Goal: Task Accomplishment & Management: Complete application form

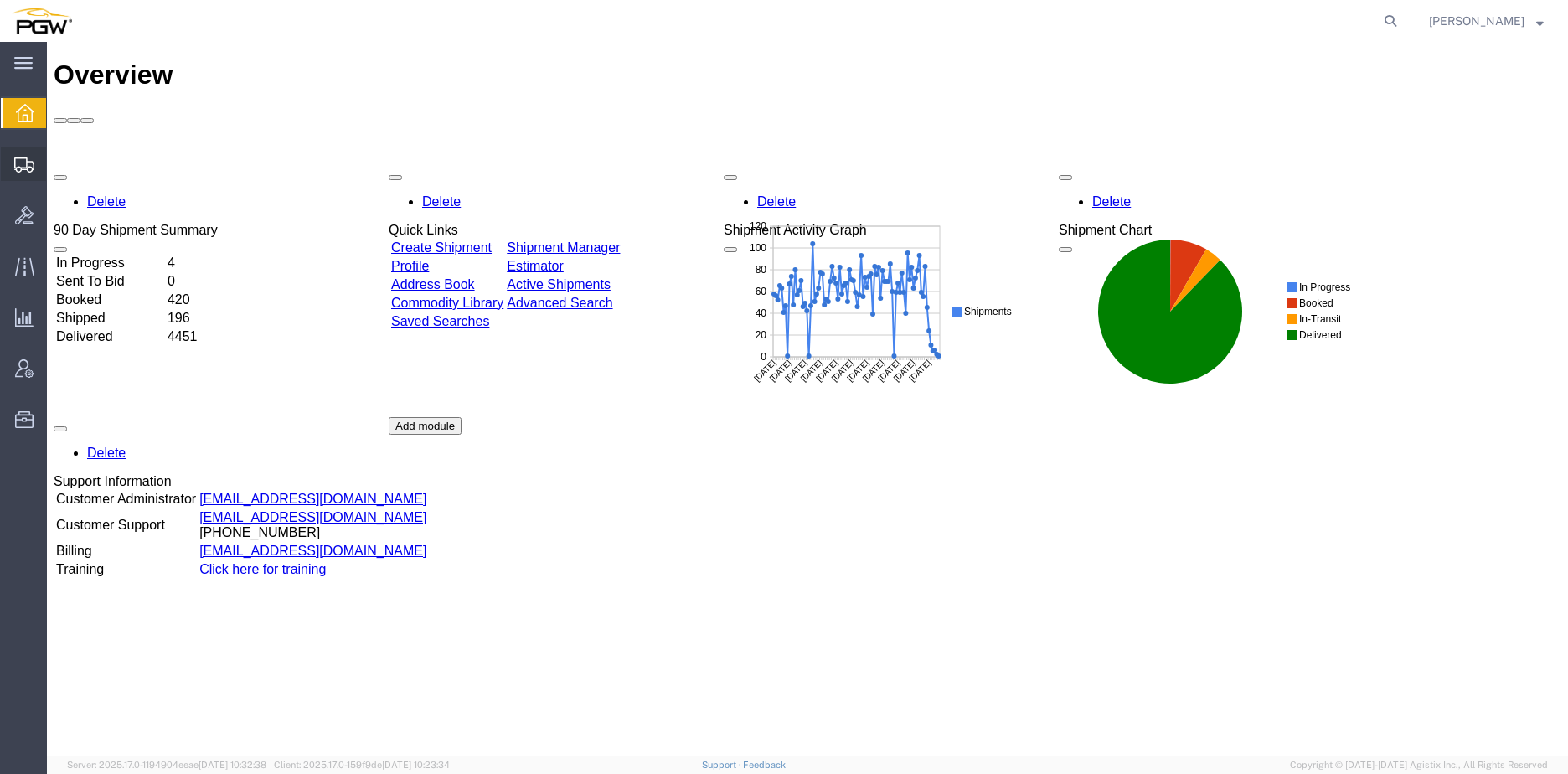
click at [0, 0] on span "Create from Template" at bounding box center [0, 0] width 0 height 0
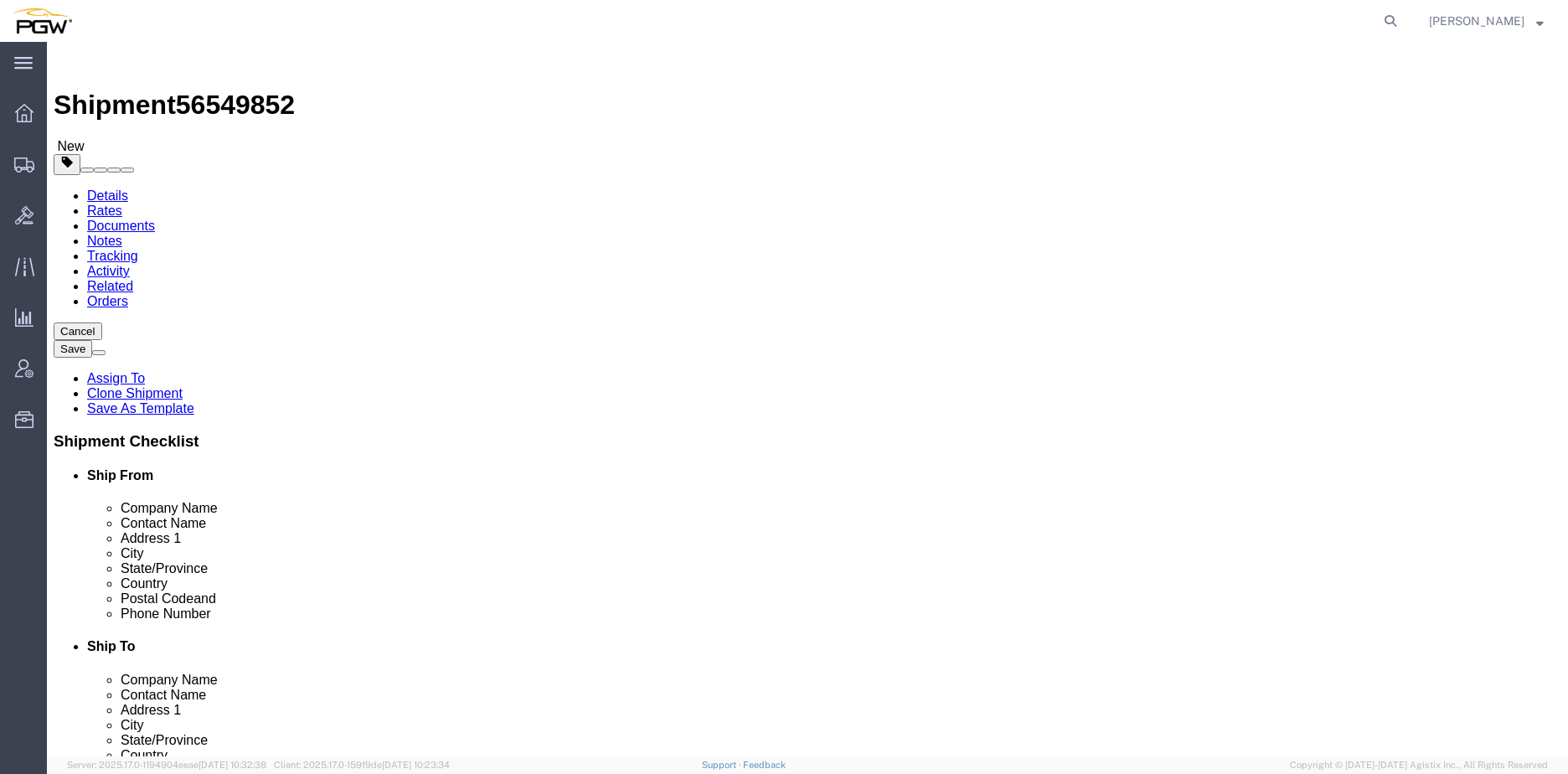
scroll to position [138, 0]
select select "28281"
select select "28253"
type input "559"
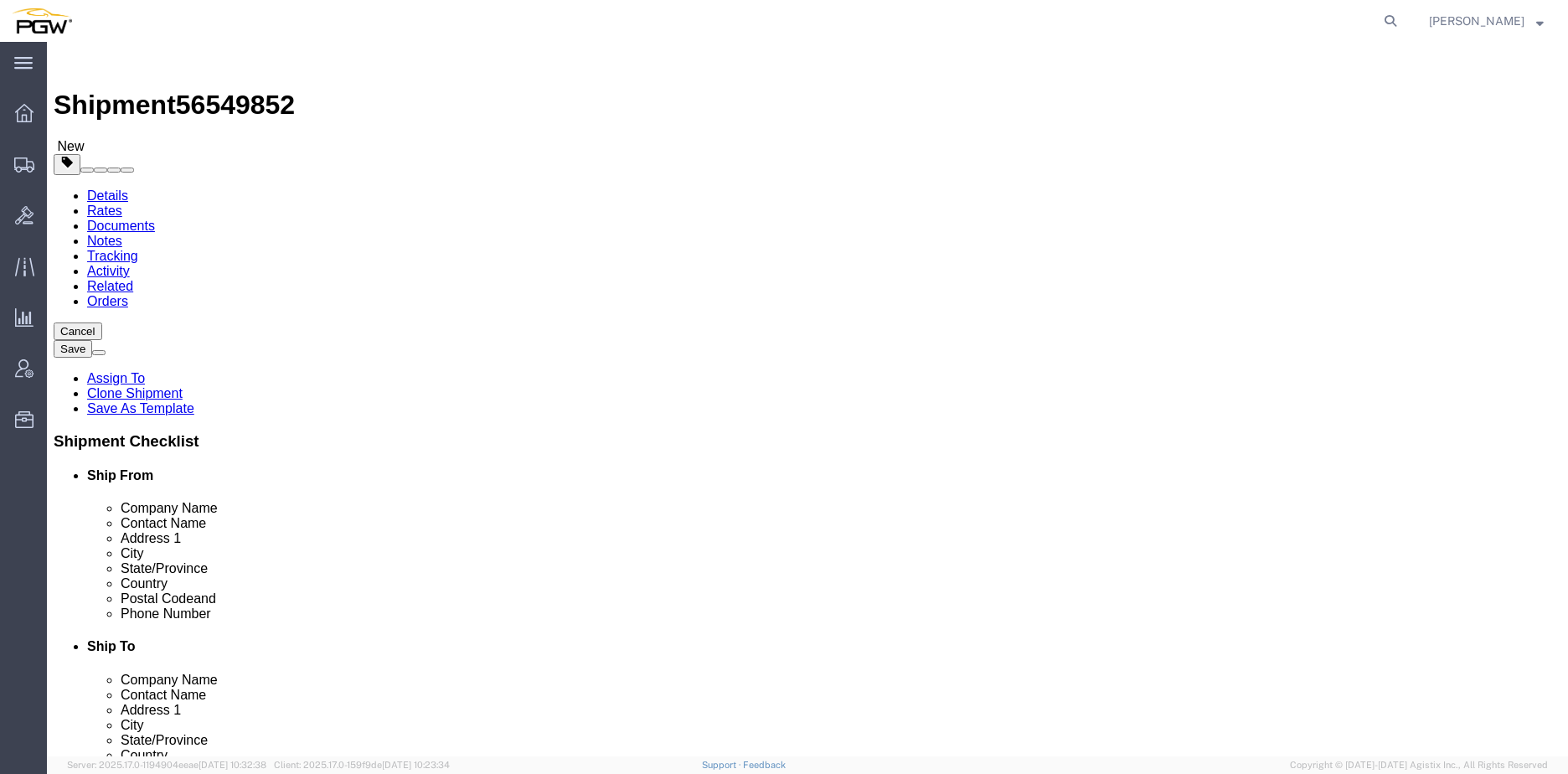
select select "28369"
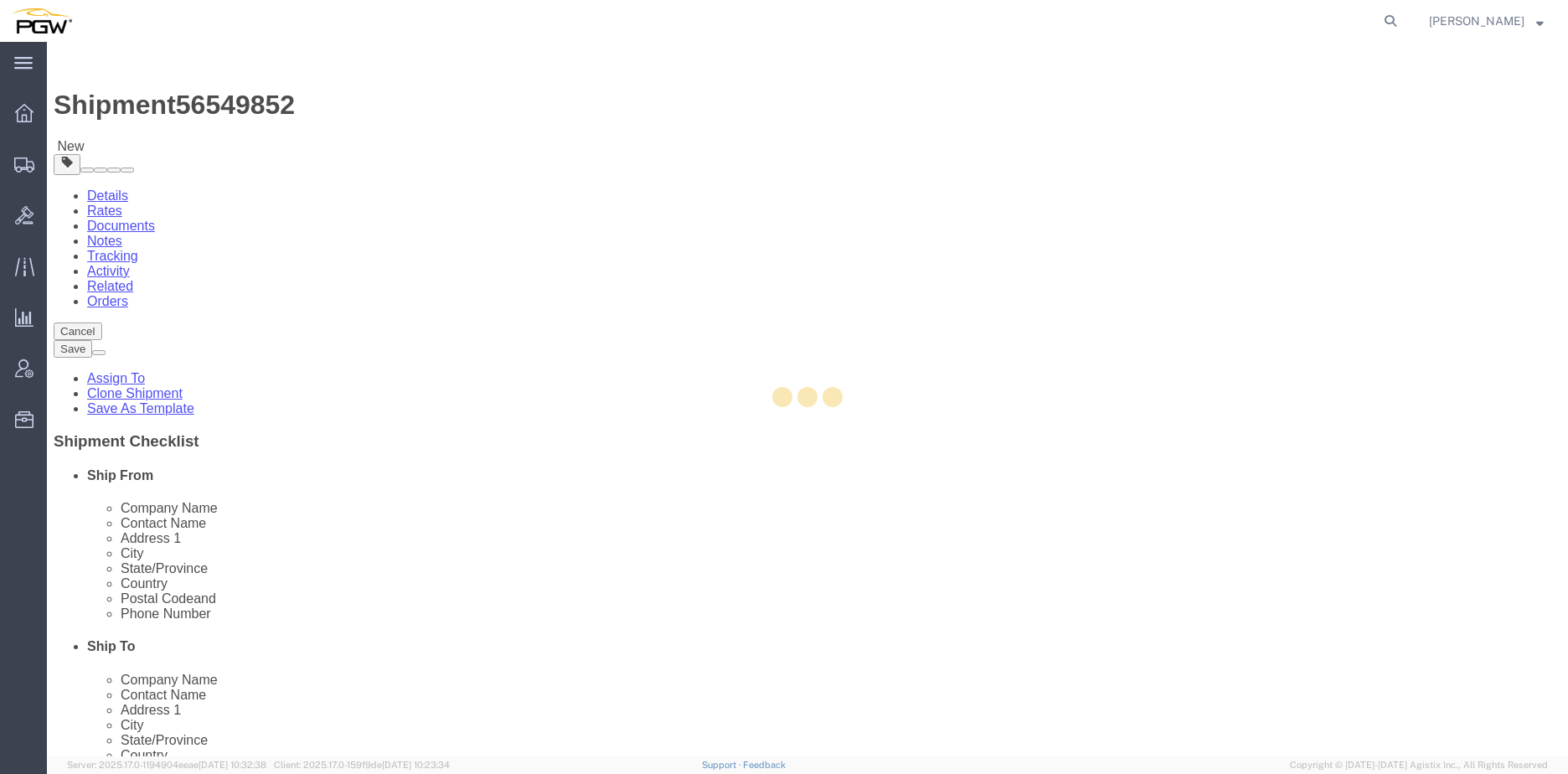
type input "5559"
type input "5559 Branch Manager"
type input "[STREET_ADDRESS][PERSON_NAME]"
type input "[PERSON_NAME]"
type input "04092"
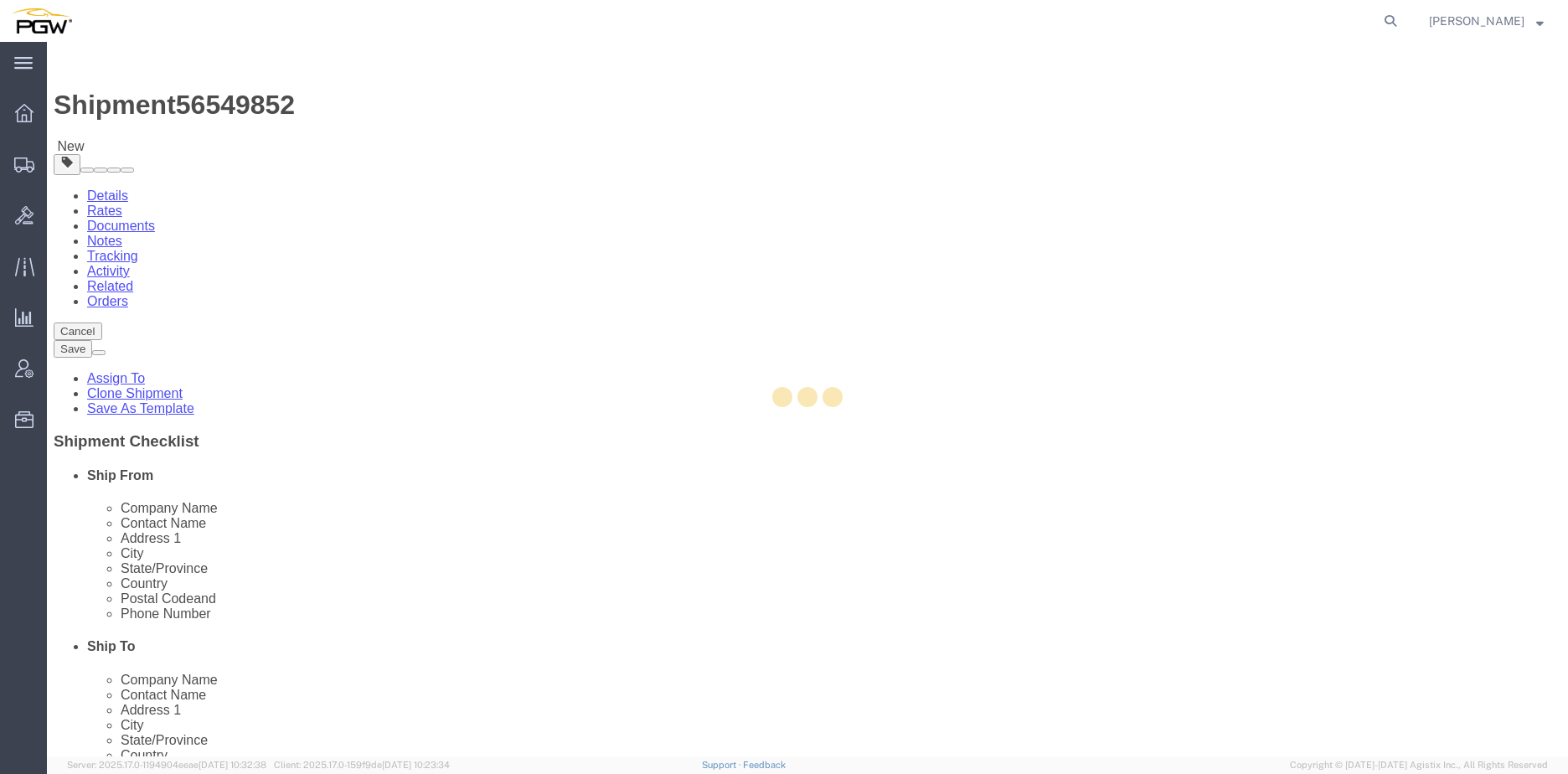
type input "[PHONE_NUMBER]"
type input "[EMAIL_ADDRESS][DOMAIN_NAME]"
select select "ME"
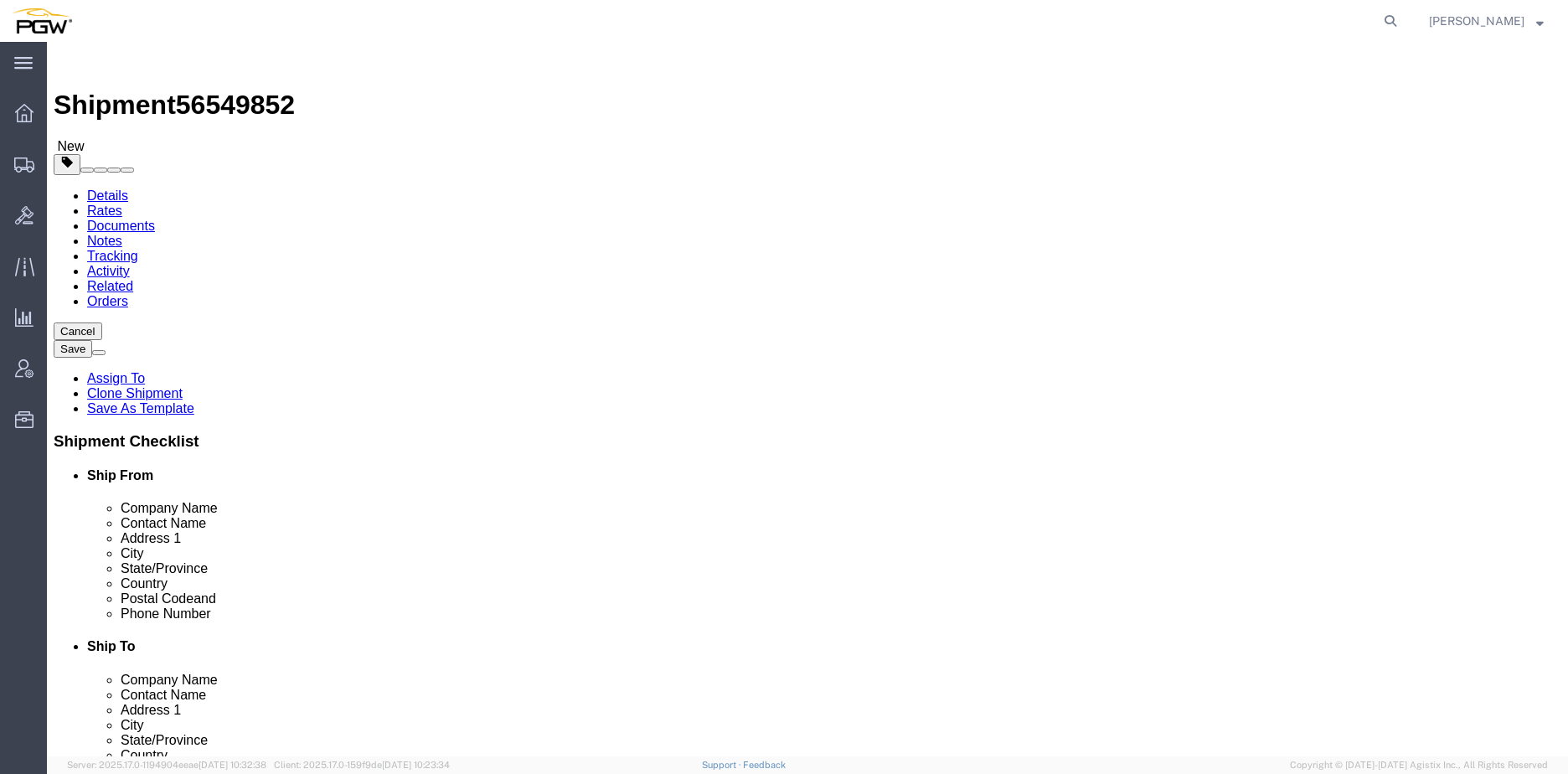
type input "scranton"
select select "61931"
type input "5409"
type input "5409 Branch Manager"
type input "[STREET_ADDRESS]"
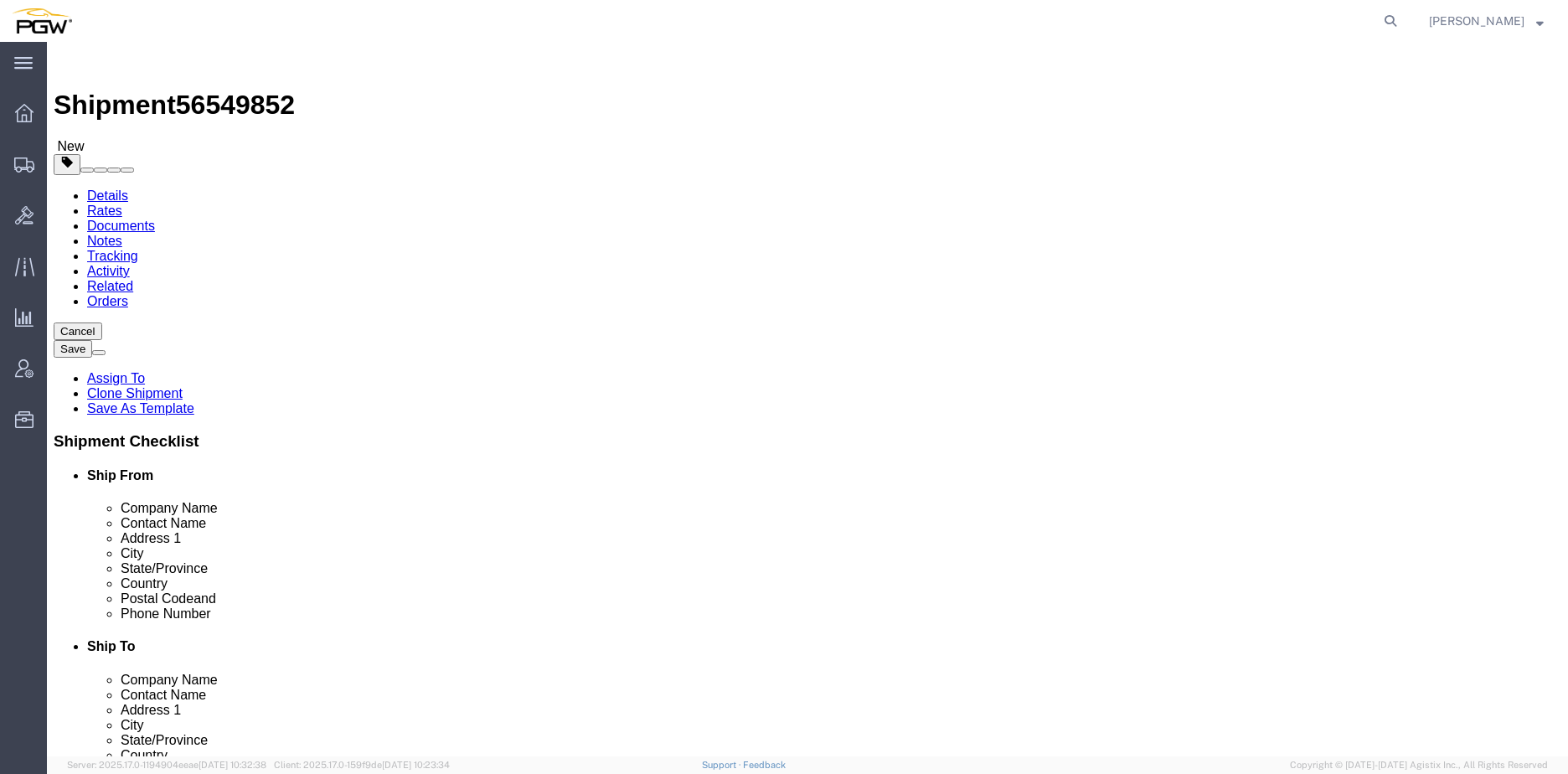
type input "Pittston"
type input "18640"
type input "[PHONE_NUMBER]"
type input "[EMAIL_ADDRESS][DOMAIN_NAME]"
select select "PA"
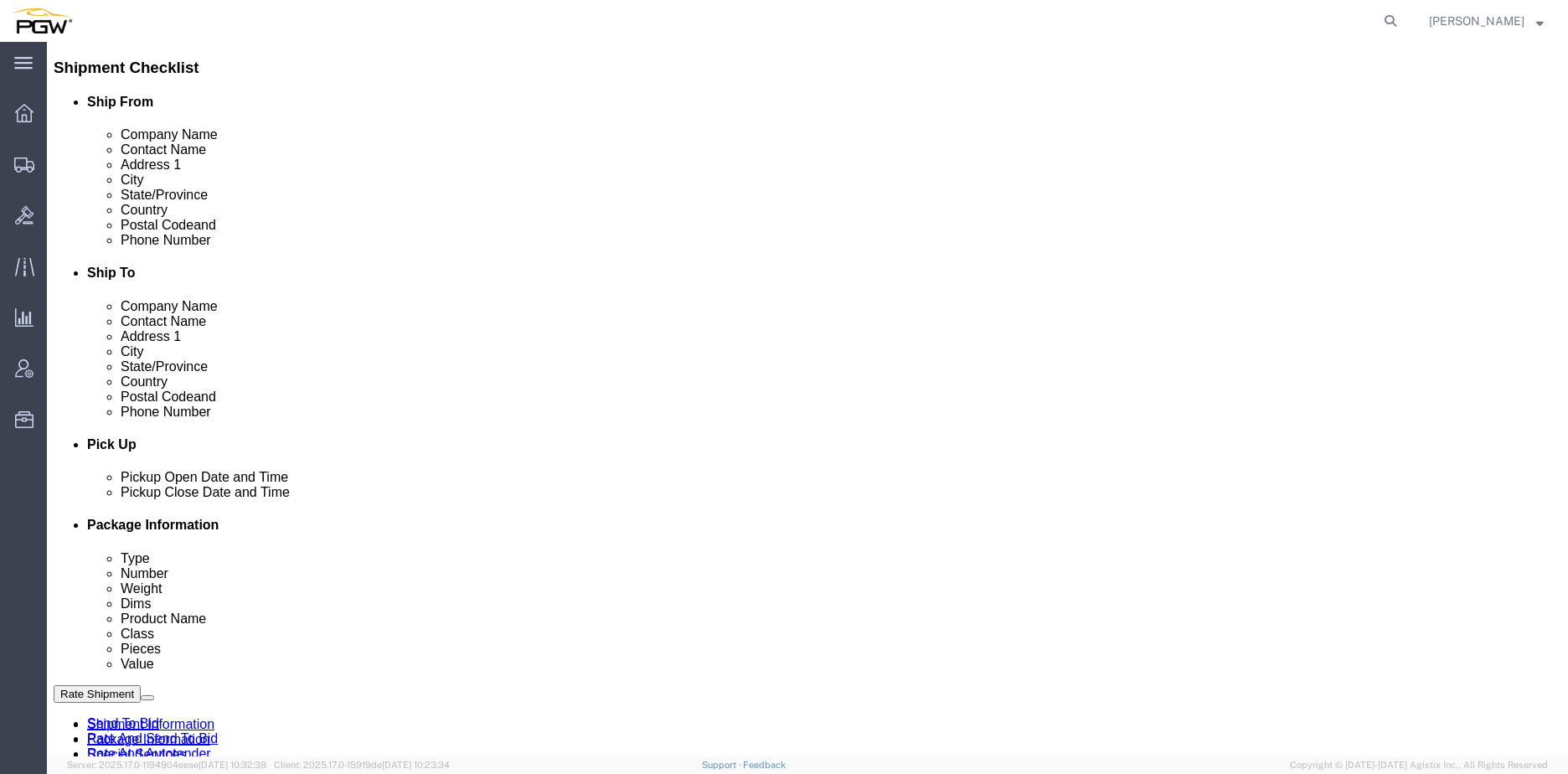
scroll to position [503, 0]
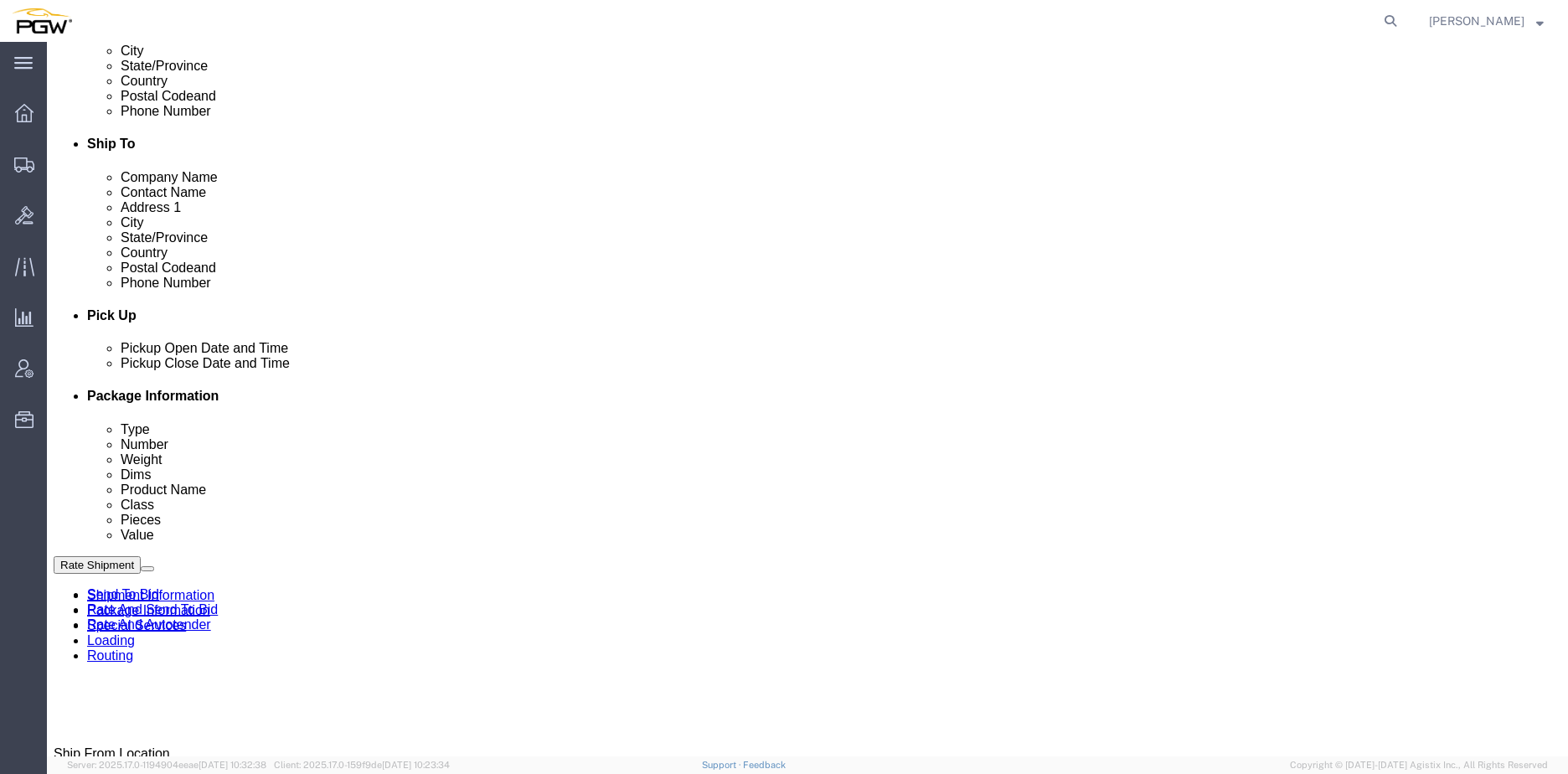
click link "Edit"
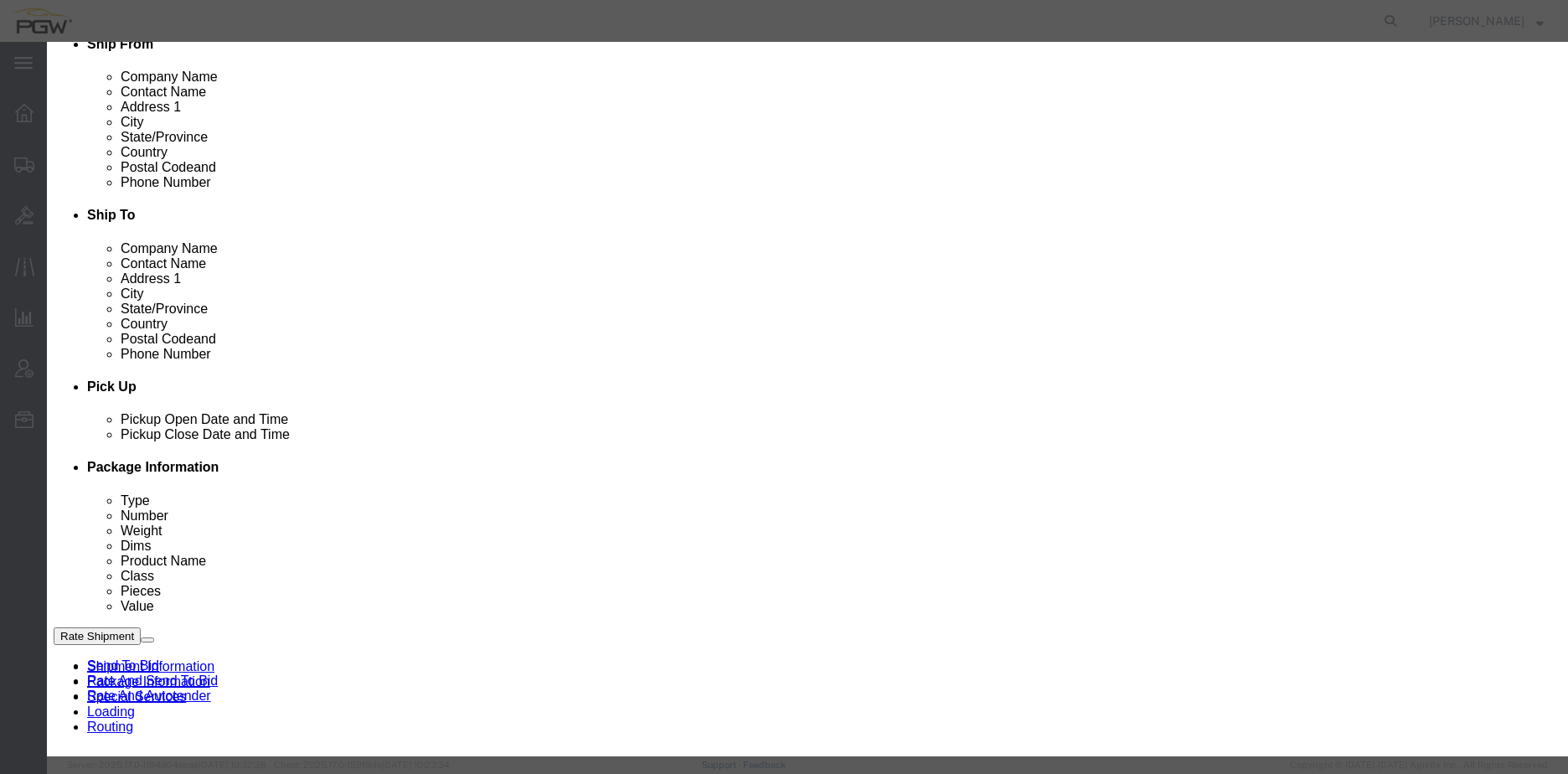
scroll to position [335, 0]
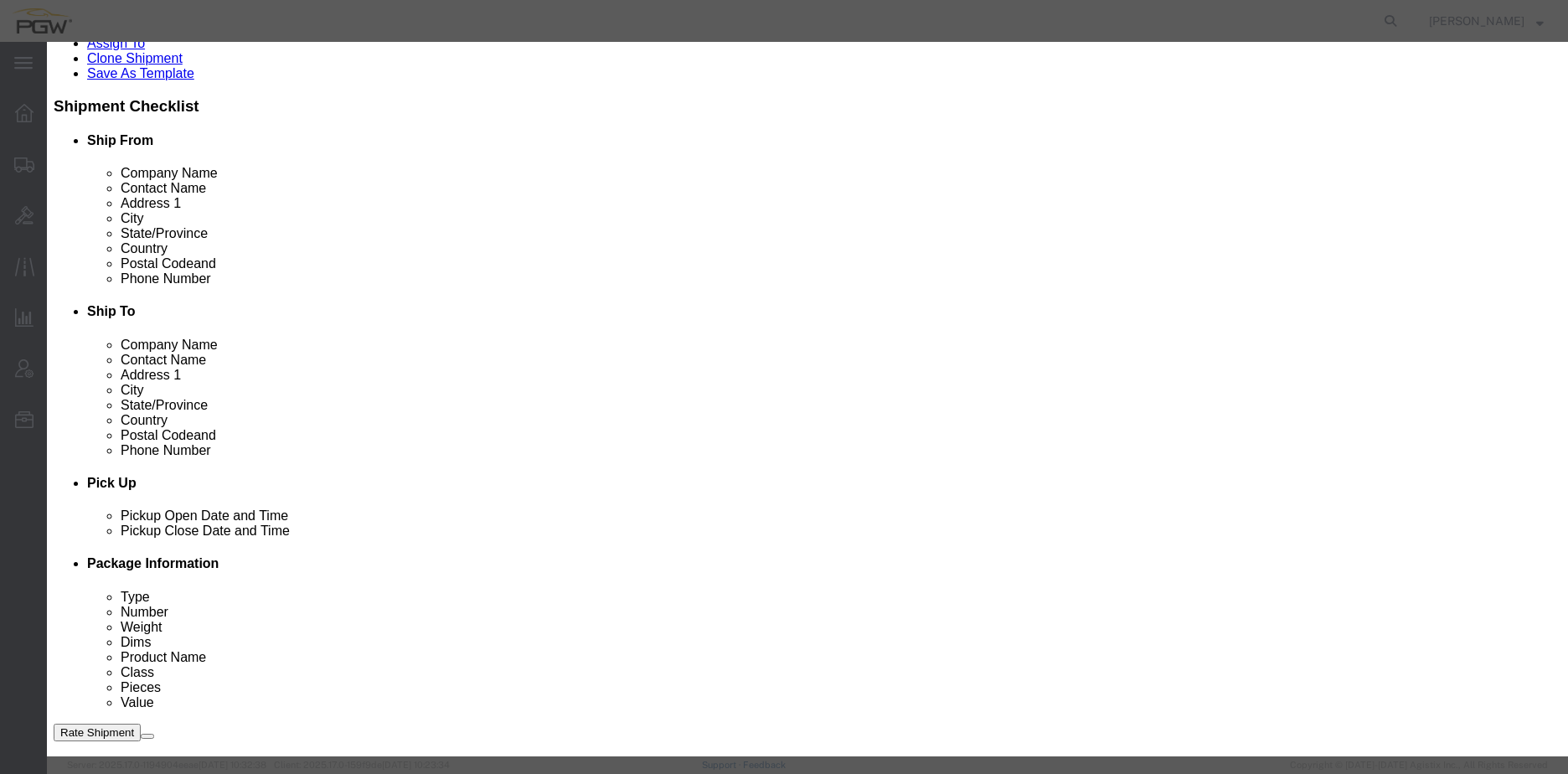
type input "559"
select select "28369"
type input "5559"
type input "5559 Branch Manager"
type input "[STREET_ADDRESS][PERSON_NAME]"
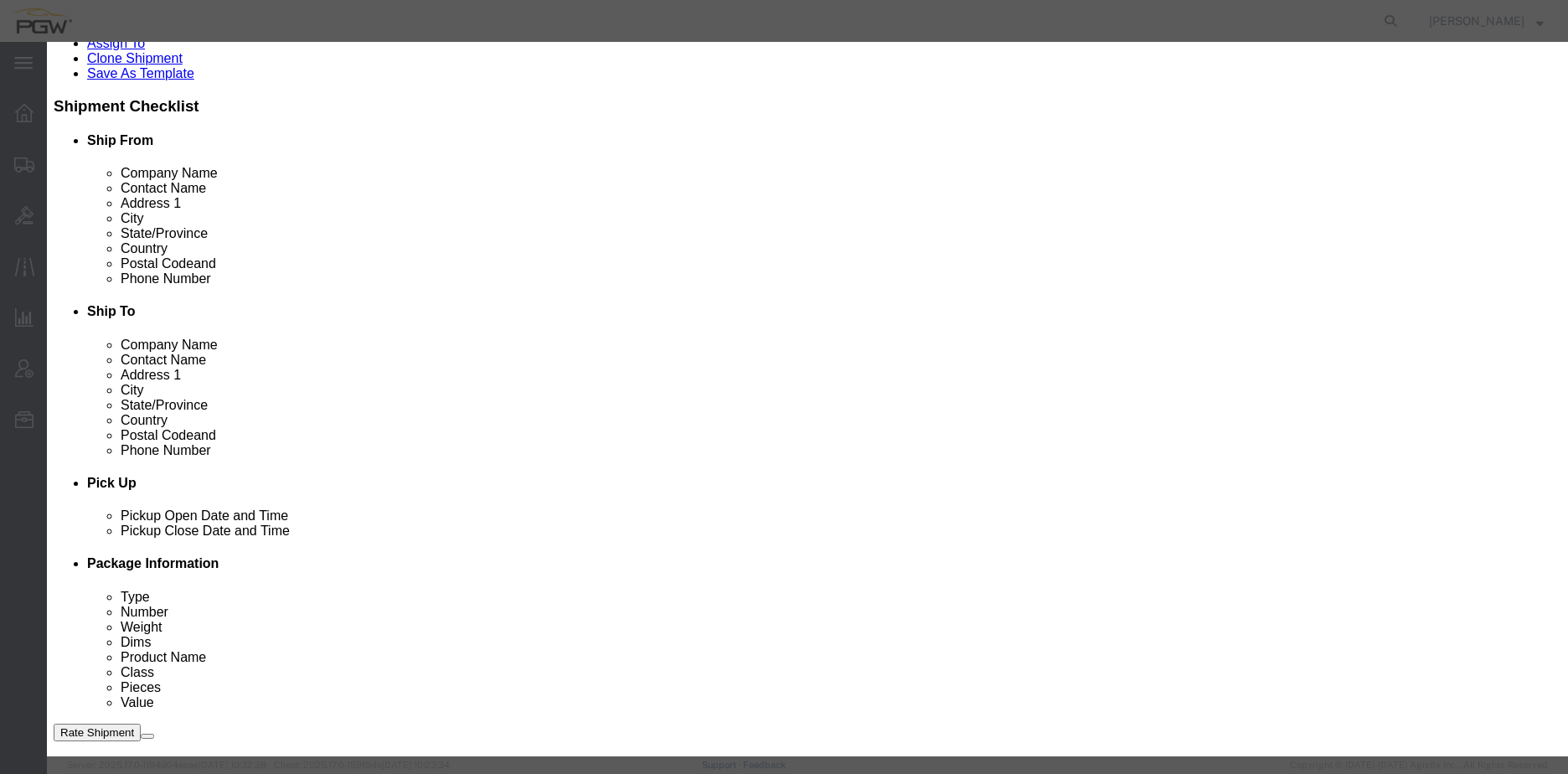
type input "[PERSON_NAME]"
type input "04092"
type input "[PHONE_NUMBER]"
type input "[EMAIL_ADDRESS][DOMAIN_NAME]"
select select "ME"
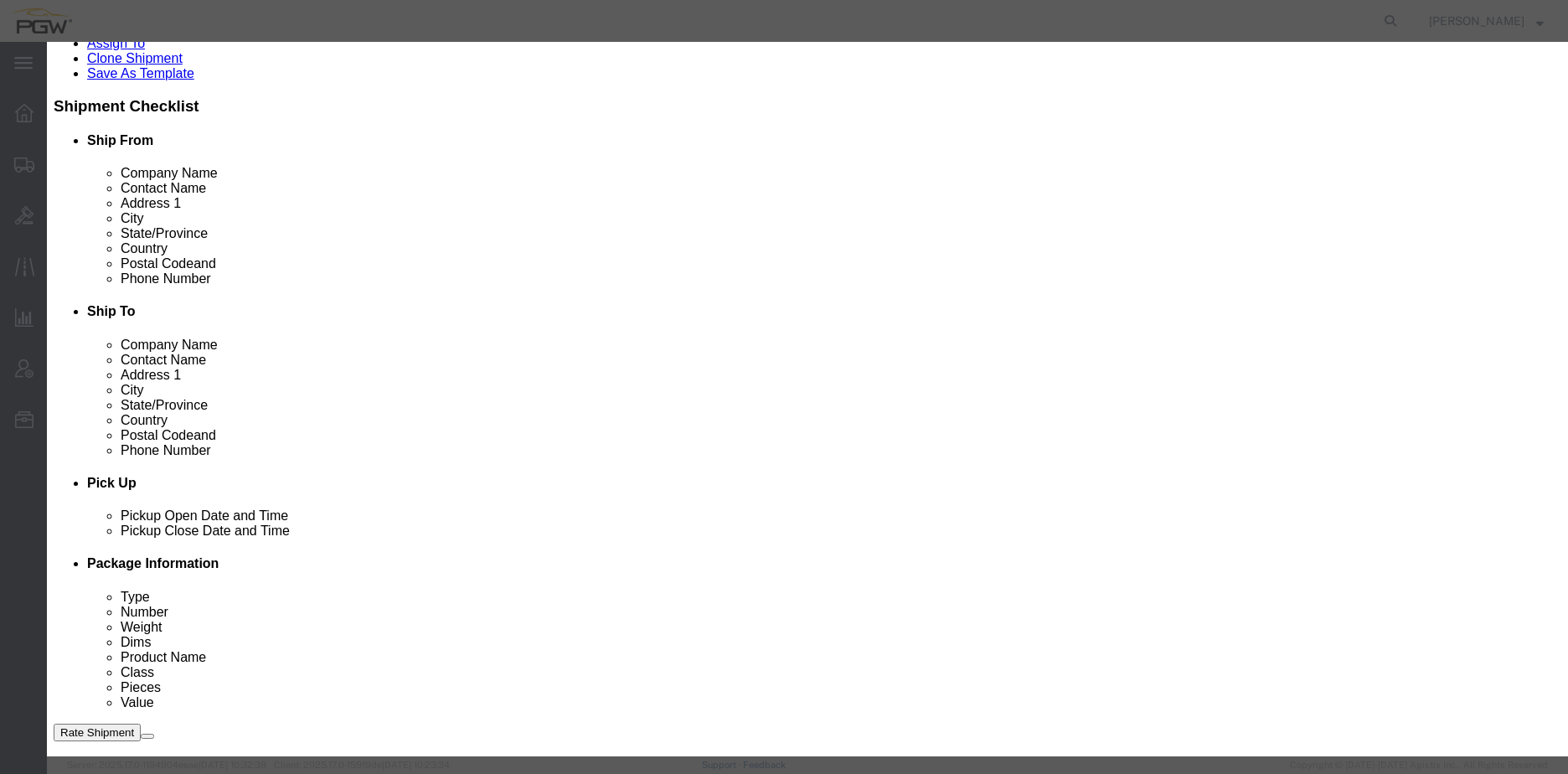
scroll to position [175, 0]
click div "[DATE] 10:00 AM"
click input "10:00 AM"
type input "11:00 AM"
click div "Open Time 11:00 AM [DATE] 10:00 AM - [DATE] 10:00 AM Cancel Apply"
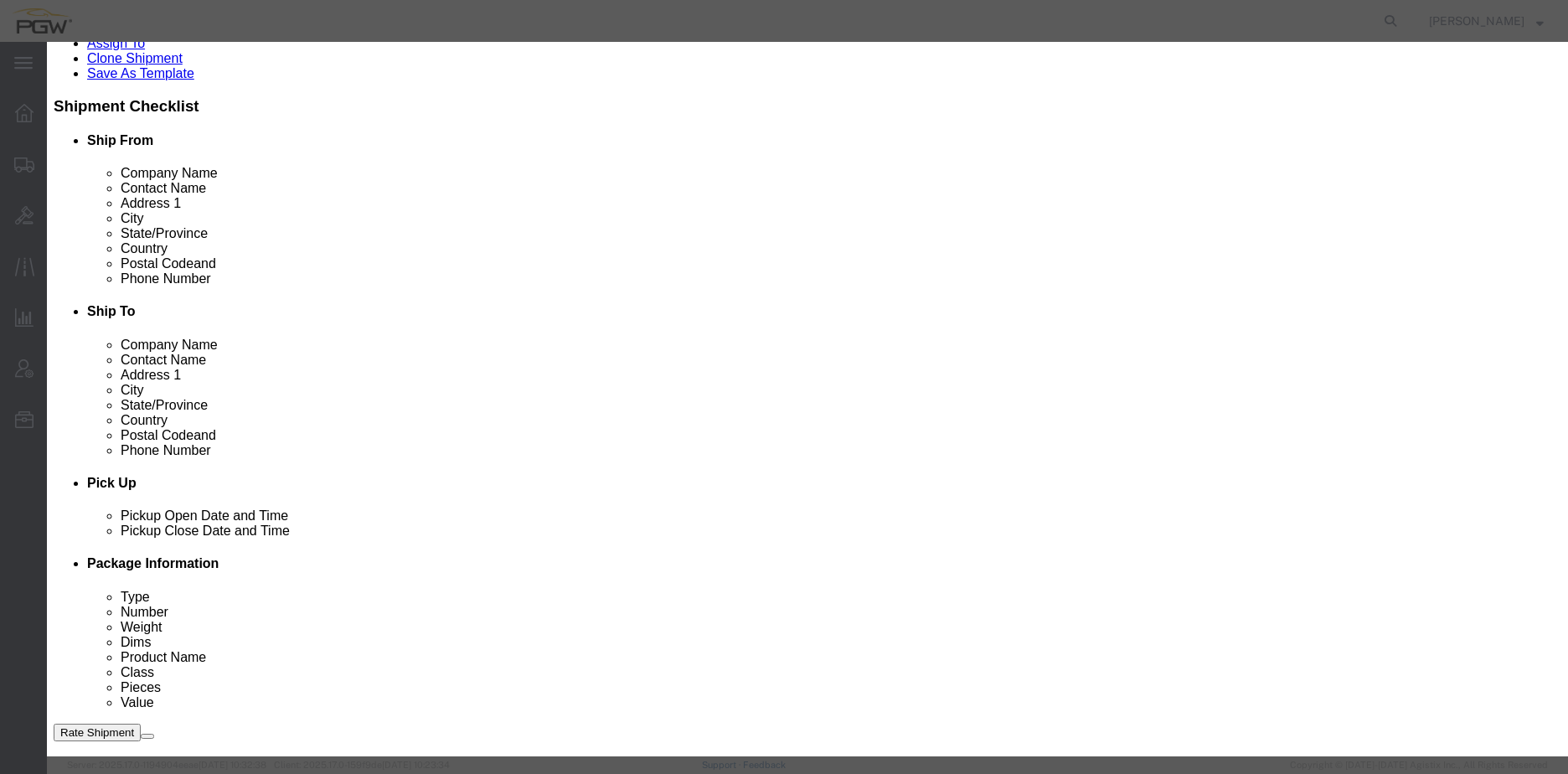
click button "Apply"
click button "Save"
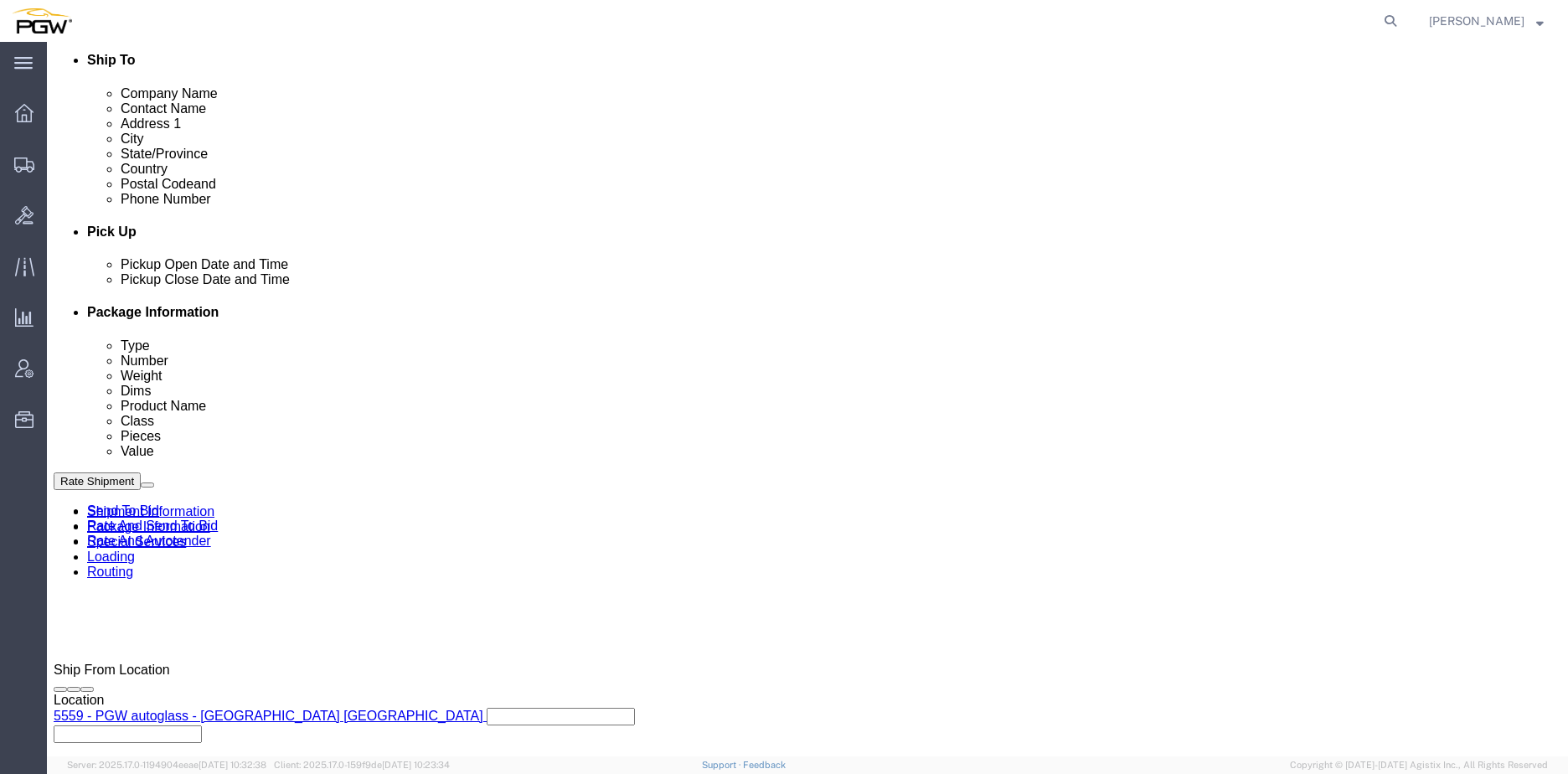
click div "[DATE] 8:00 AM"
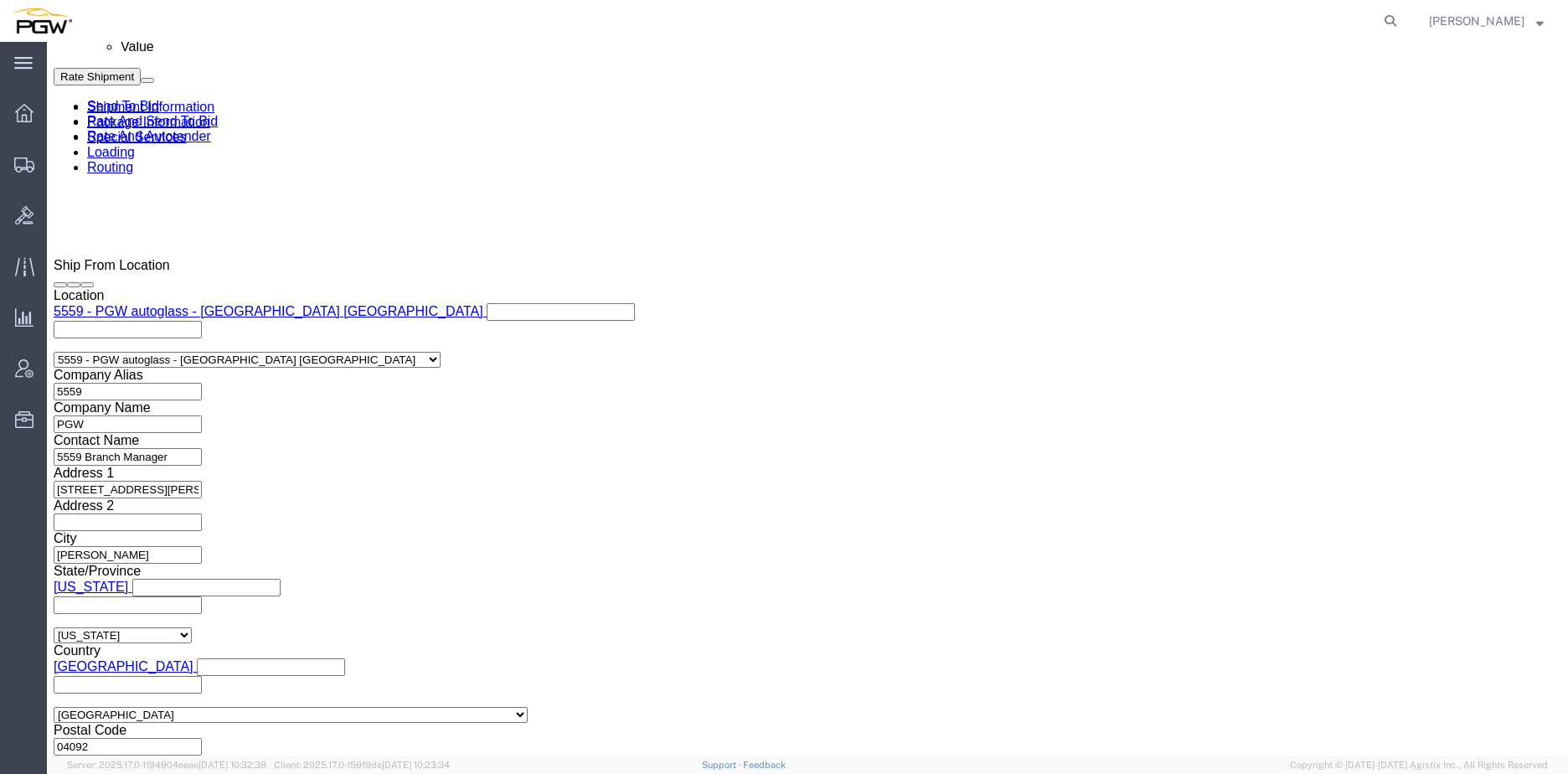
click input "10:00 AM"
type input "11:00 AM"
click button "Apply"
click span "56549852"
drag, startPoint x: 189, startPoint y: 22, endPoint x: 183, endPoint y: 66, distance: 44.4
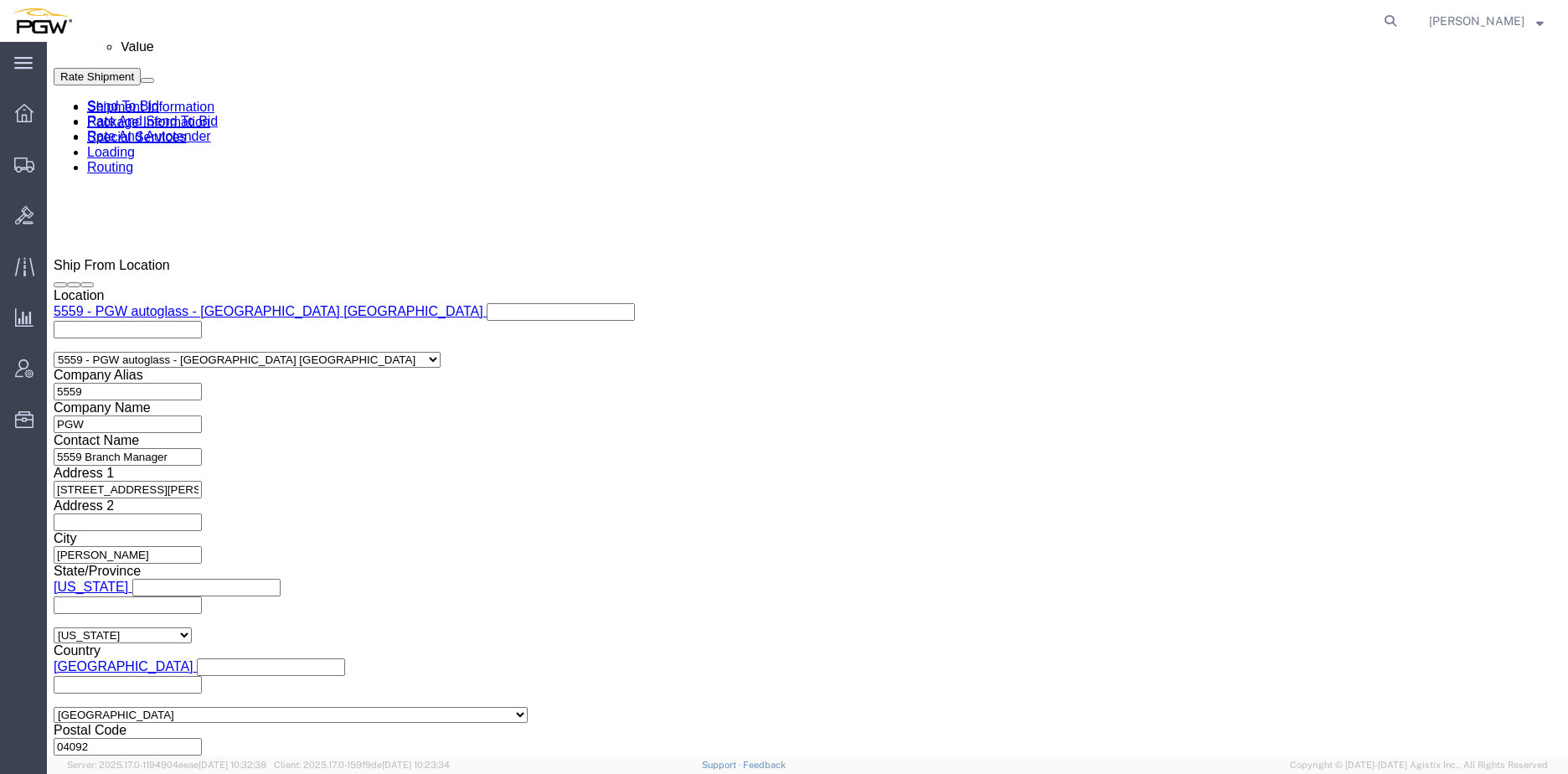
click span "56549852"
copy span "56549852"
click input "54833650"
drag, startPoint x: 105, startPoint y: 298, endPoint x: 41, endPoint y: 291, distance: 64.4
click div "Select Account Type Activity ID Airline Appointment Number ASN Batch Request # …"
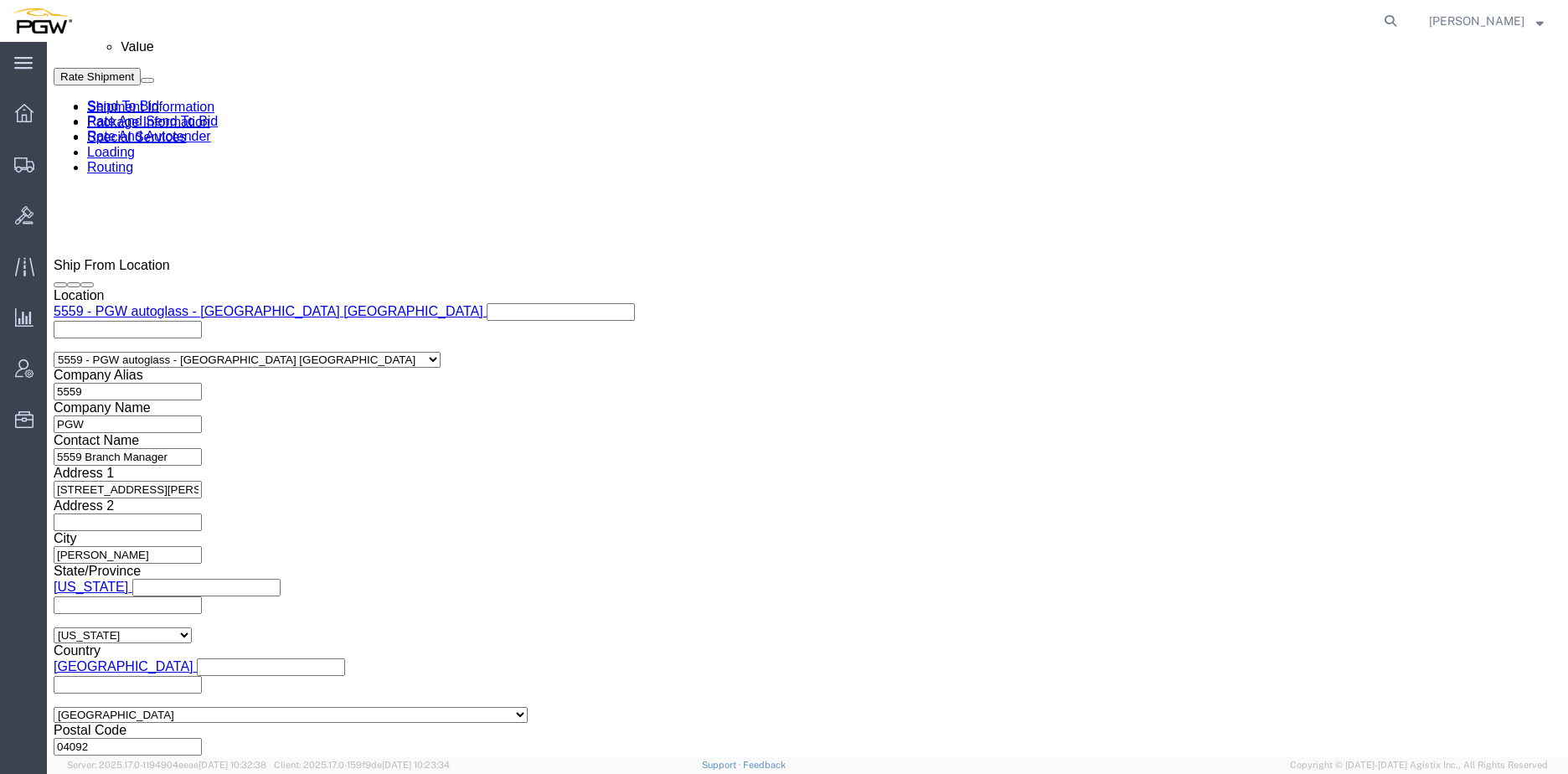
paste input "6549852"
click input "56549852"
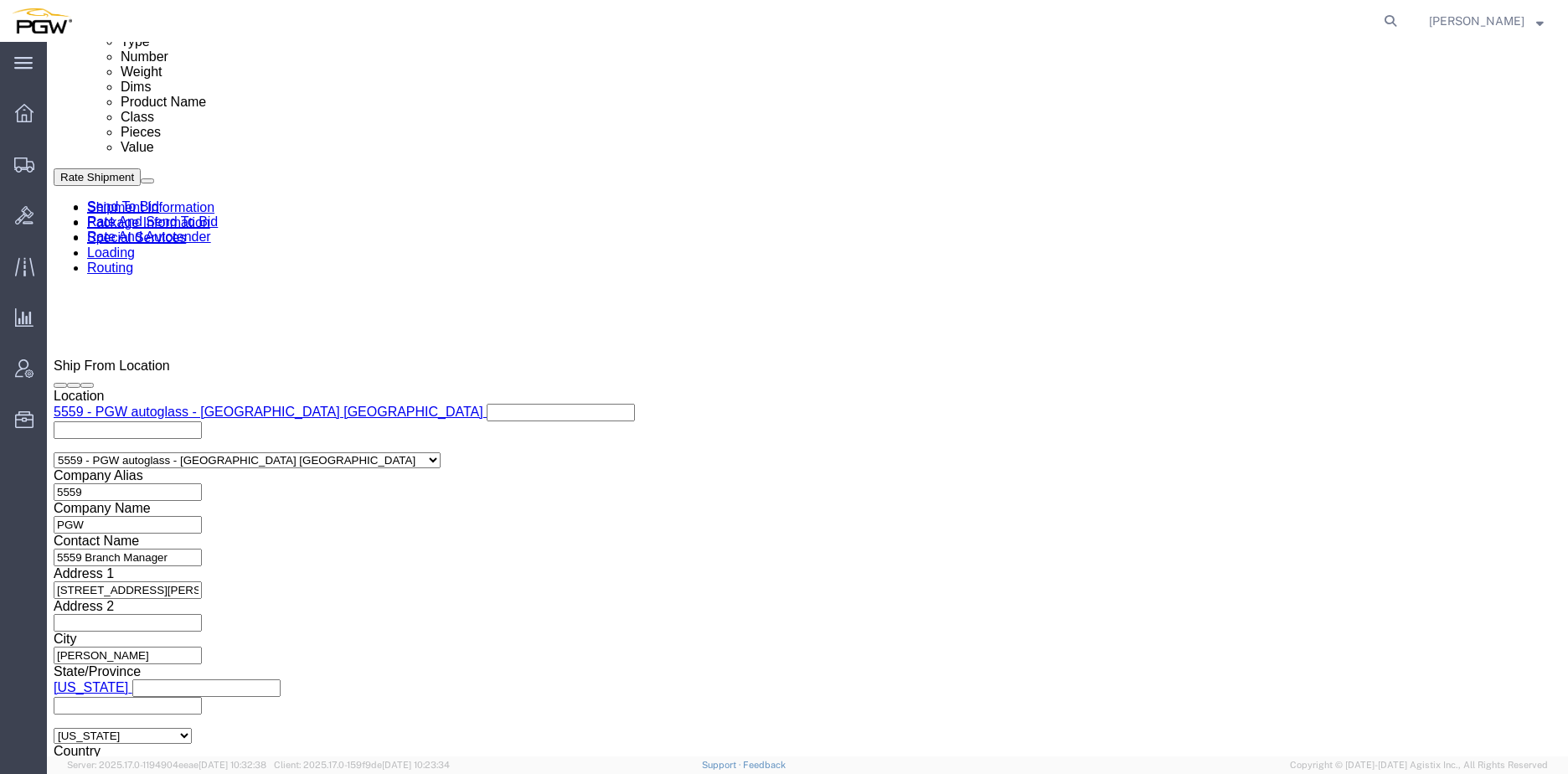
scroll to position [740, 0]
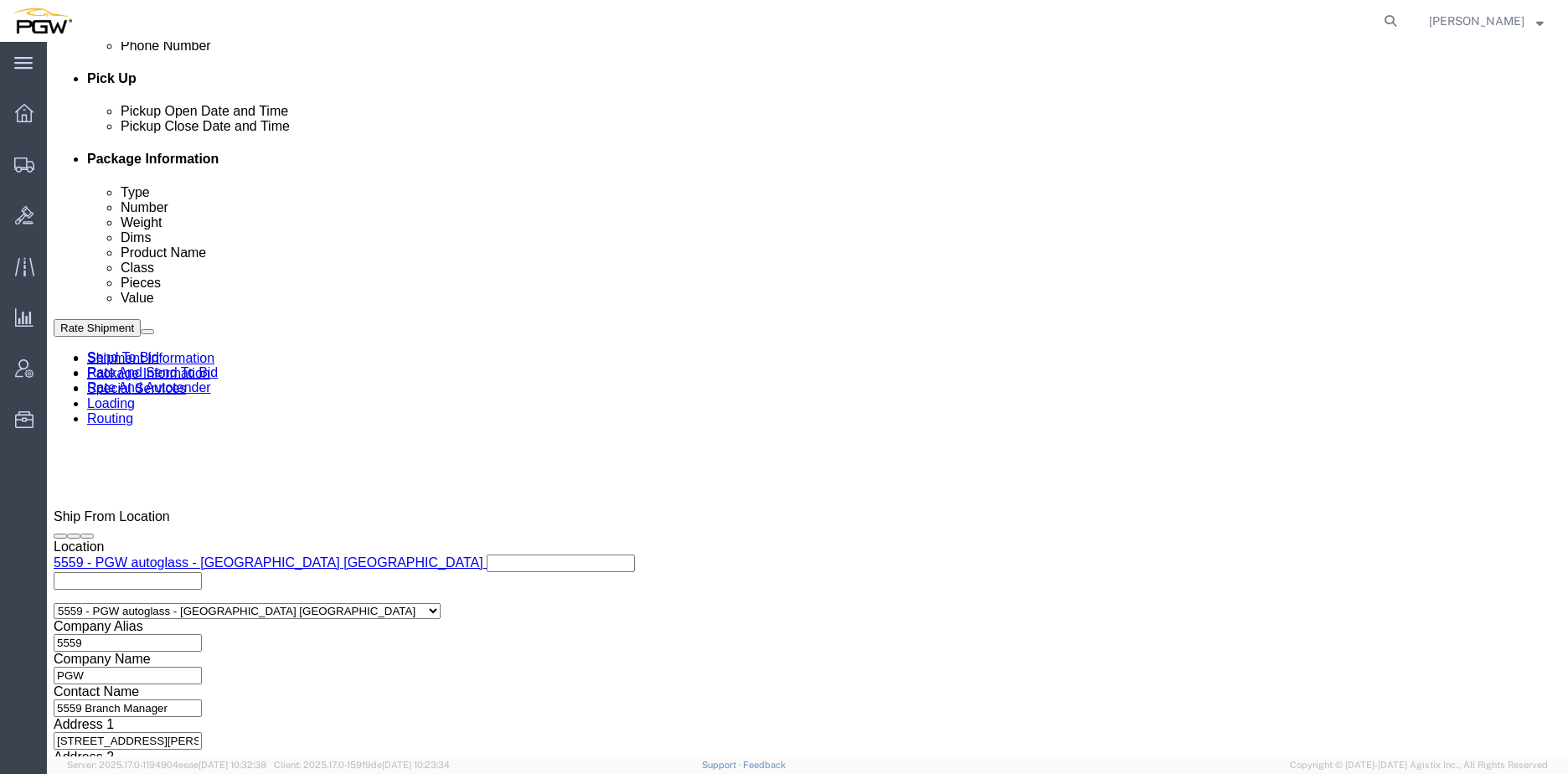
type input "56549852"
click div
click input "1:00 PM"
type input "8:00 AM"
click div "Open Time 8:00 AM [DATE] 1:00 PM - [DATE] 1:00 PM Cancel Apply"
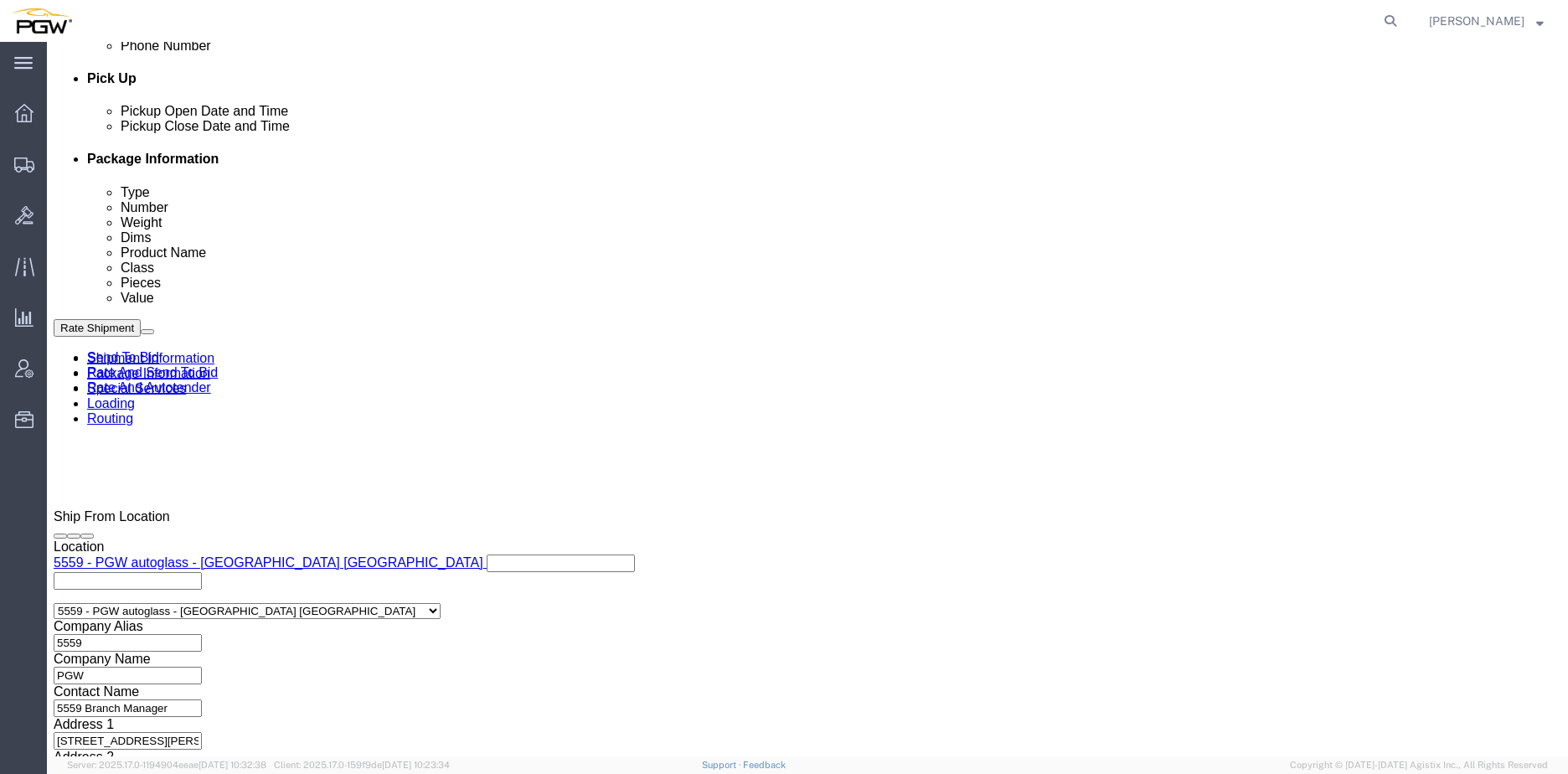
click button "Apply"
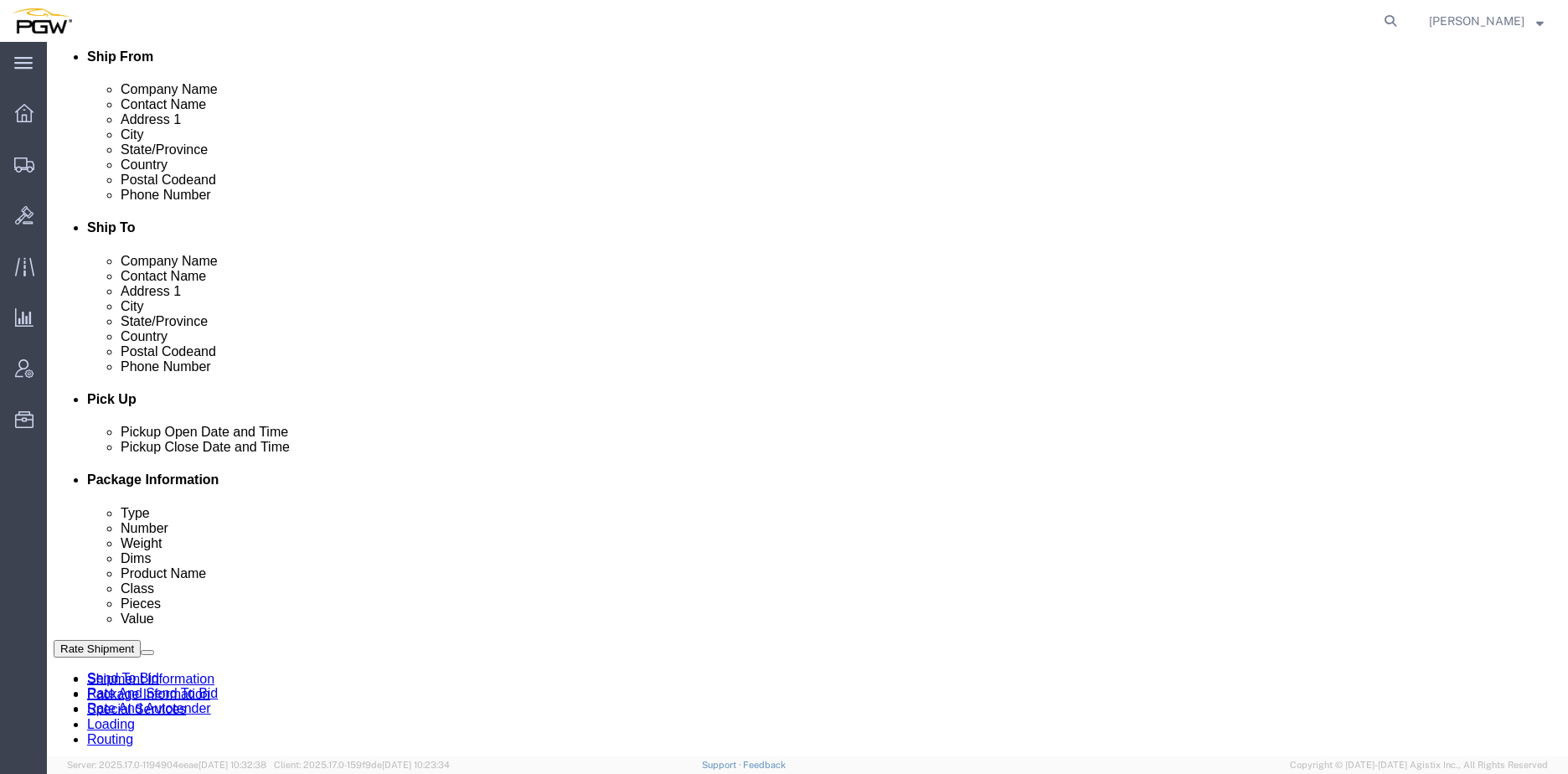
scroll to position [251, 0]
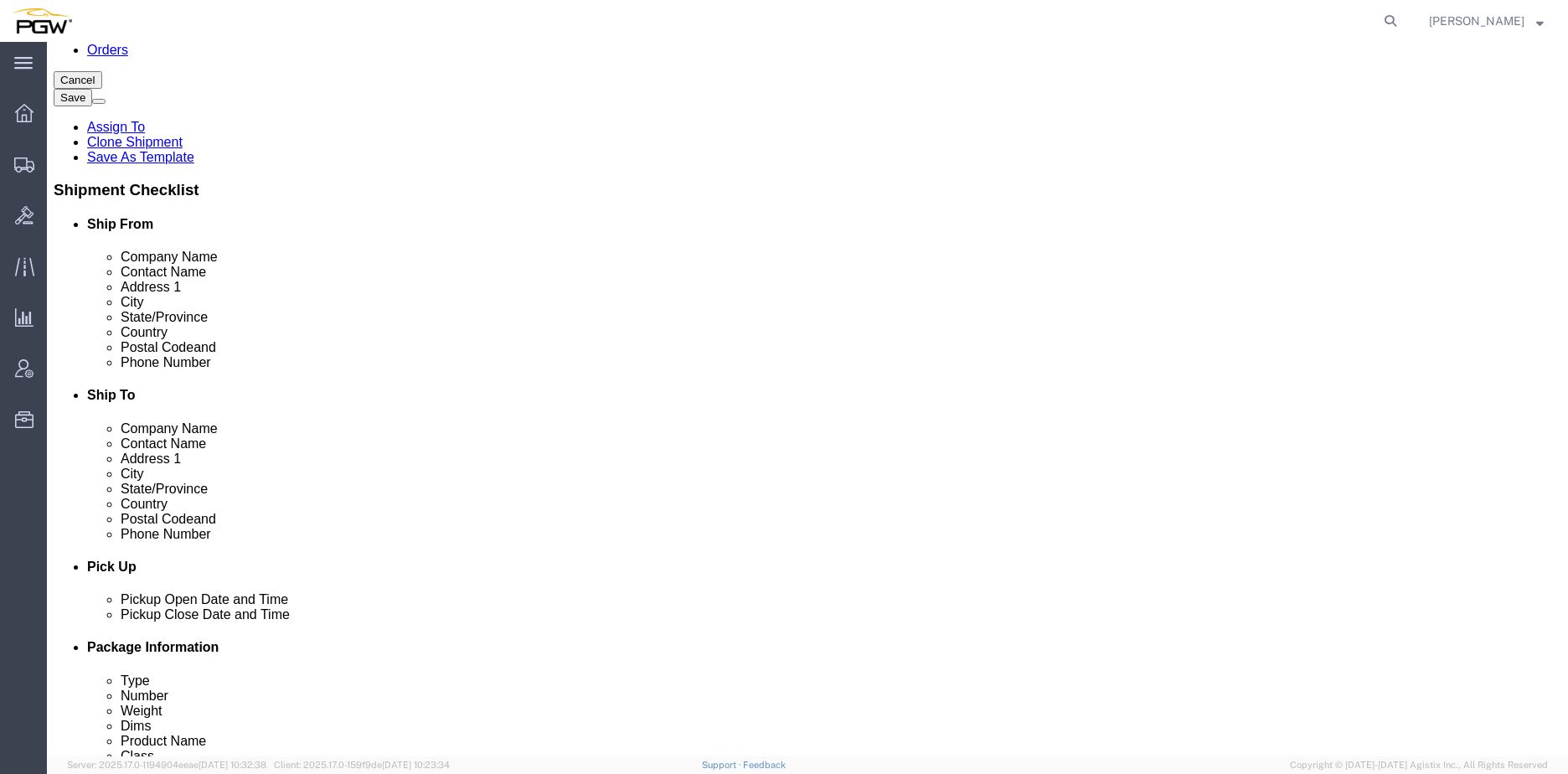
click link "Special Services"
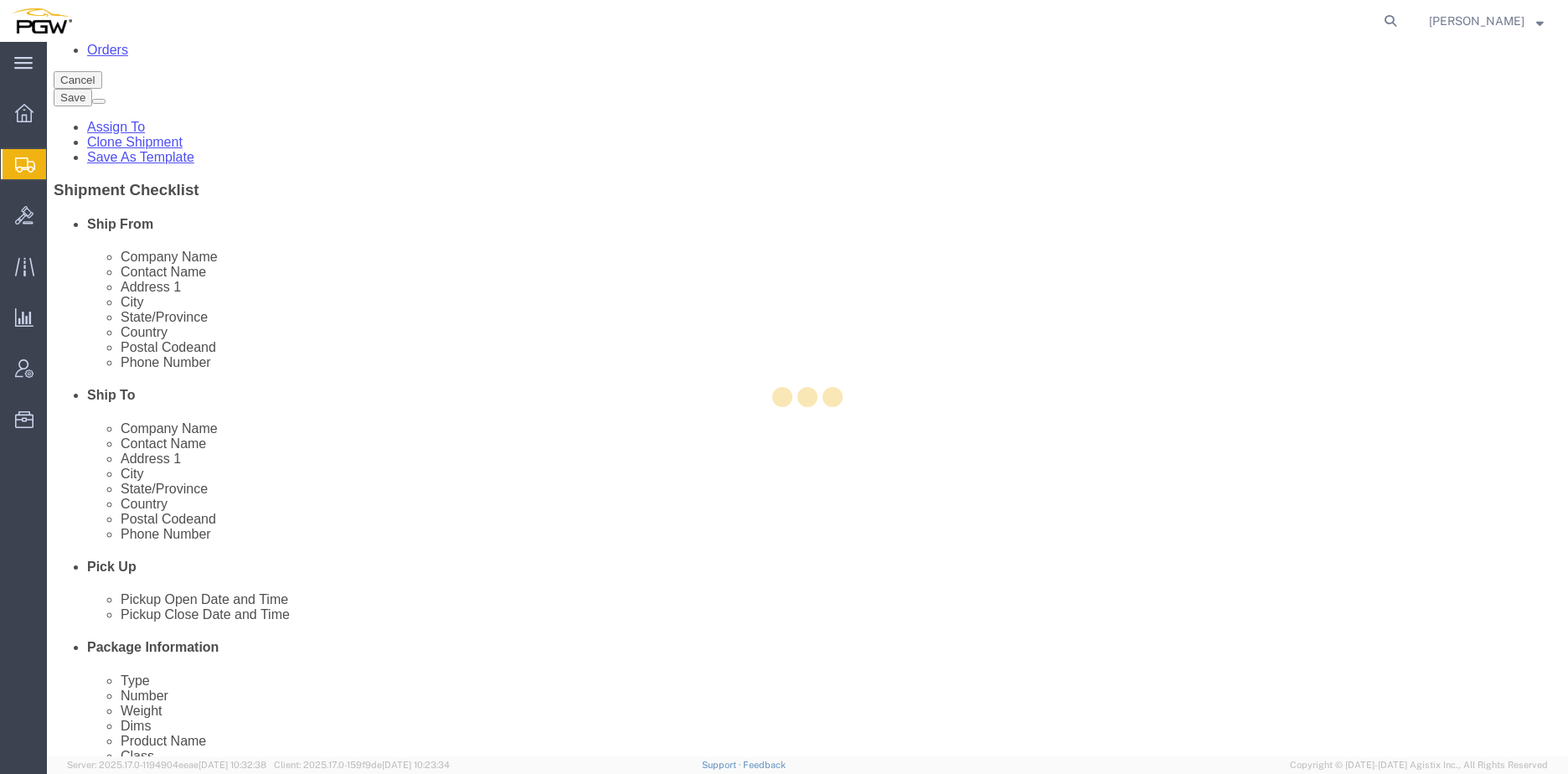
select select
select select "COSTCENTER"
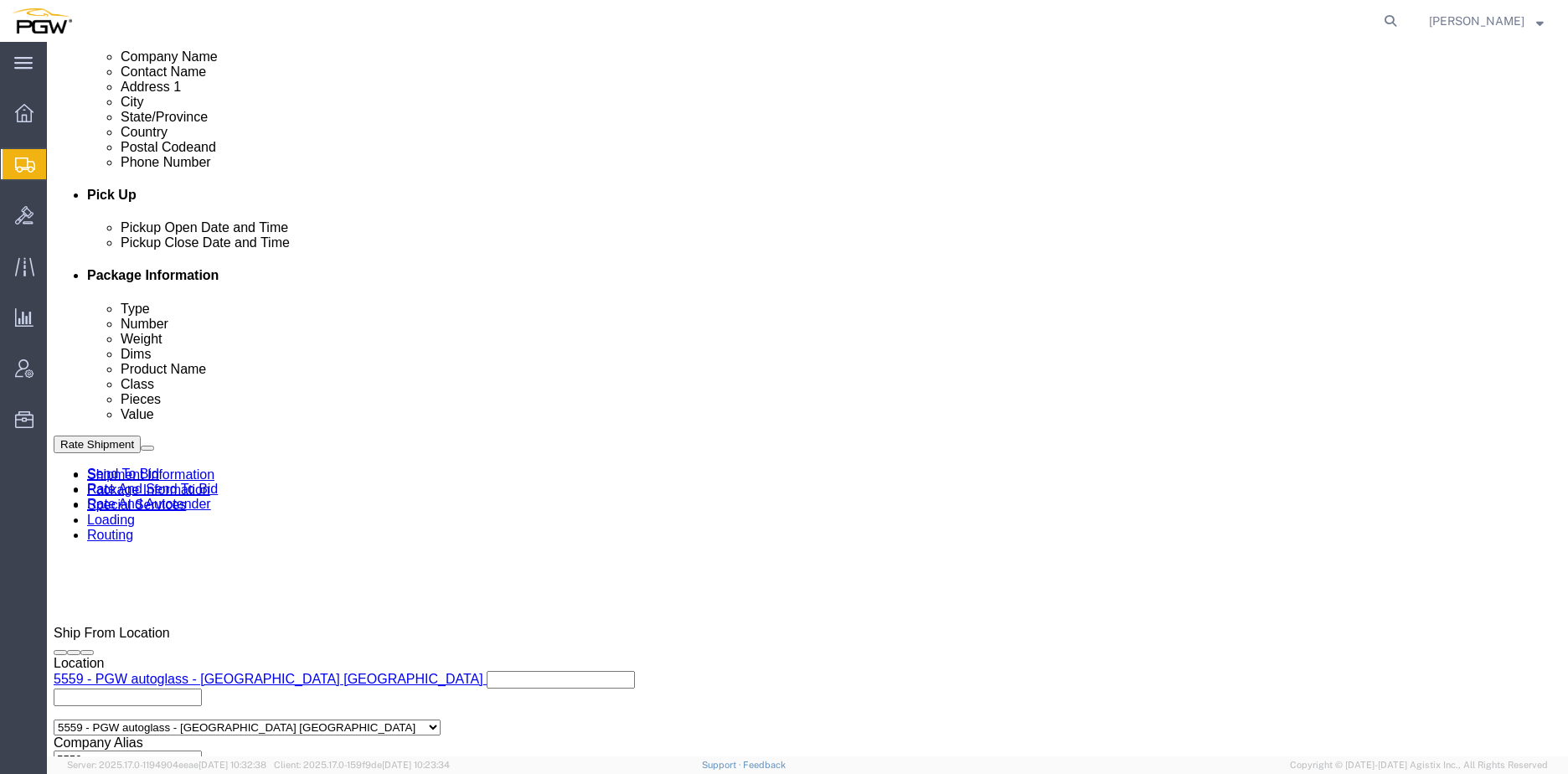
scroll to position [670, 0]
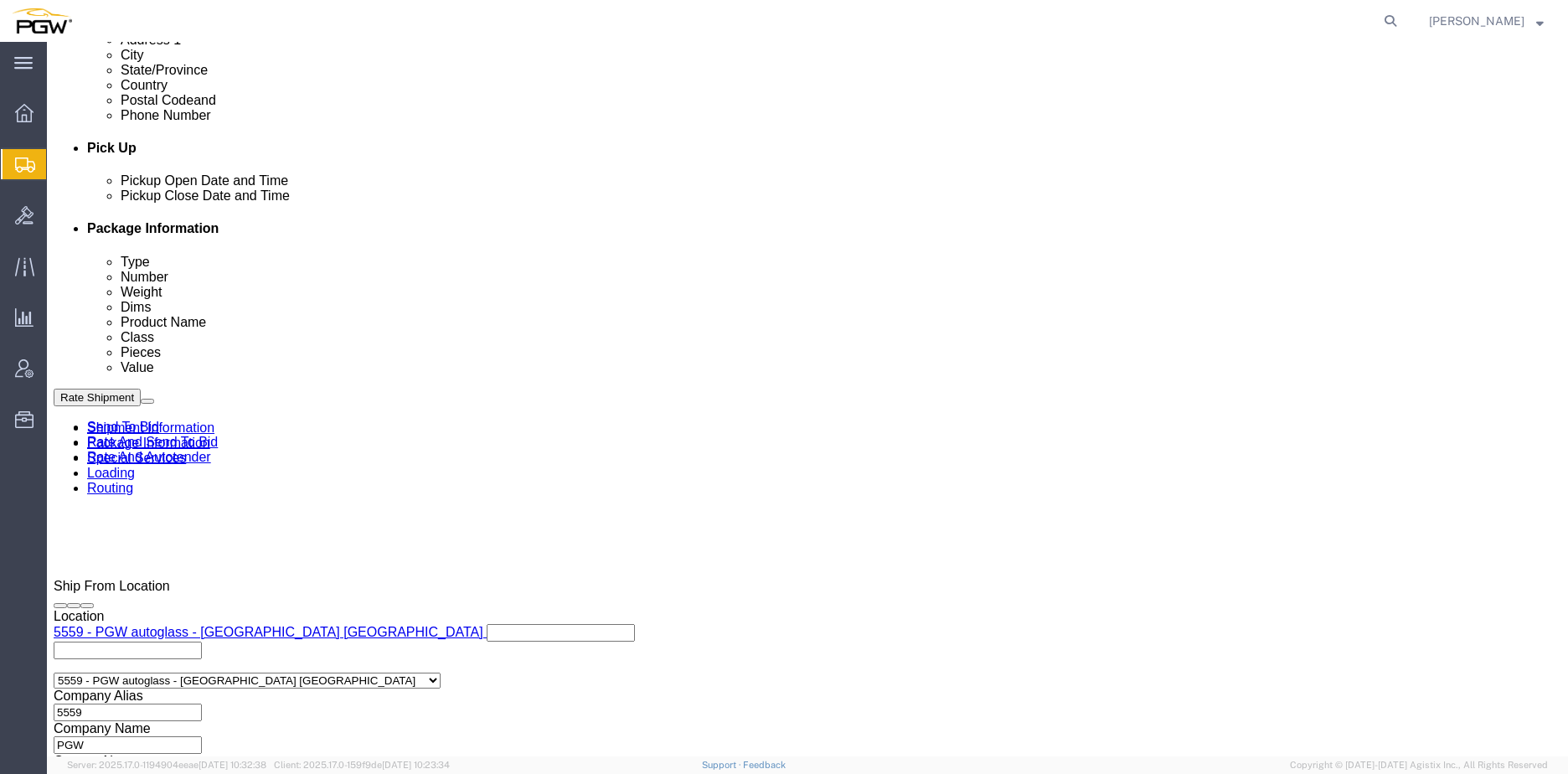
type input "5409"
click input "5329"
drag, startPoint x: 295, startPoint y: 507, endPoint x: 76, endPoint y: 495, distance: 219.3
click div "Account # 5329"
type input "5409"
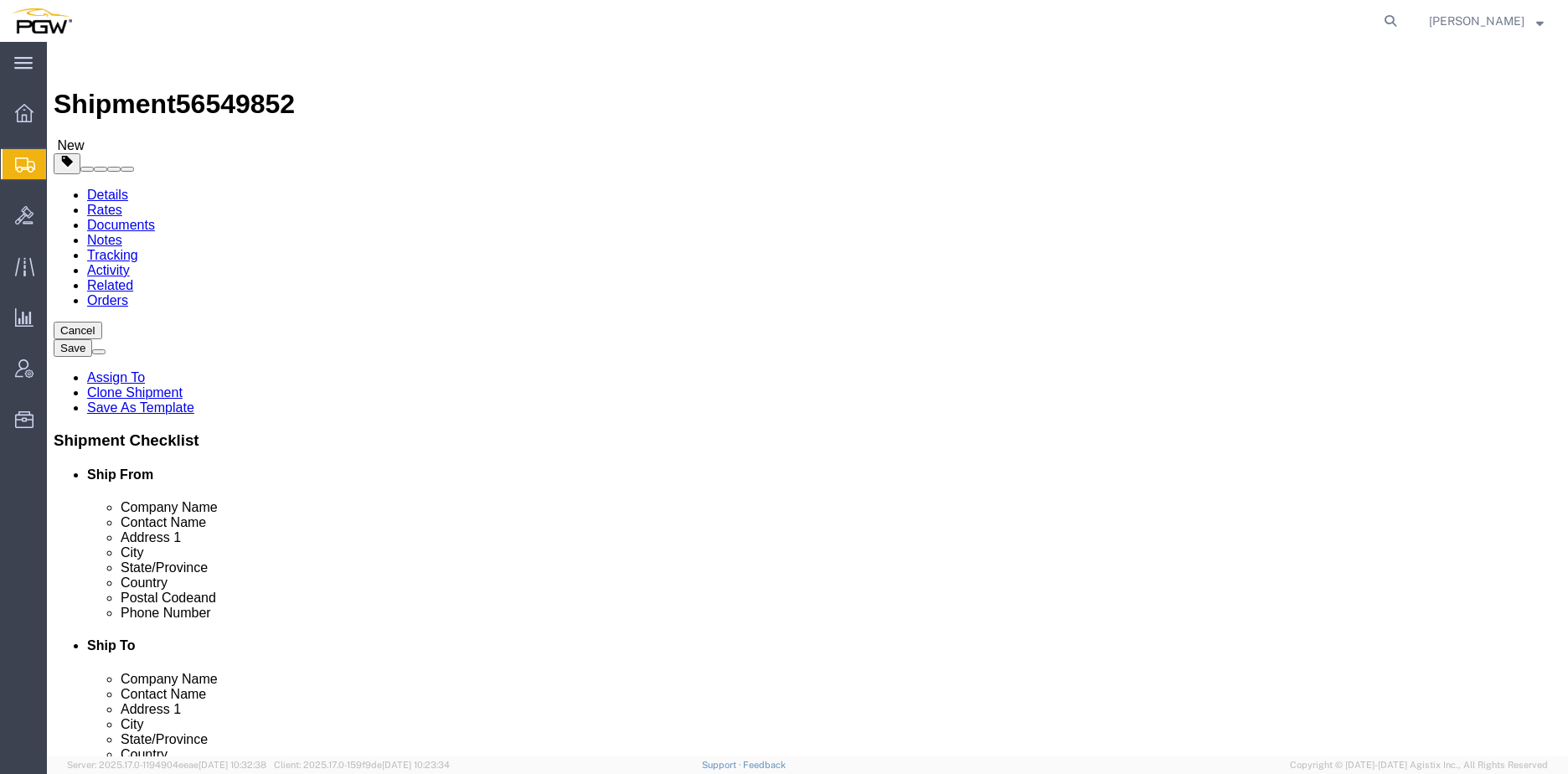
scroll to position [0, 0]
click link "Rates"
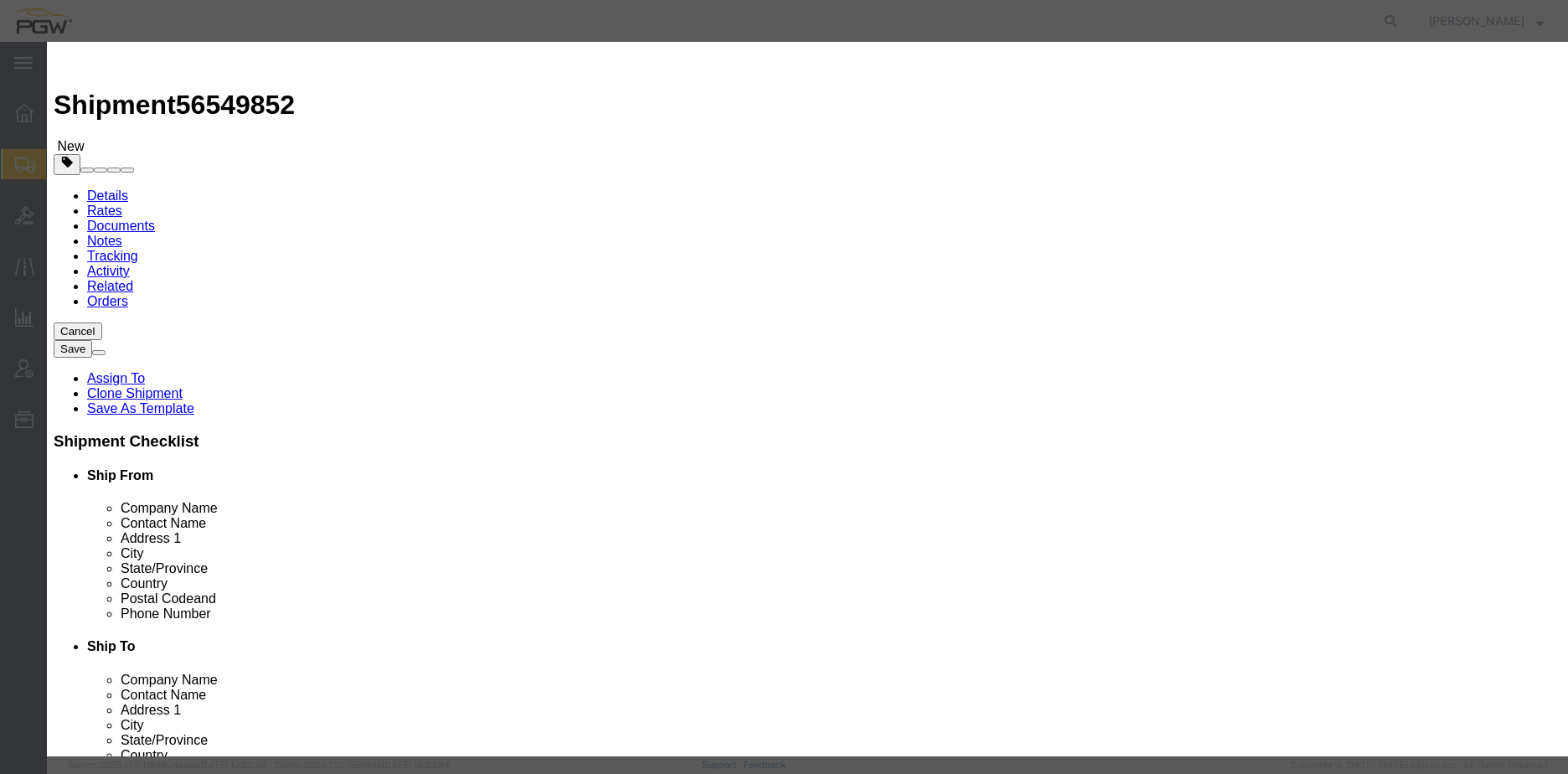
select select "18694"
select select "35748"
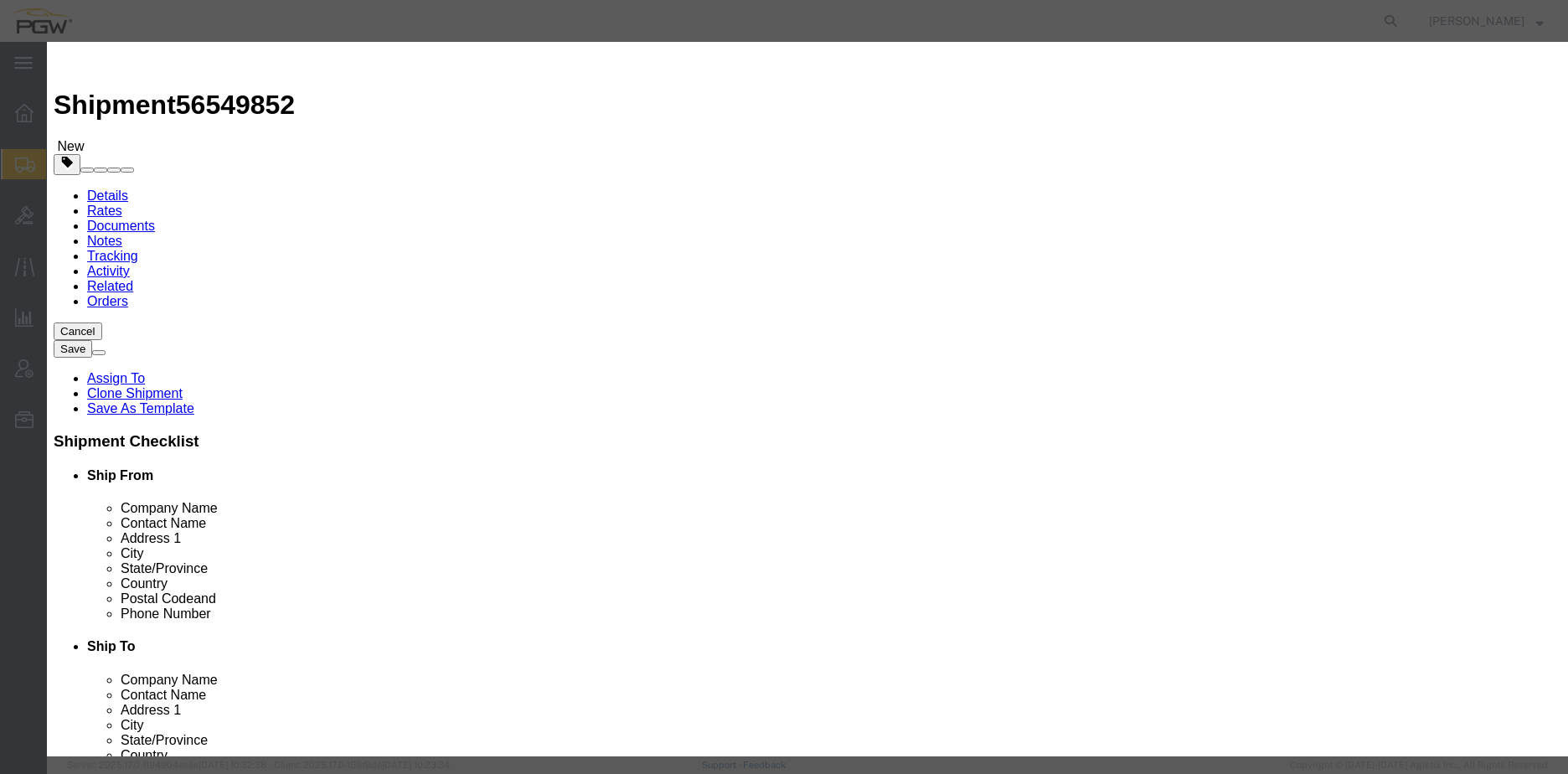
type input "700"
type input "700.00"
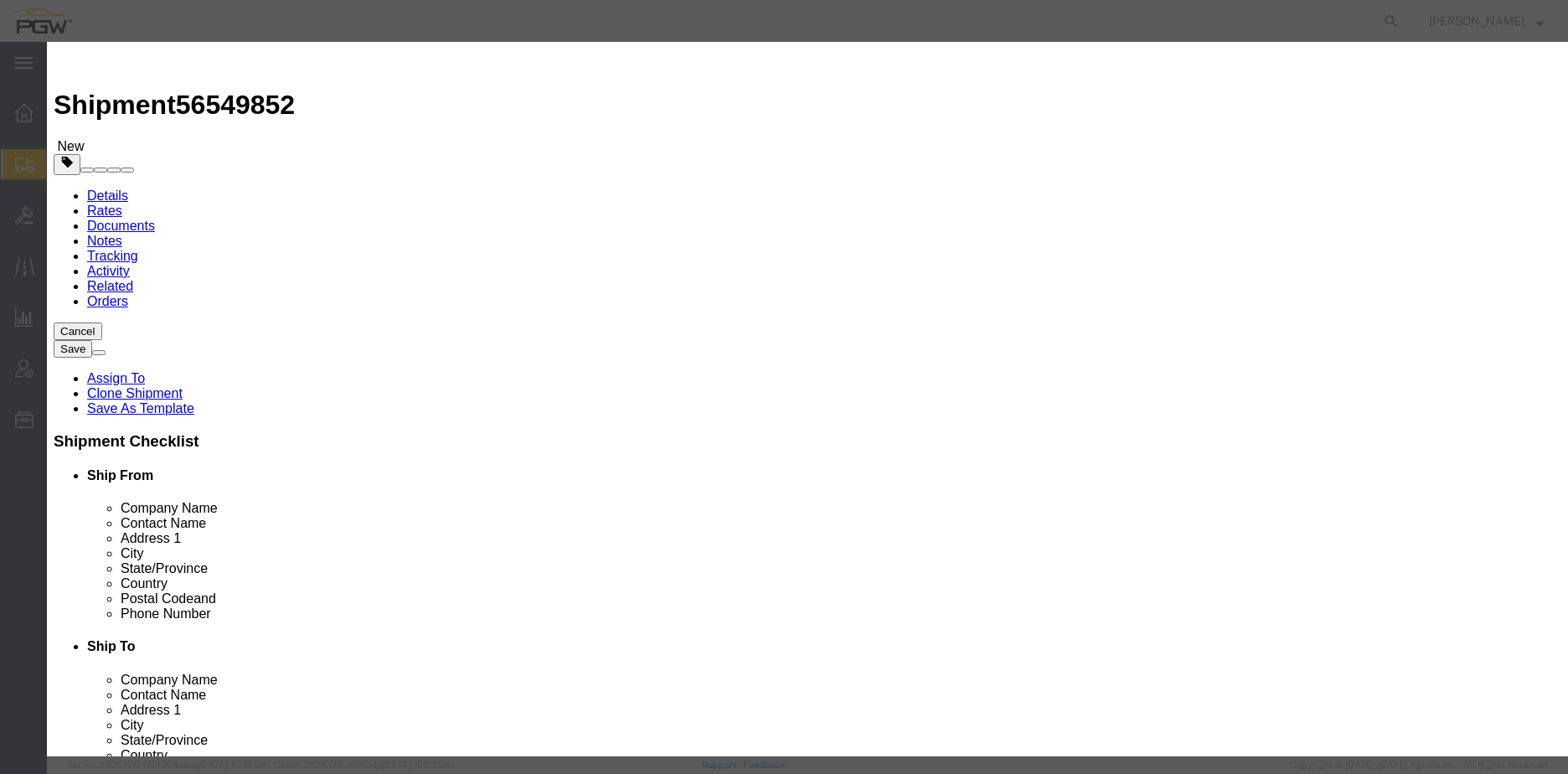
drag, startPoint x: 1148, startPoint y: 205, endPoint x: 1106, endPoint y: 201, distance: 42.2
paste input "56549852"
type input "56549852"
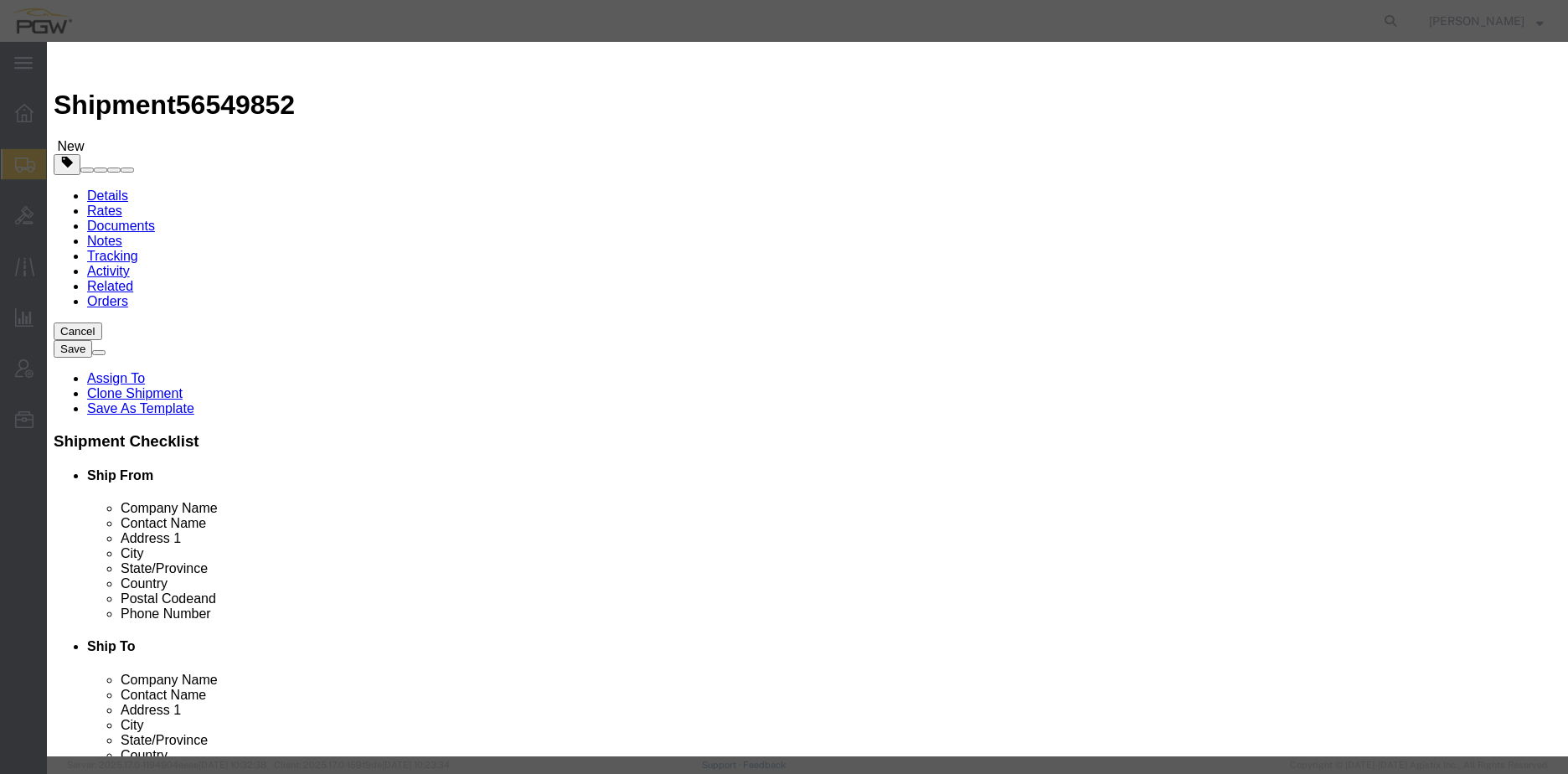
checkbox input "true"
type input "[PERSON_NAME]"
type input "7402538648"
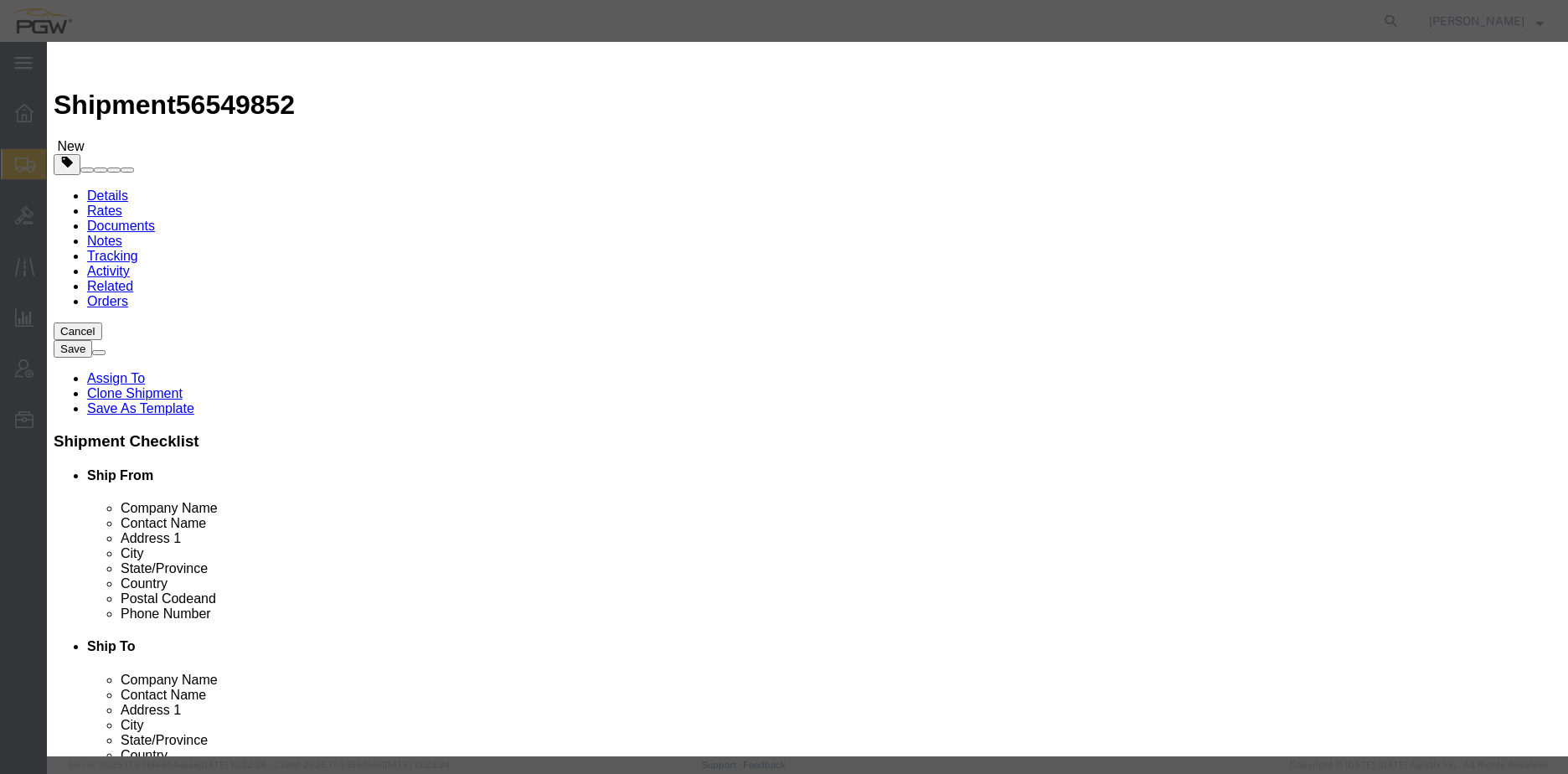
type input "[DATE]"
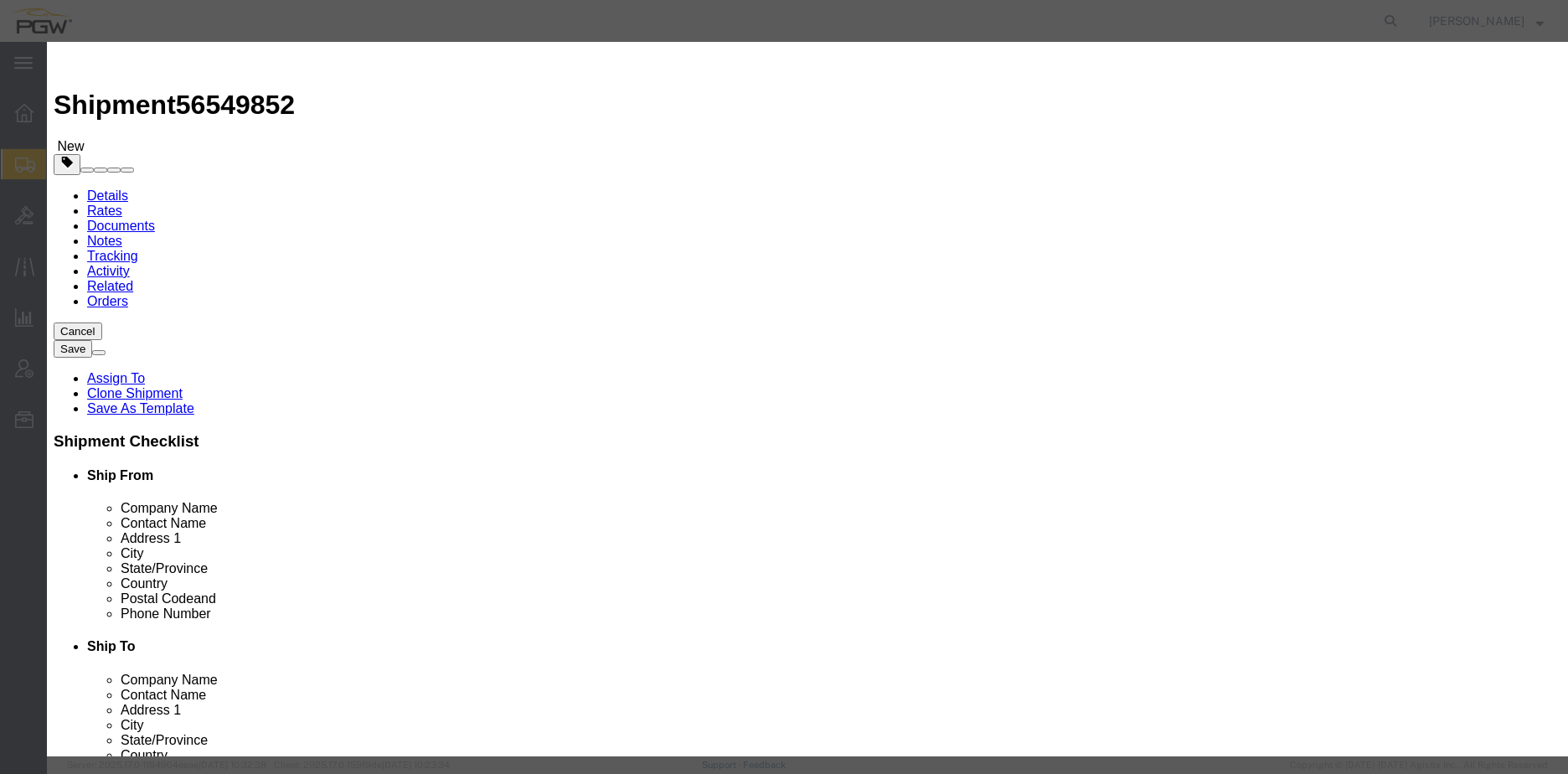
select select "0800"
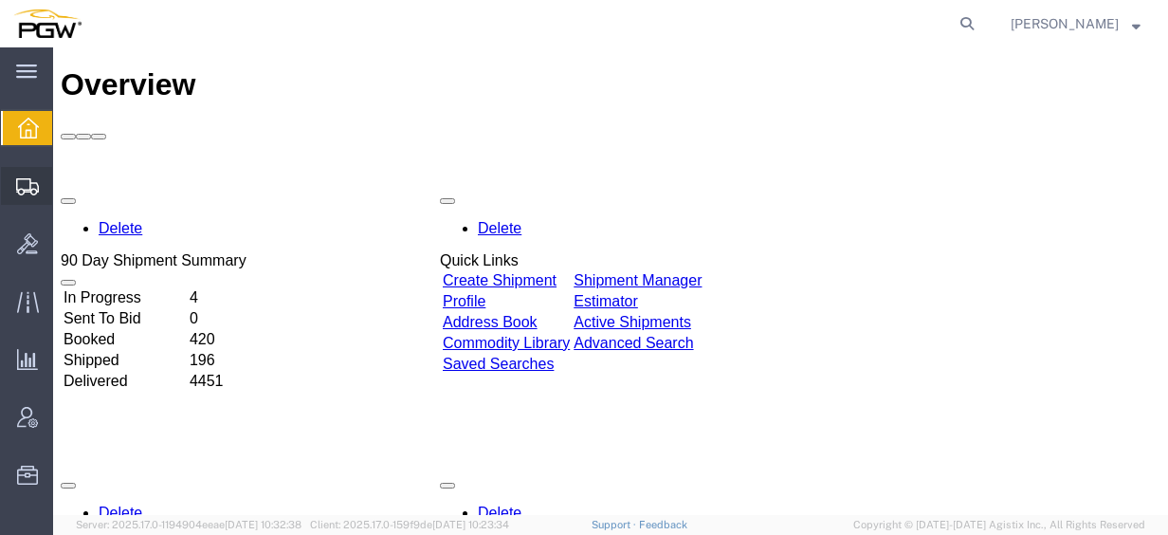
click at [0, 0] on span "Shipment Manager" at bounding box center [0, 0] width 0 height 0
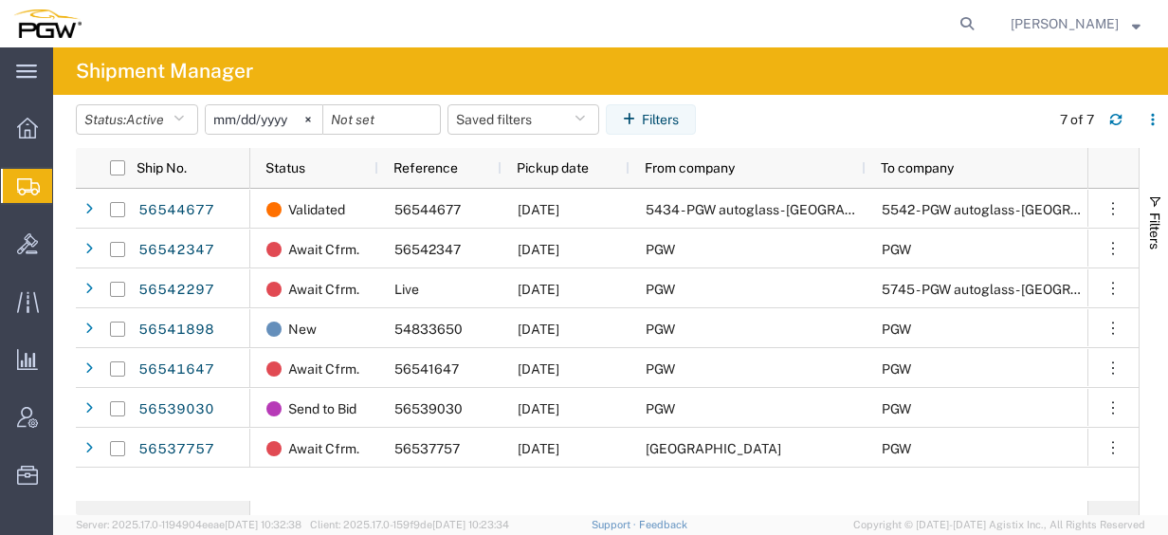
click at [0, 0] on span "Create from Template" at bounding box center [0, 0] width 0 height 0
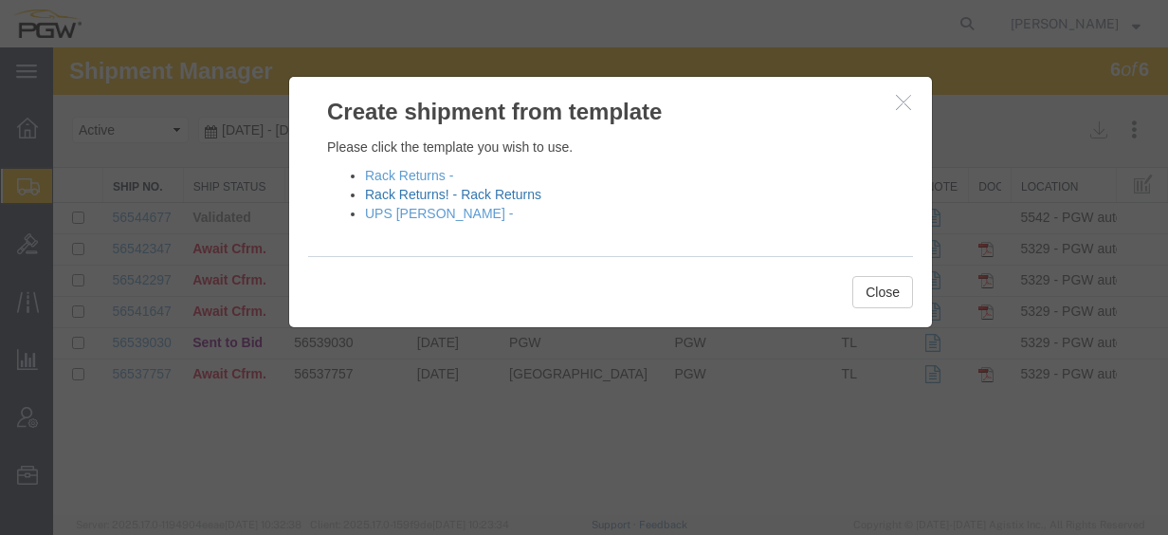
click at [436, 188] on link "Rack Returns! - Rack Returns" at bounding box center [453, 194] width 176 height 15
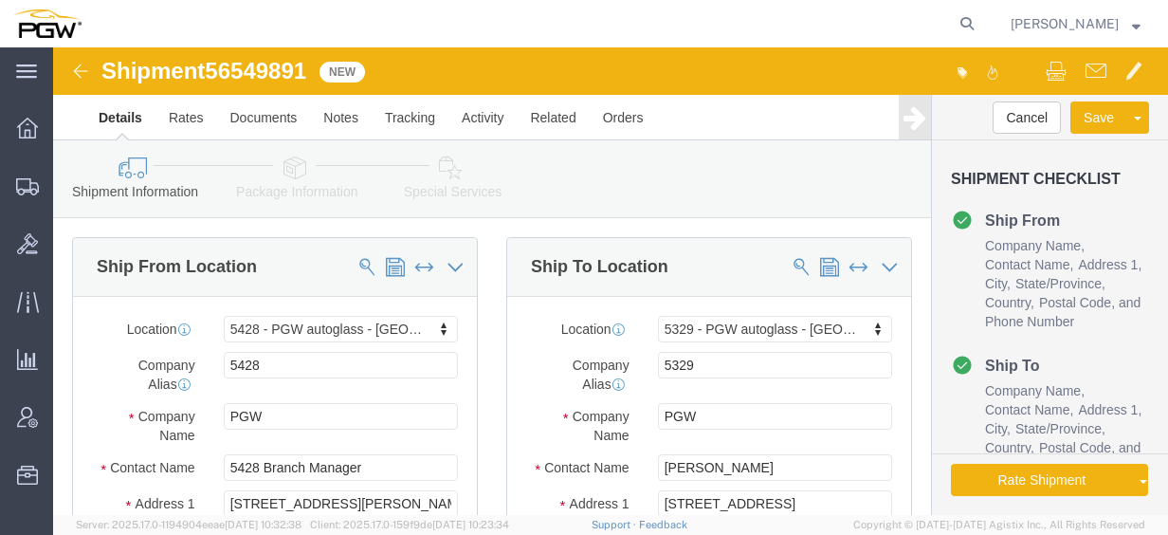
select select "28281"
select select "28253"
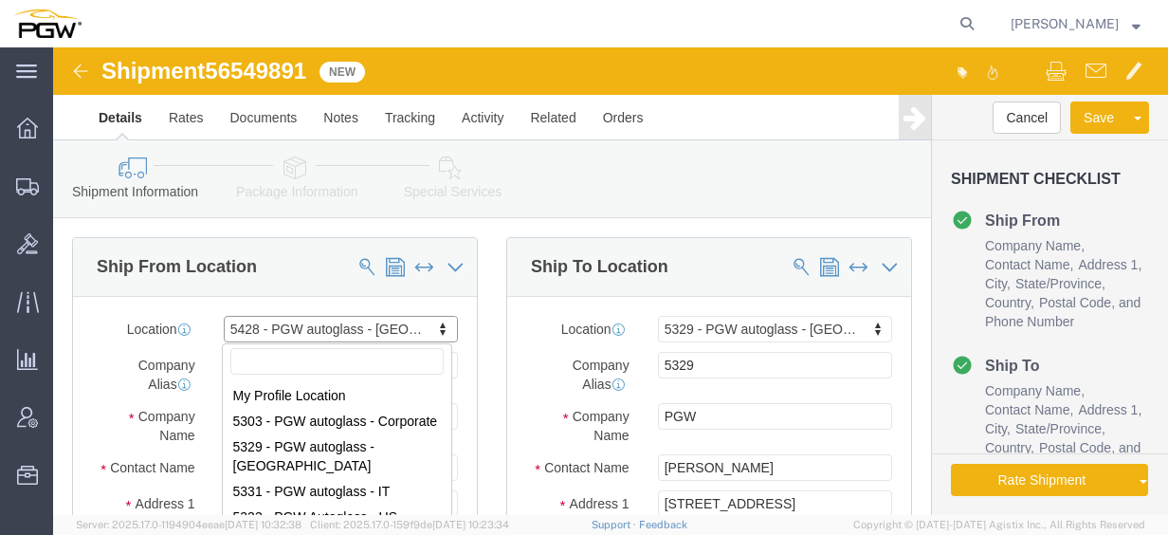
scroll to position [320, 0]
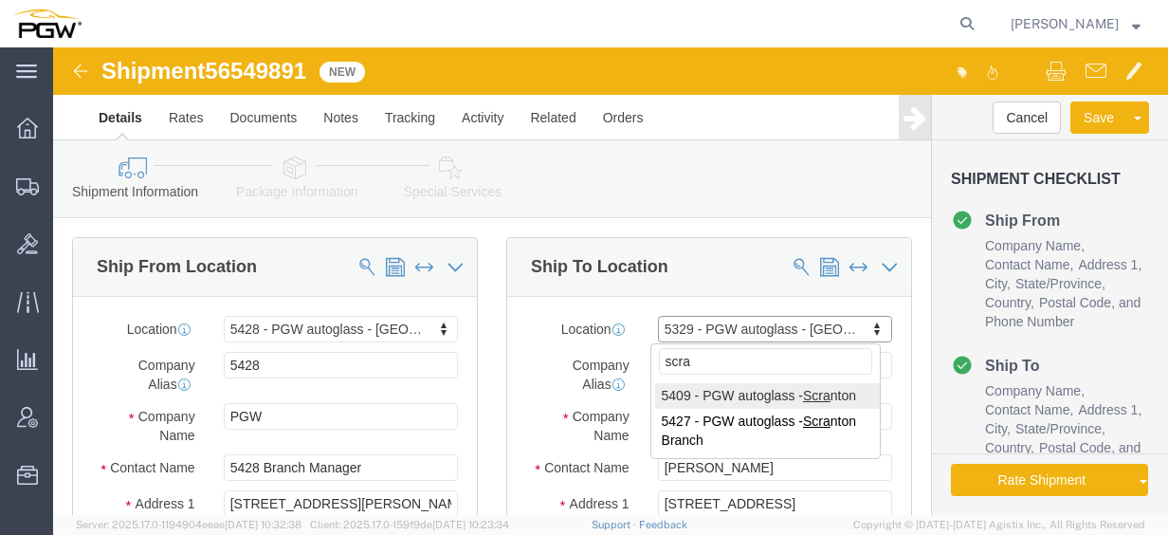
type input "scra"
select select "61931"
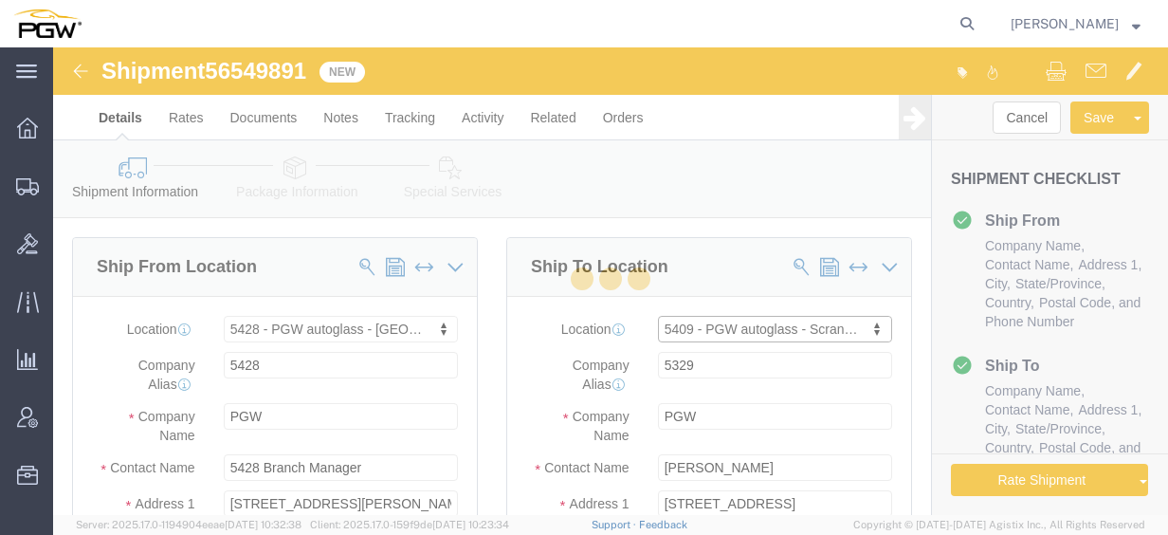
type input "5409"
type input "5409 Branch Manager"
type input "[STREET_ADDRESS]"
type input "Pittston"
type input "18640"
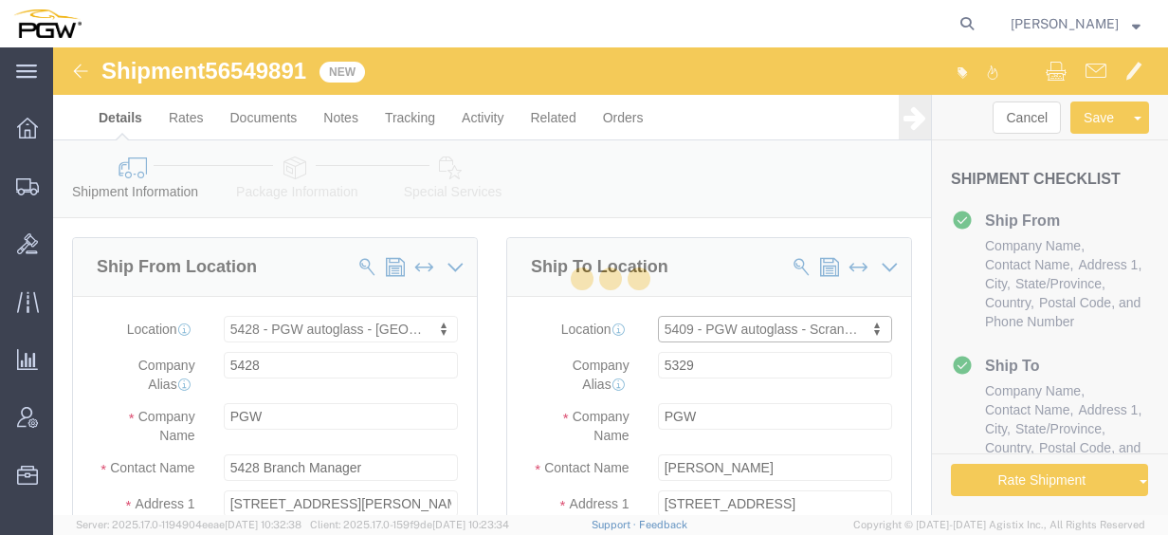
type input "[PHONE_NUMBER]"
type input "[EMAIL_ADDRESS][DOMAIN_NAME]"
select select "PA"
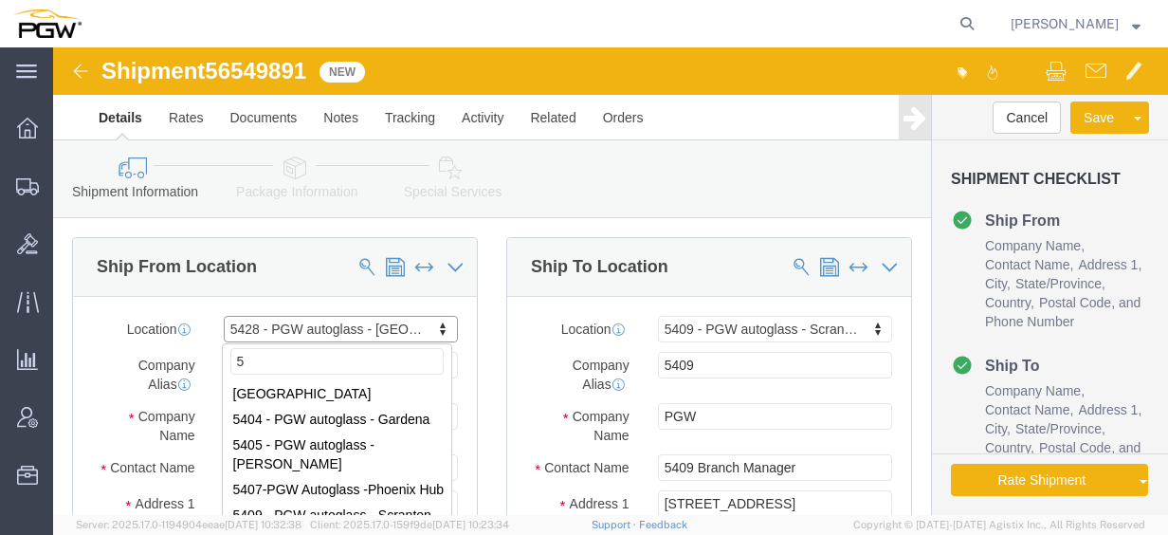
scroll to position [0, 0]
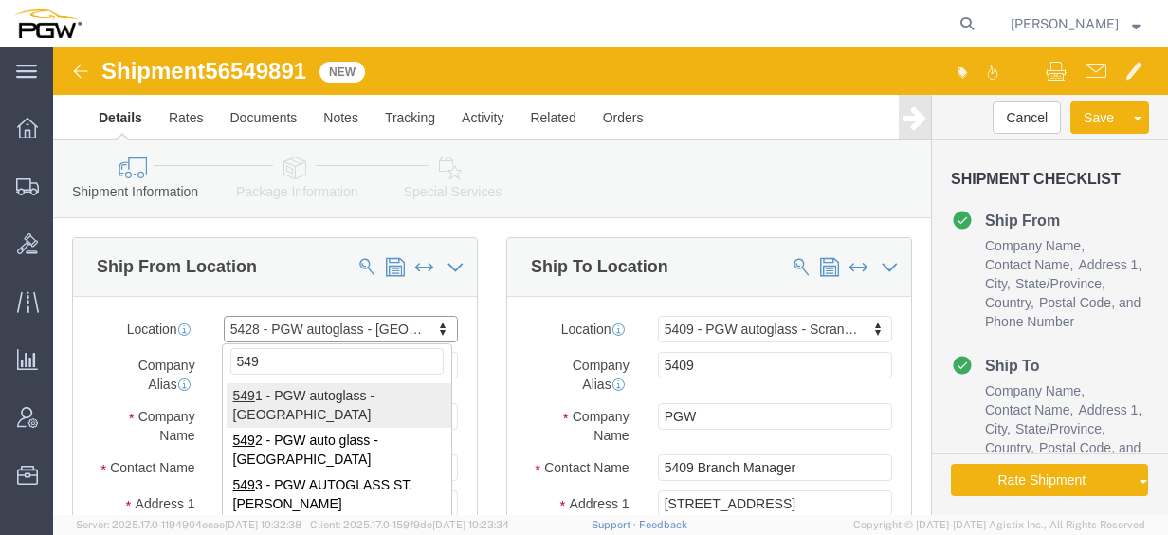
click input "549"
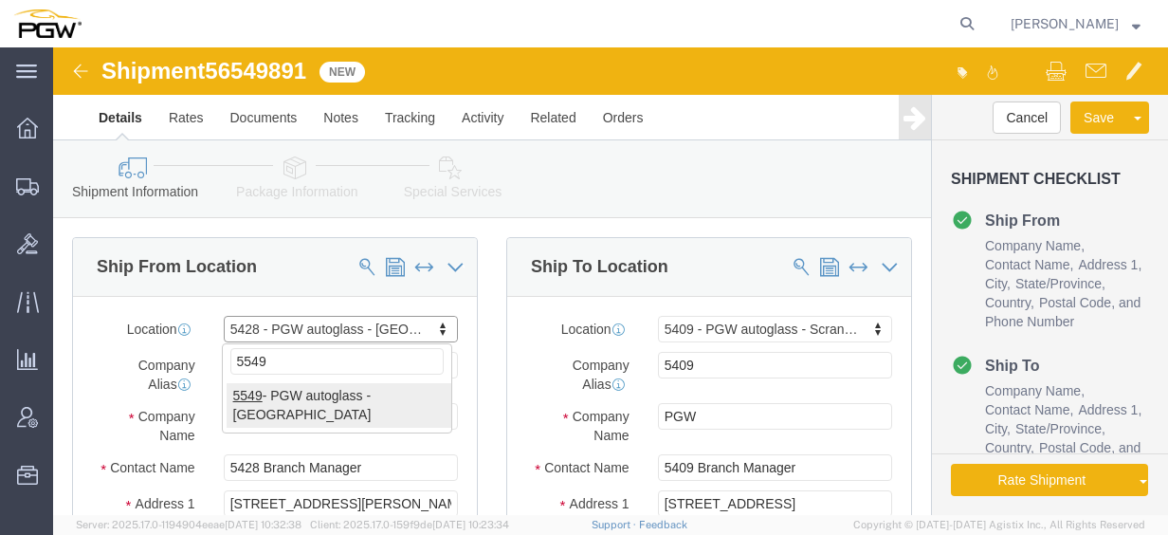
type input "5549"
select select "28365"
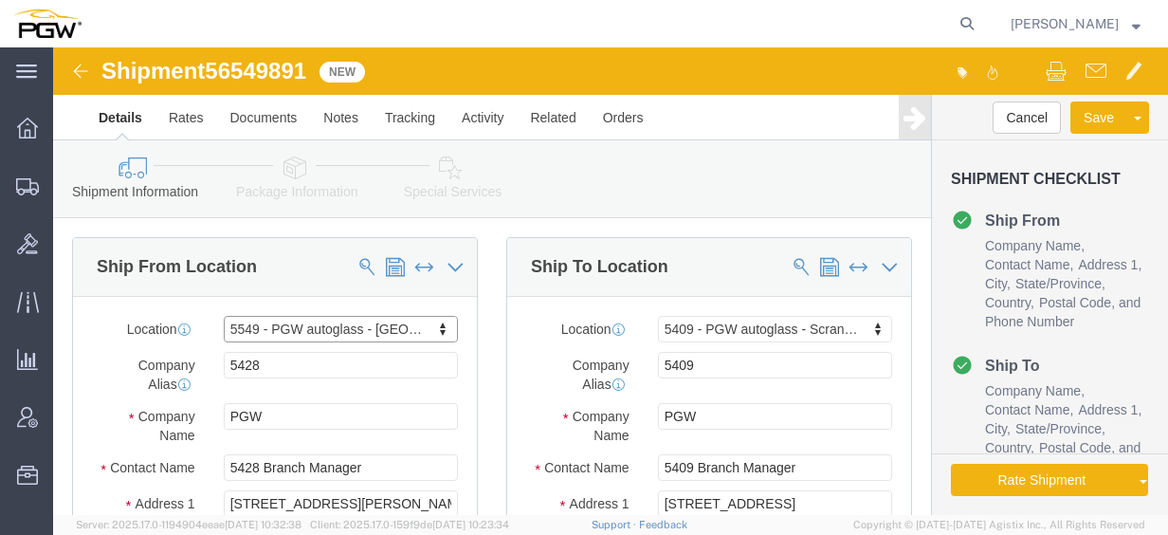
type input "5549"
type input "5549 Branch Manager"
type input "15 Perwal St"
type input "Westwood"
type input "02090"
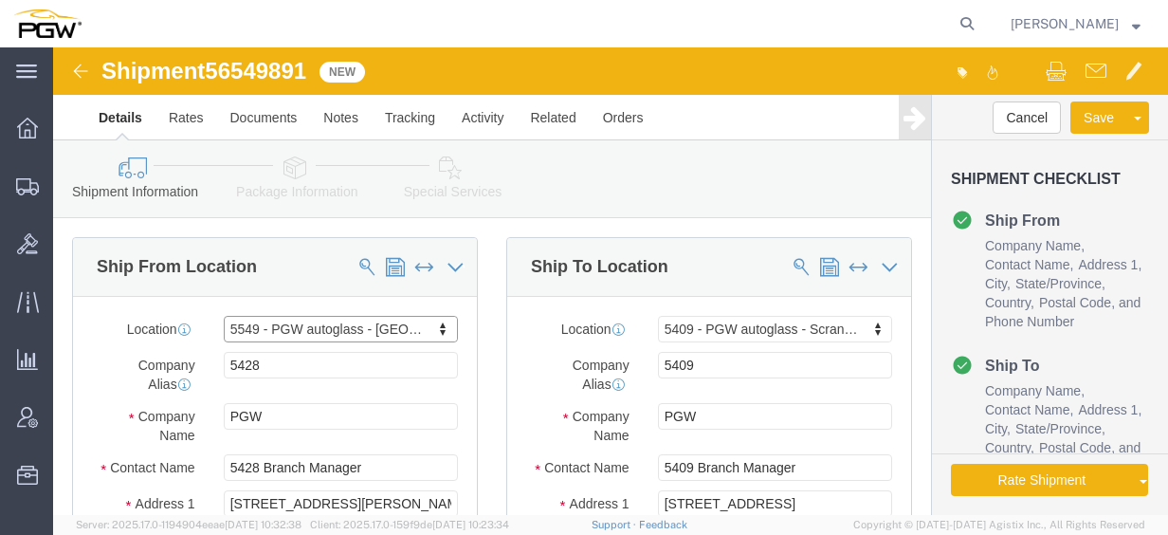
type input "781-461-4519"
type input "lkqsp_o_pm_5549@pgwag.com"
select select "MA"
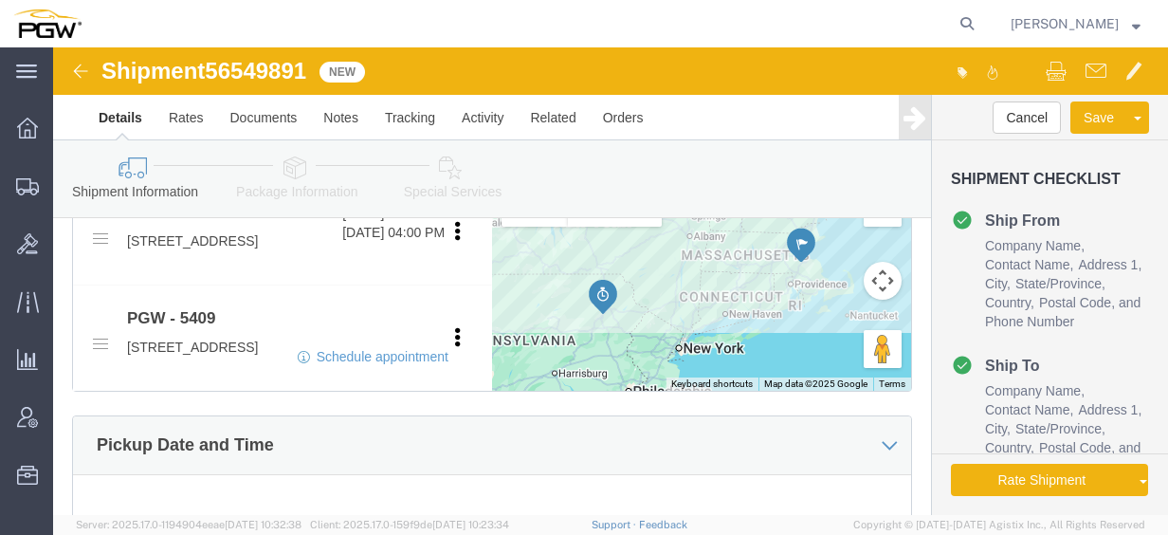
scroll to position [770, 0]
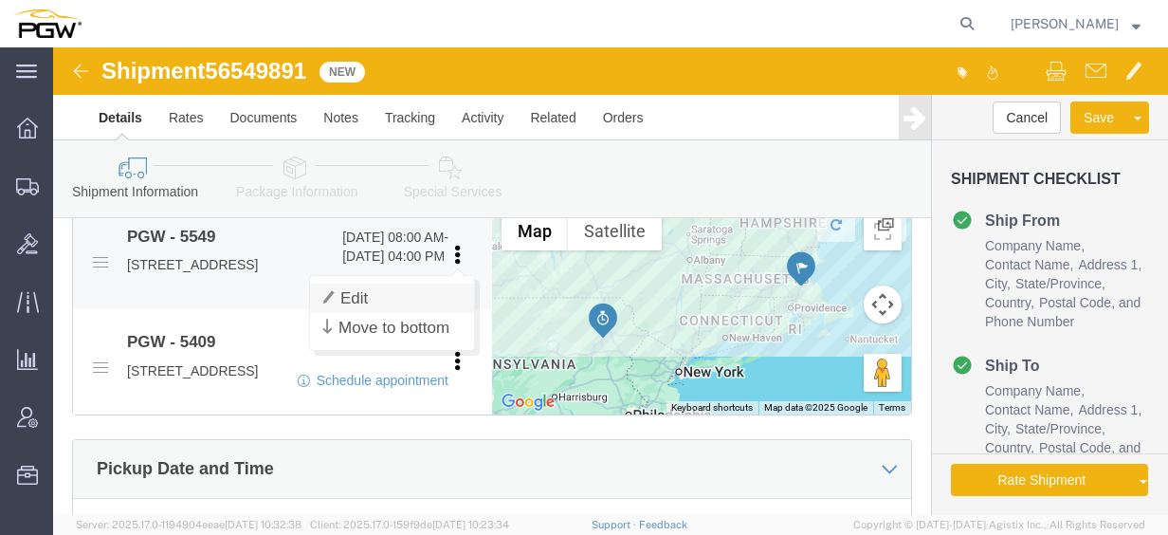
click link "Edit"
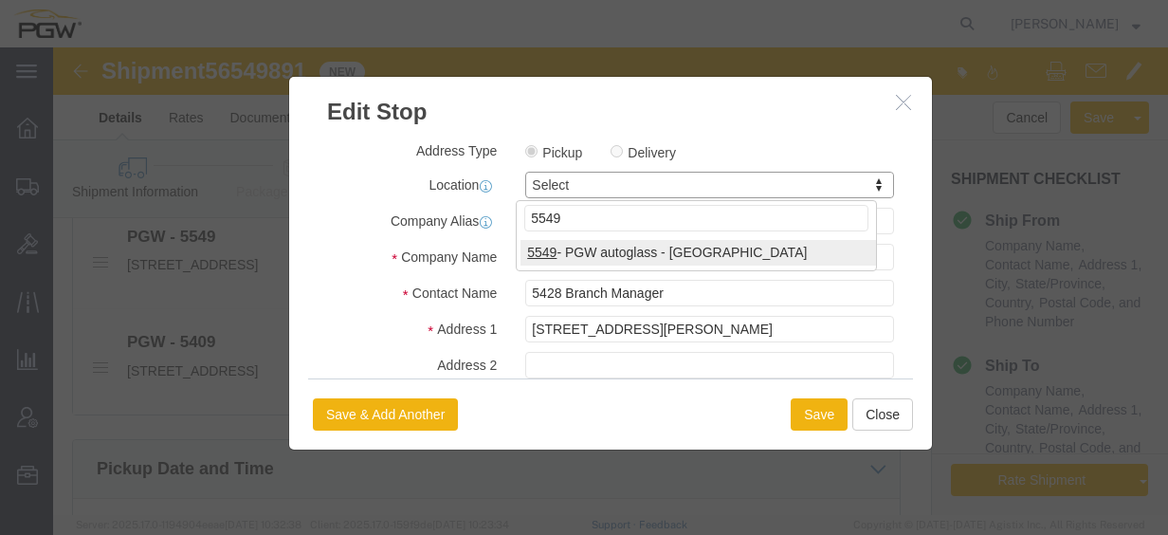
type input "5549"
select select "28365"
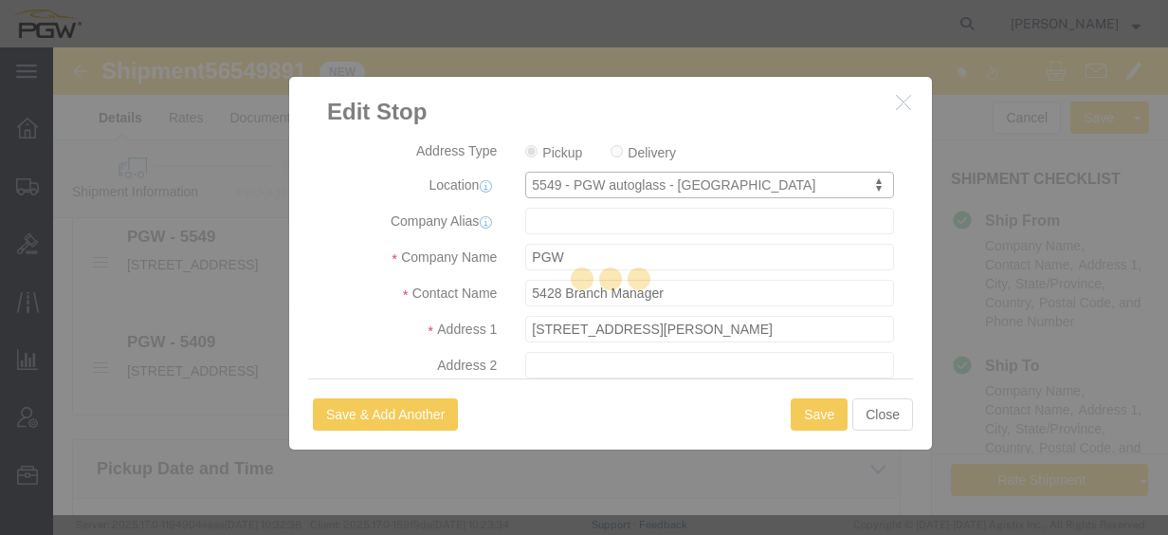
type input "5549"
type input "5549 Branch Manager"
type input "15 Perwal St"
type input "Westwood"
type input "02090"
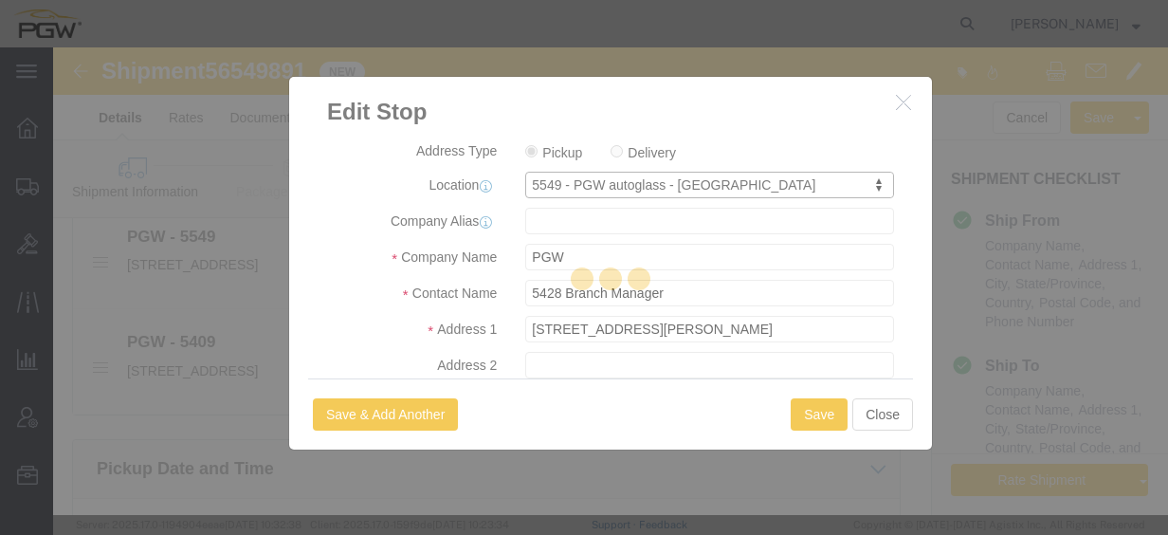
type input "781-461-4519"
type input "lkqsp_o_pm_5549@pgwag.com"
select select "MA"
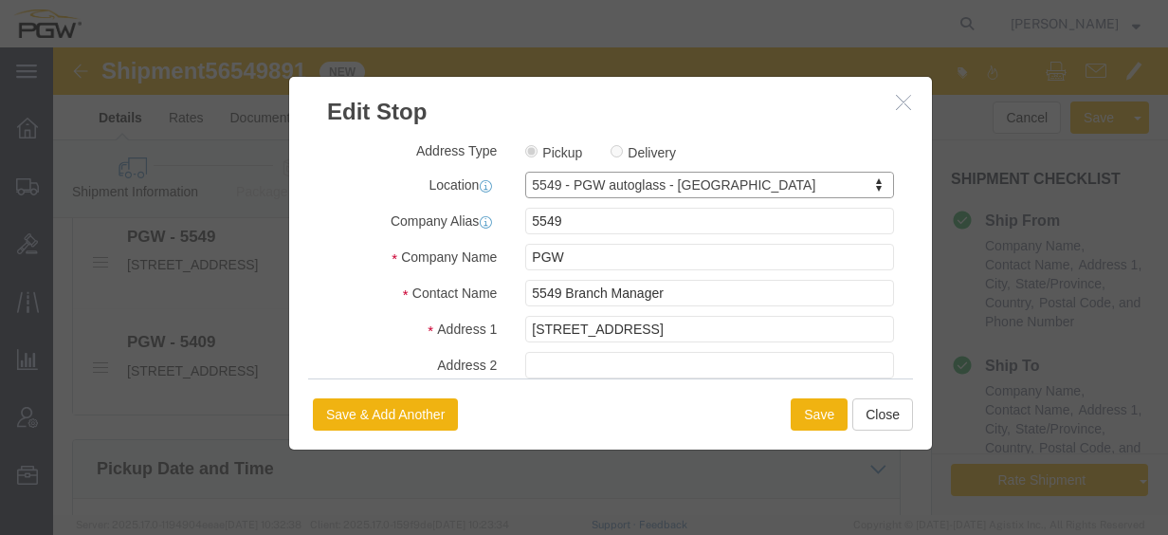
scroll to position [538, 0]
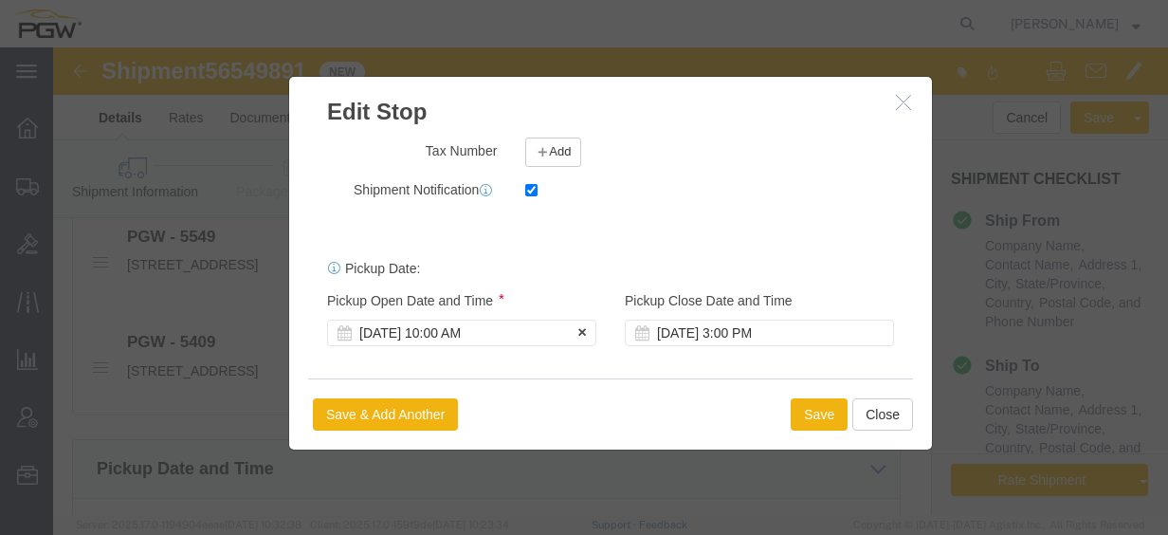
click div "[DATE] 10:00 AM"
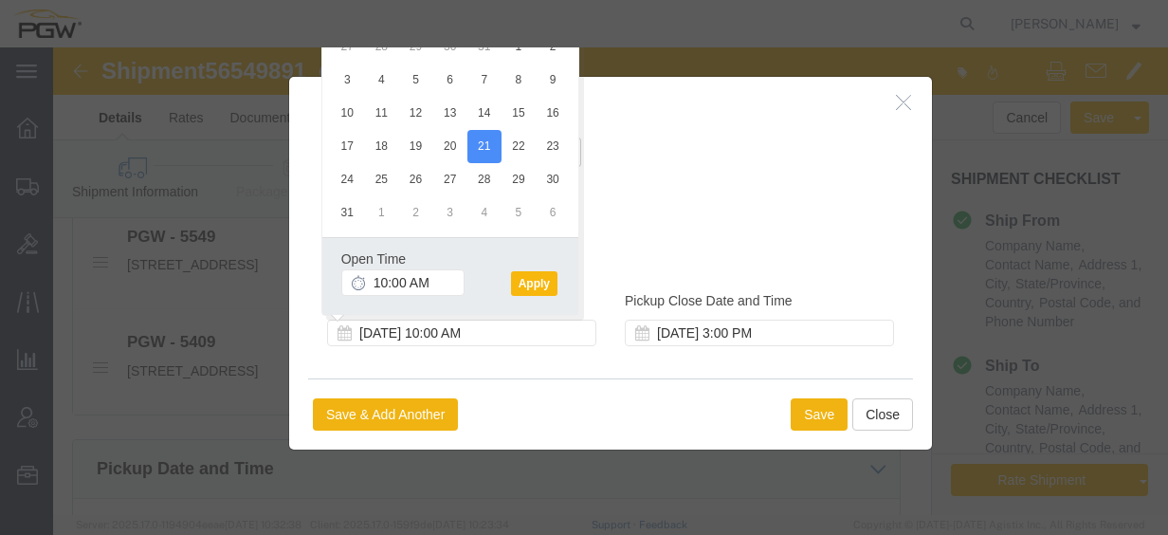
click button "Apply"
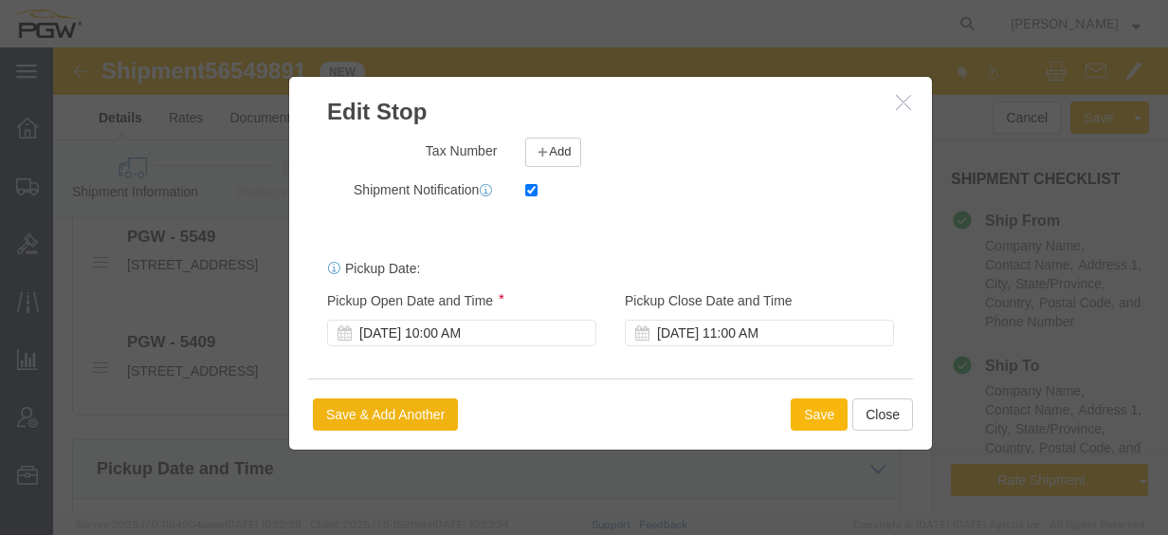
click button "Save"
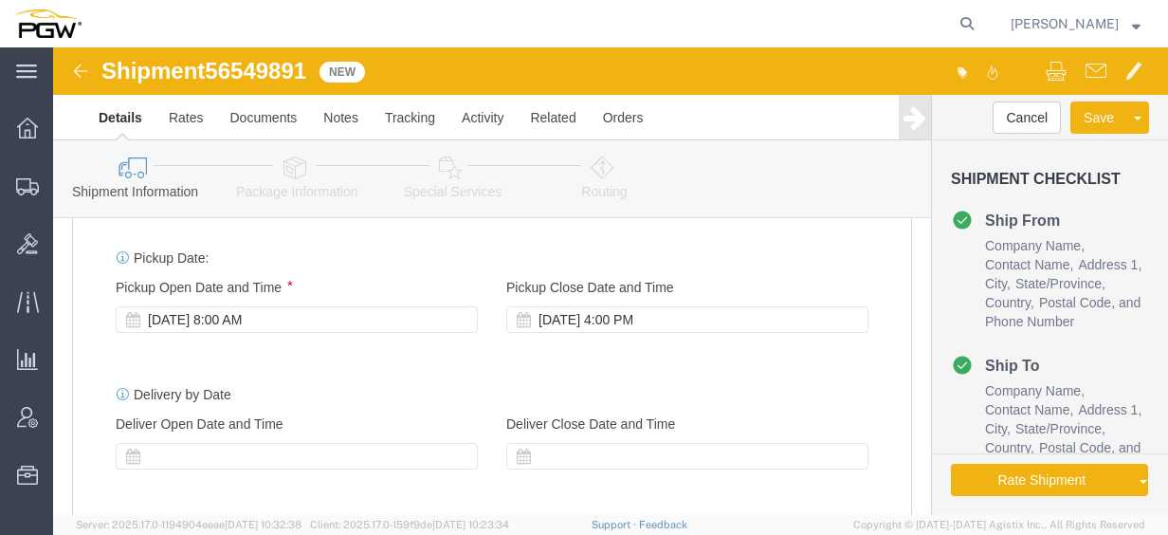
scroll to position [1106, 0]
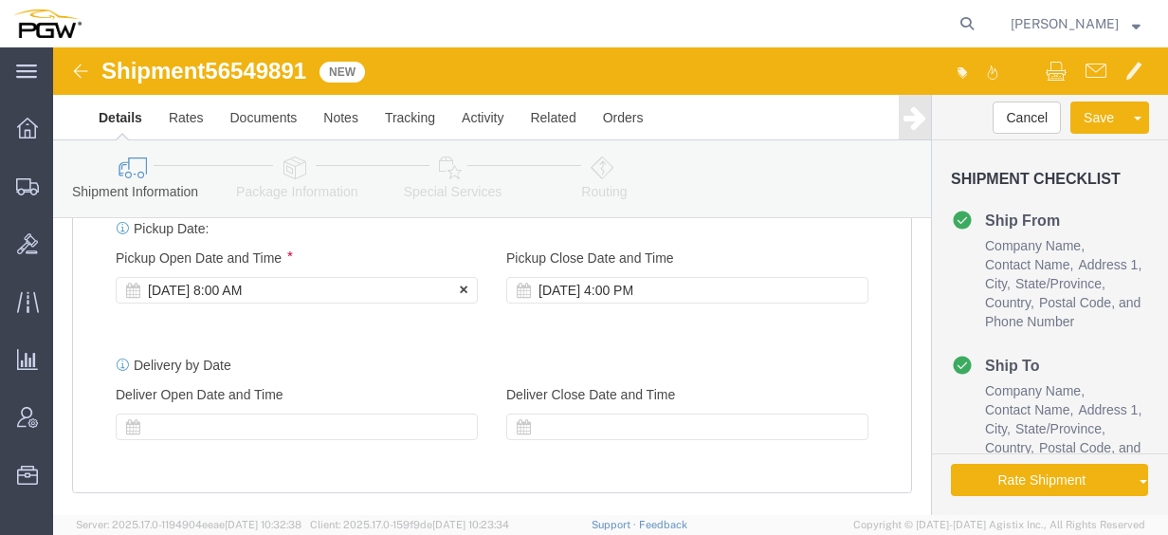
click div "[DATE] 8:00 AM"
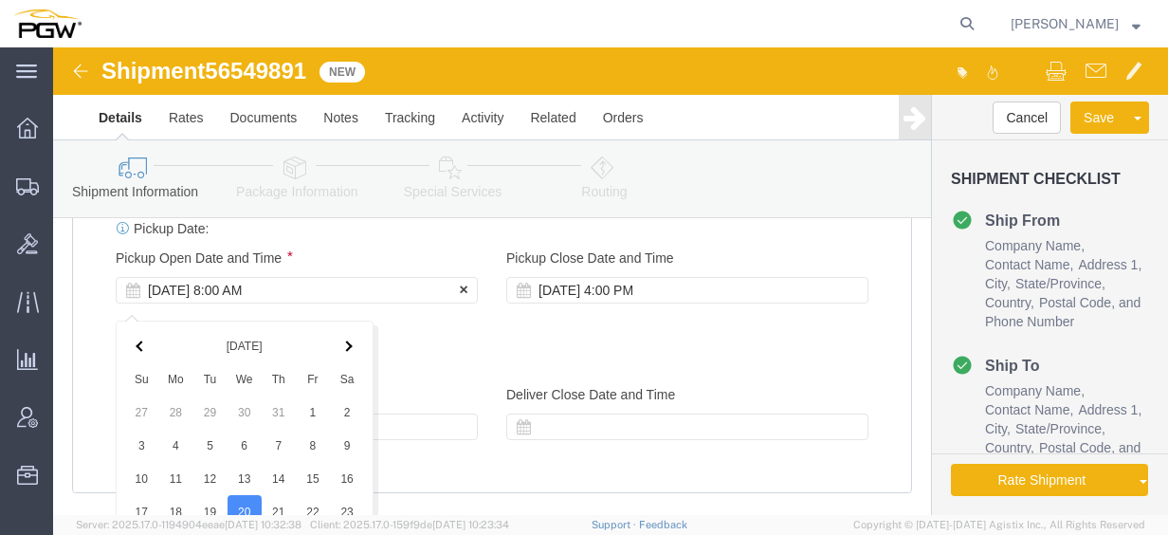
scroll to position [1469, 0]
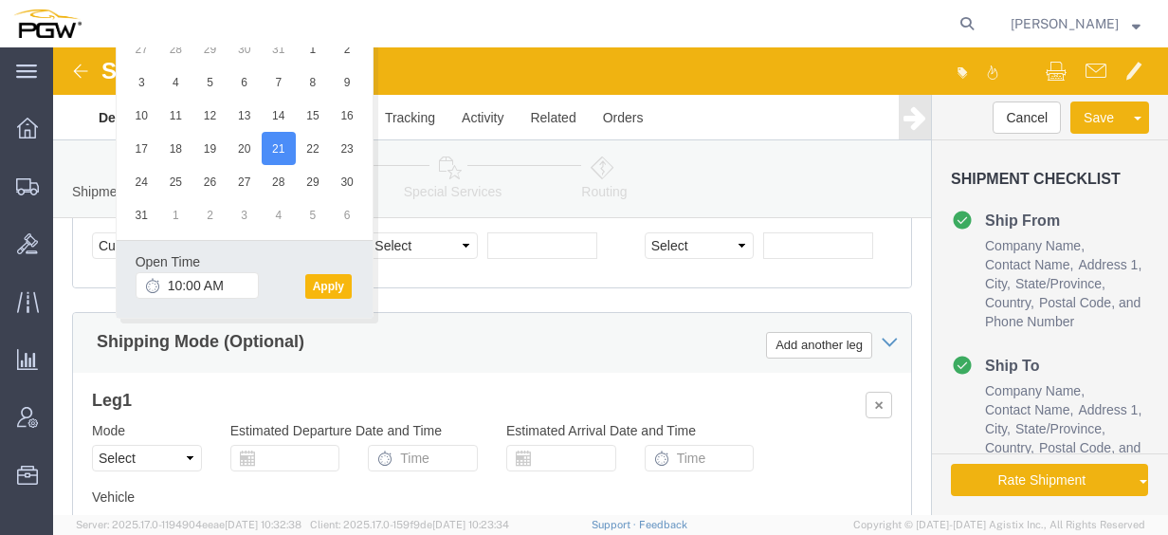
click button "Apply"
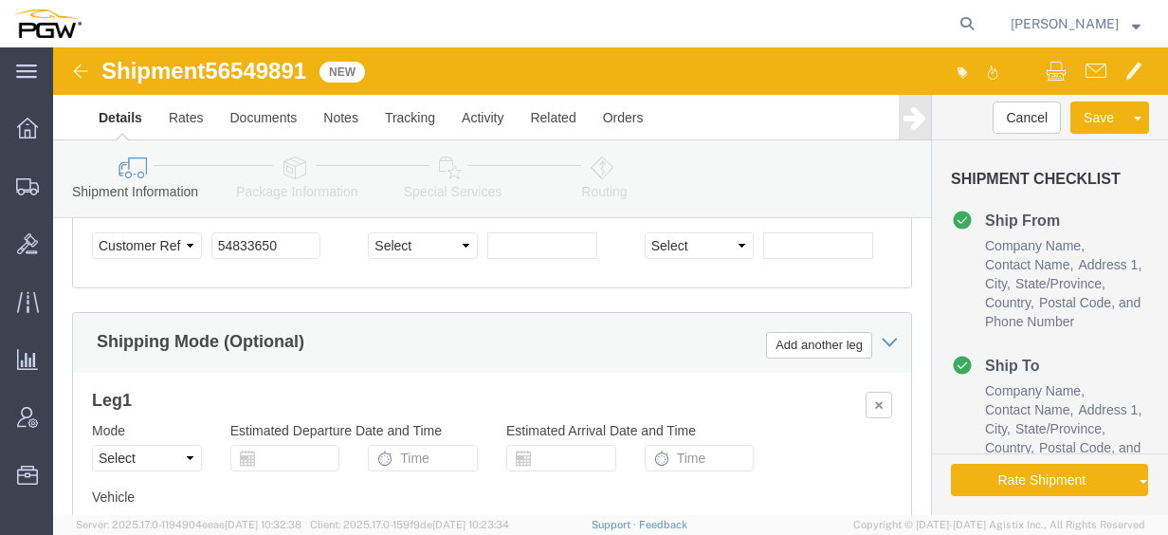
click span "56549891"
copy span "56549891"
click input "54833650"
drag, startPoint x: 243, startPoint y: 209, endPoint x: 120, endPoint y: 210, distance: 122.3
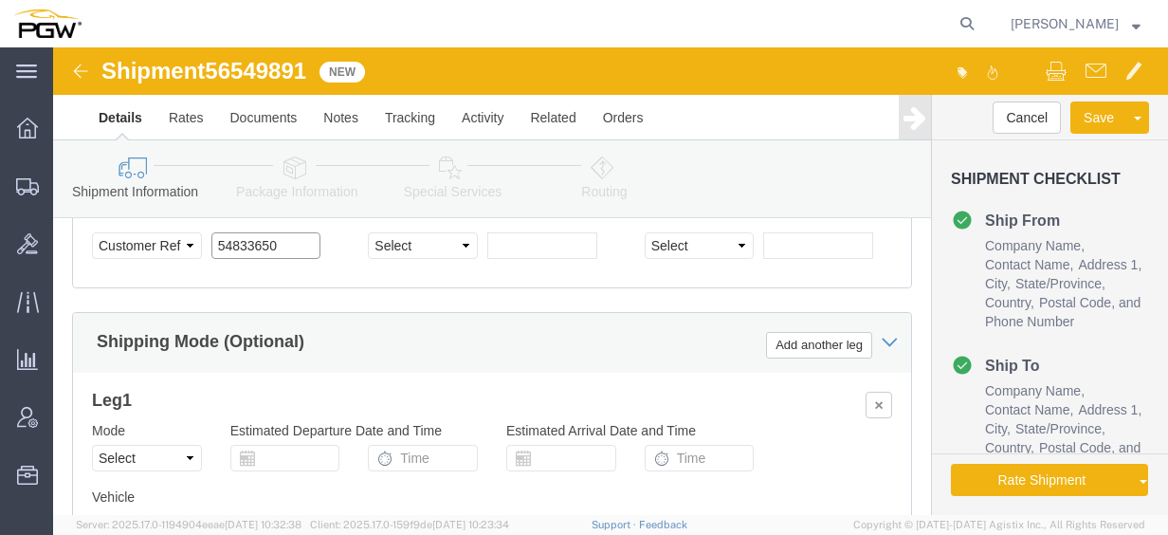
click div "Select Account Type Activity ID Airline Appointment Number ASN Batch Request # …"
paste input "6549891"
click input "56549891"
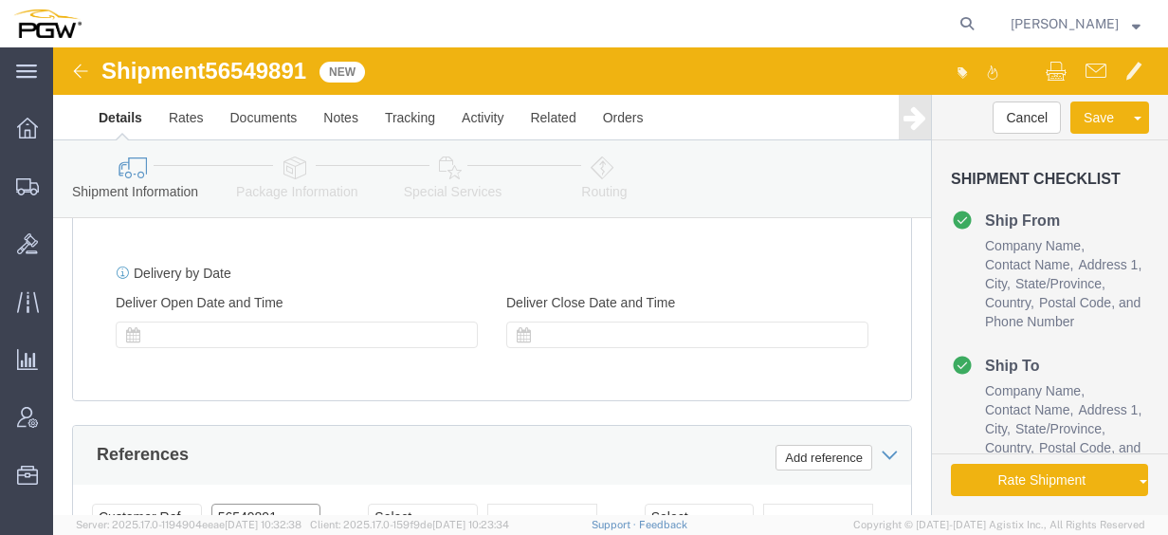
scroll to position [1123, 0]
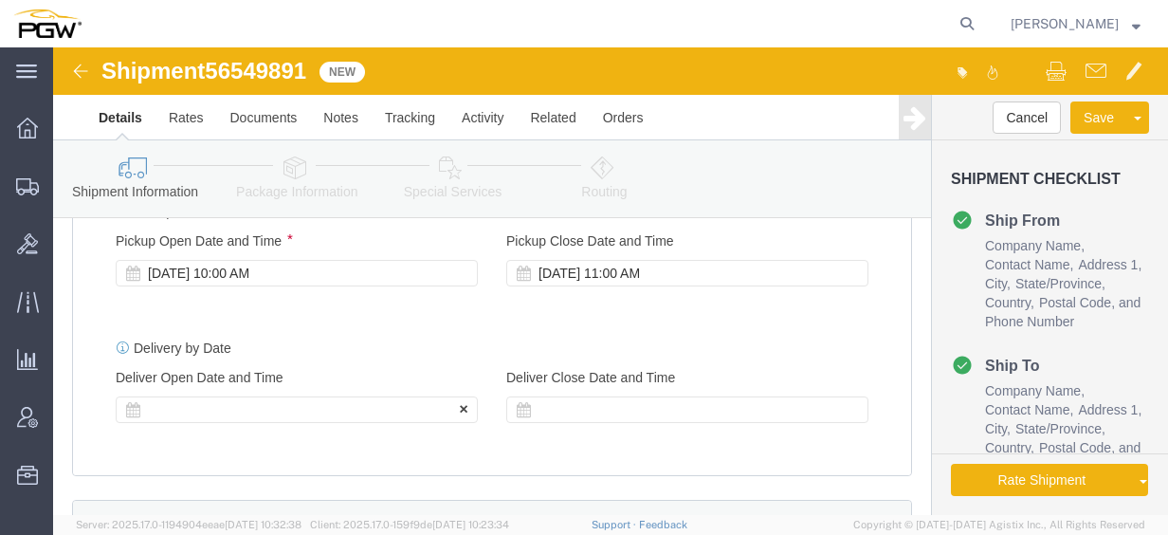
type input "56549891"
click div
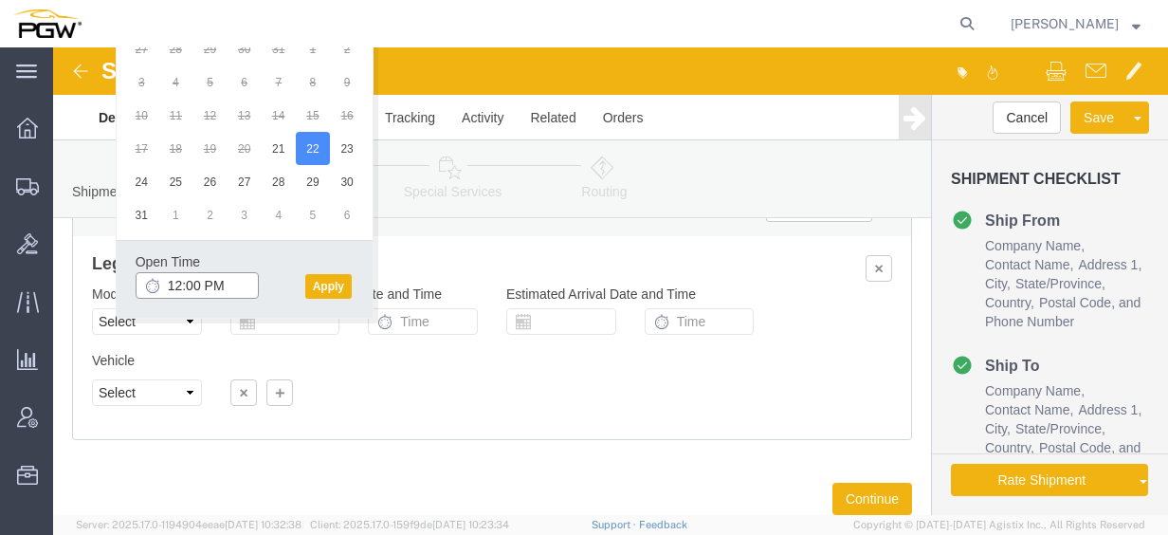
click input "12:00 PM"
click input "9:00 PM"
type input "9:00 am"
click button "Apply"
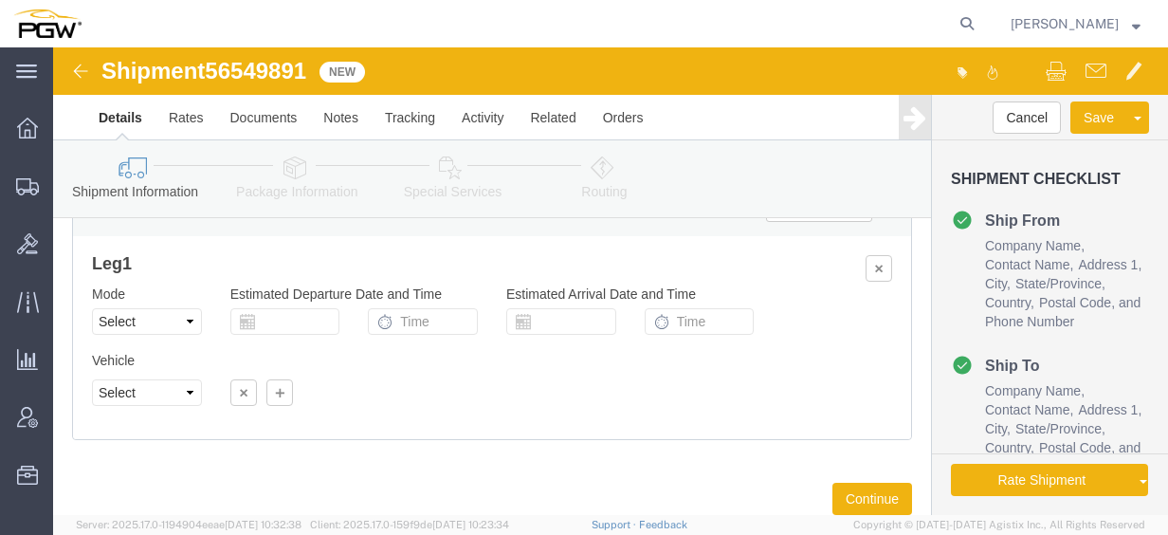
click icon
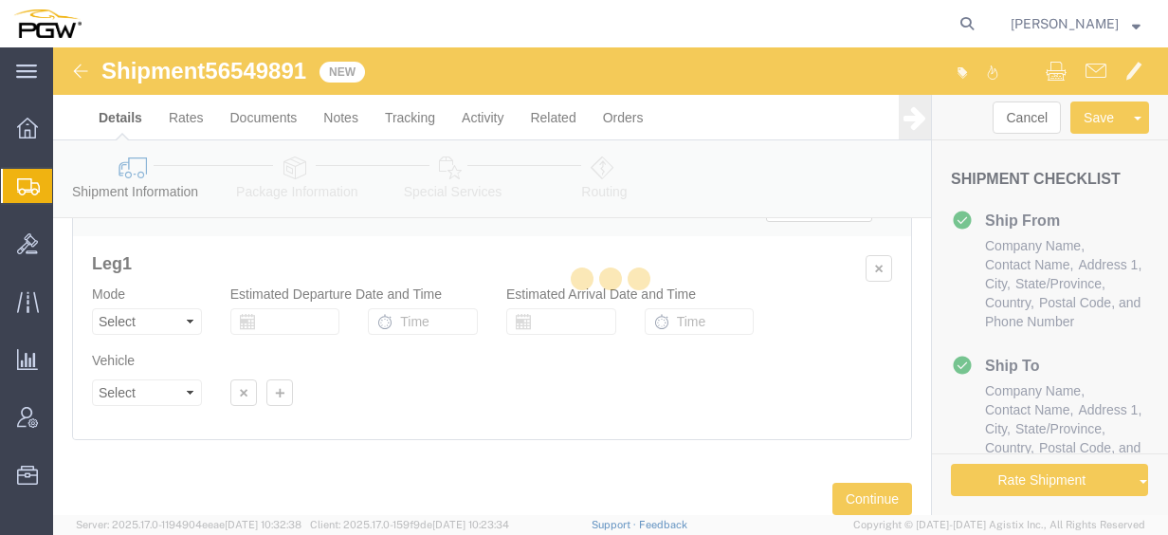
select select
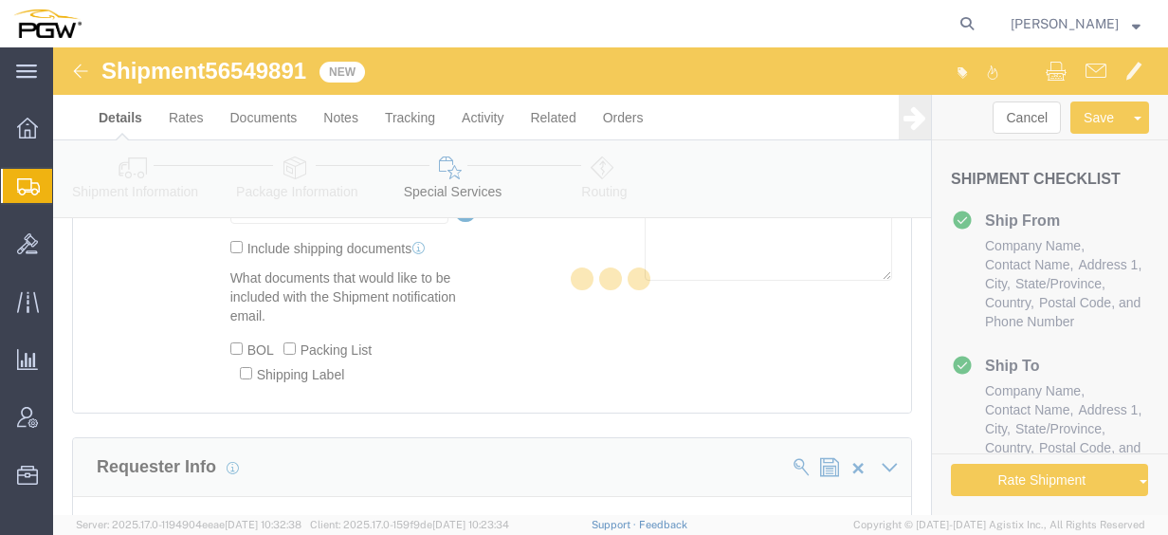
select select "COSTCENTER"
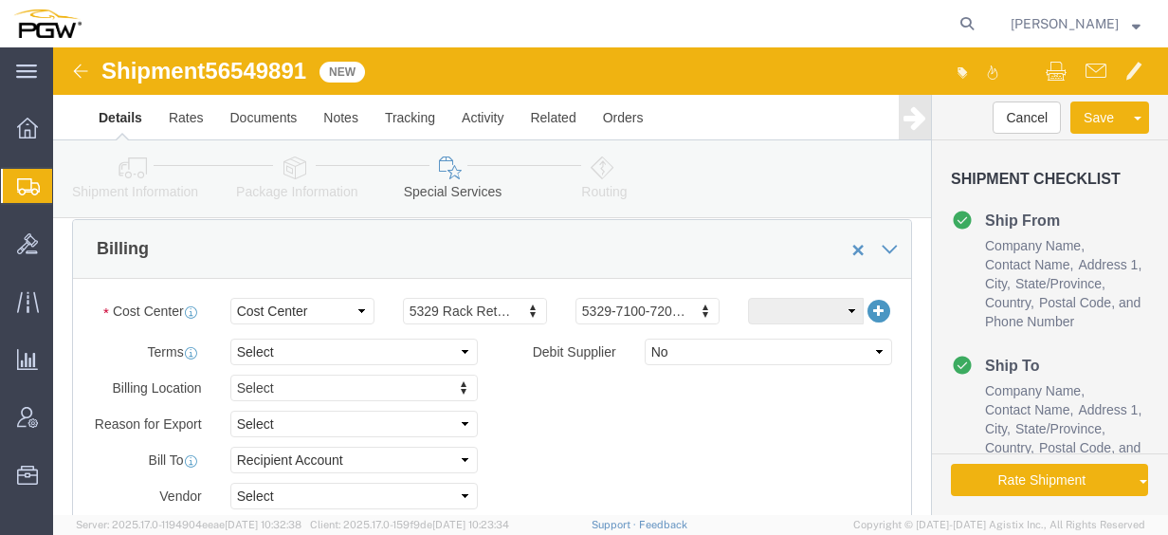
scroll to position [904, 0]
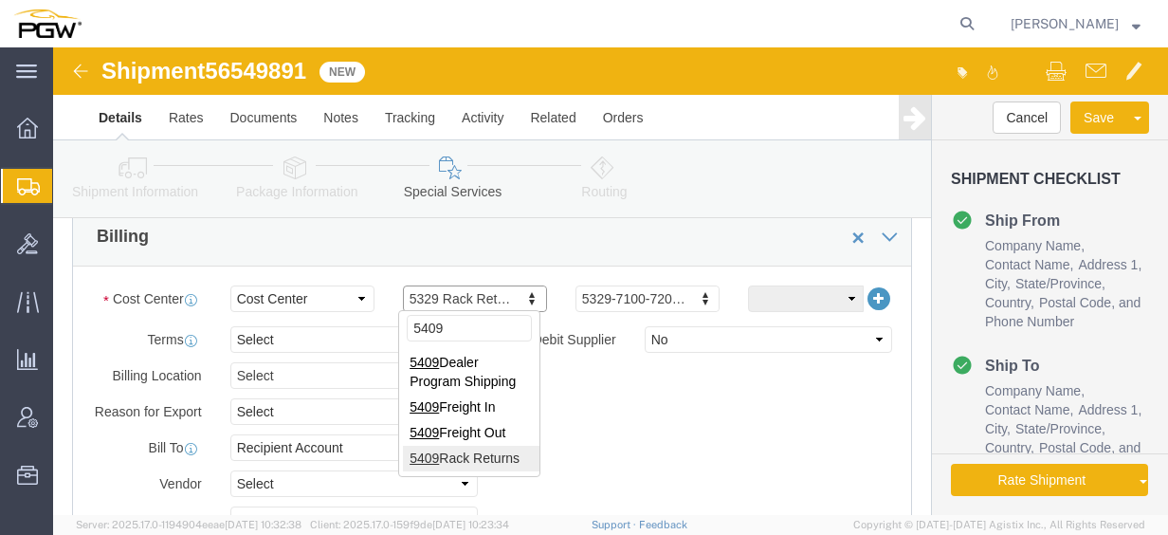
type input "5409"
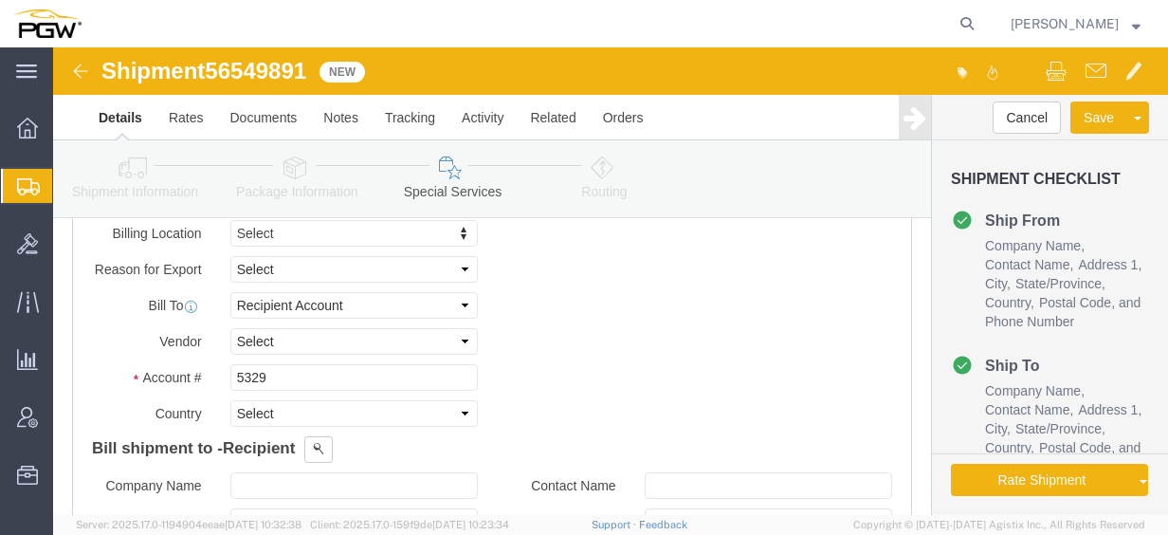
scroll to position [1079, 0]
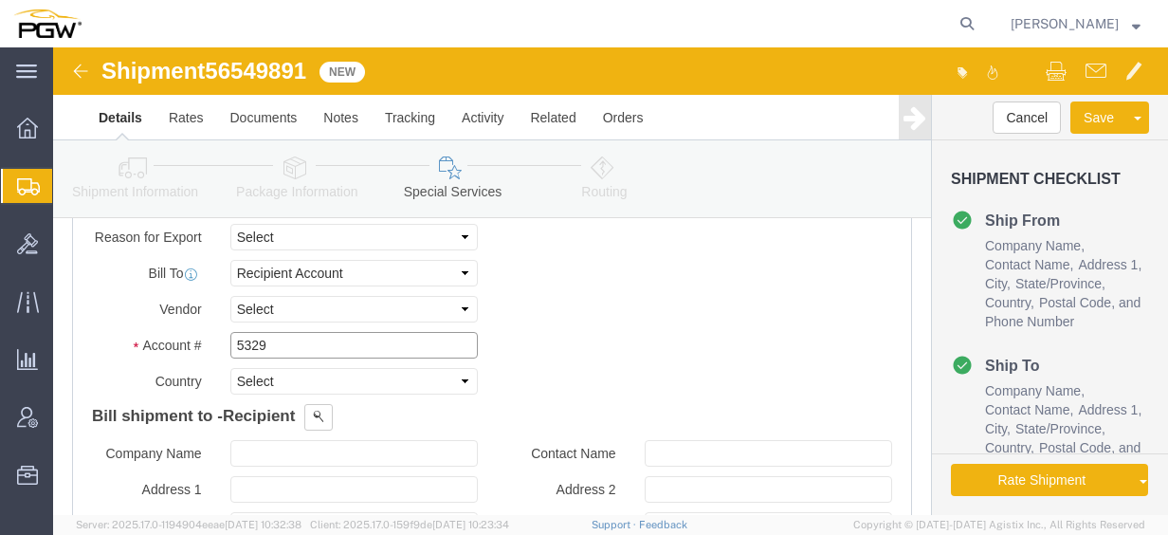
click input "5329"
drag, startPoint x: 168, startPoint y: 288, endPoint x: 82, endPoint y: 290, distance: 86.3
click div "Account # 5329"
type input "5409"
click link "Rates"
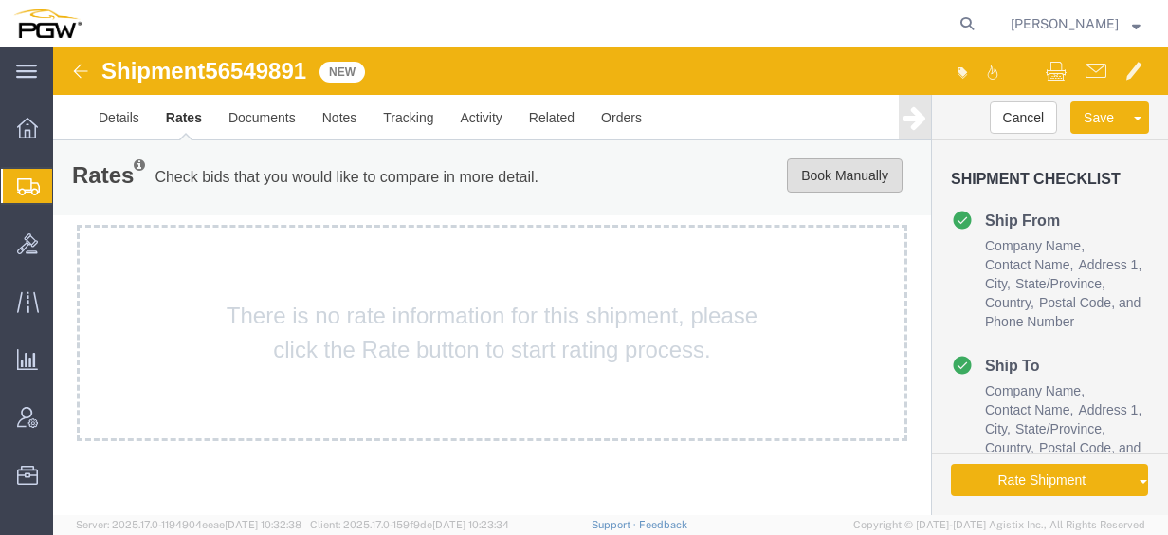
click at [829, 167] on button "Book Manually" at bounding box center [845, 175] width 116 height 34
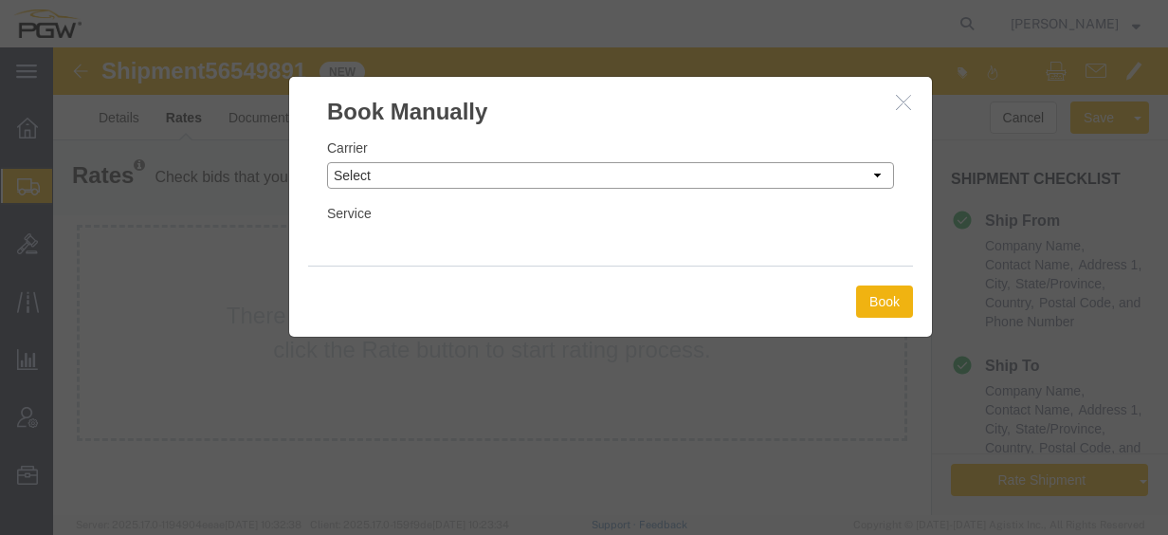
click at [578, 166] on select "Select Add New Carrier (and default service) A. [PERSON_NAME] Inc ABF Freight S…" at bounding box center [610, 175] width 567 height 27
select select "18694"
click at [327, 162] on select "Select Add New Carrier (and default service) A. [PERSON_NAME] Inc ABF Freight S…" at bounding box center [610, 175] width 567 height 27
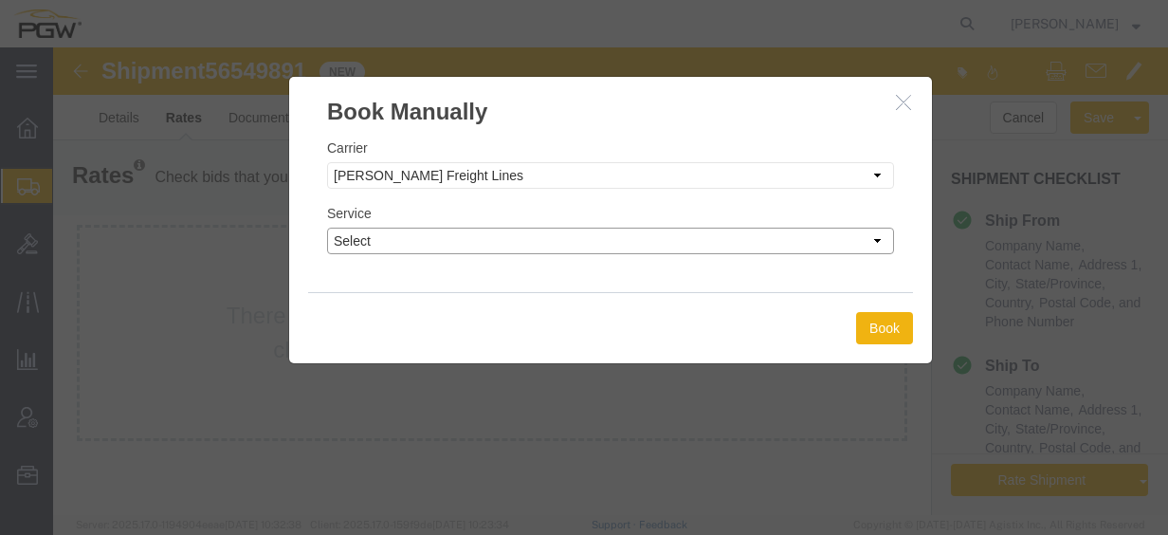
click at [568, 239] on select "Select TL Standard 3 - 5 Day" at bounding box center [610, 241] width 567 height 27
click at [540, 311] on div "Book" at bounding box center [610, 327] width 605 height 71
drag, startPoint x: 656, startPoint y: 233, endPoint x: 656, endPoint y: 246, distance: 13.3
click at [657, 233] on select "Select TL Standard 3 - 5 Day" at bounding box center [610, 241] width 567 height 27
select select "35748"
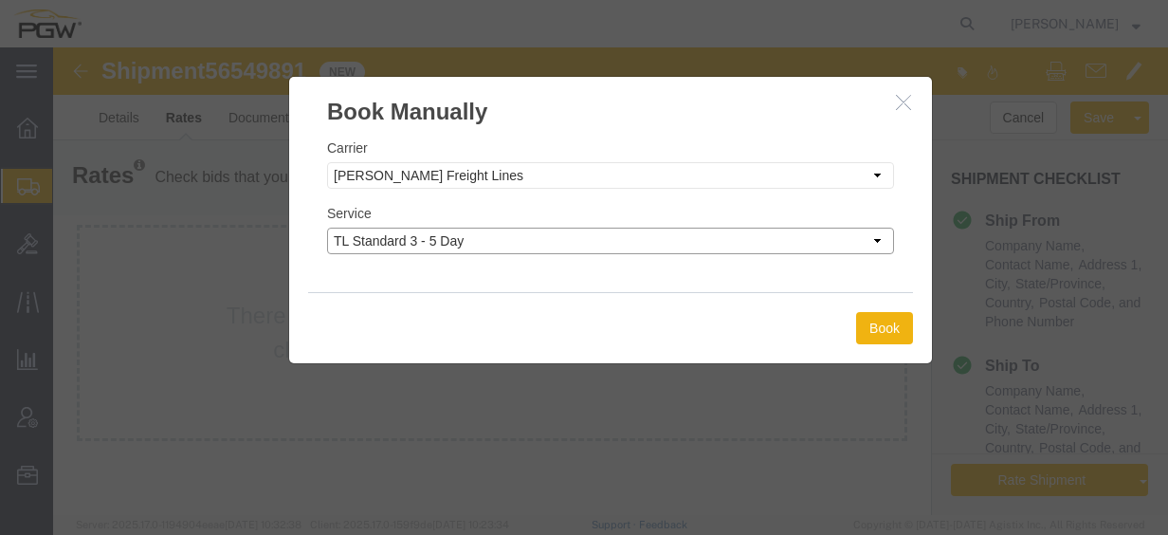
click at [327, 228] on select "Select TL Standard 3 - 5 Day" at bounding box center [610, 241] width 567 height 27
click at [885, 320] on button "Book" at bounding box center [884, 328] width 57 height 32
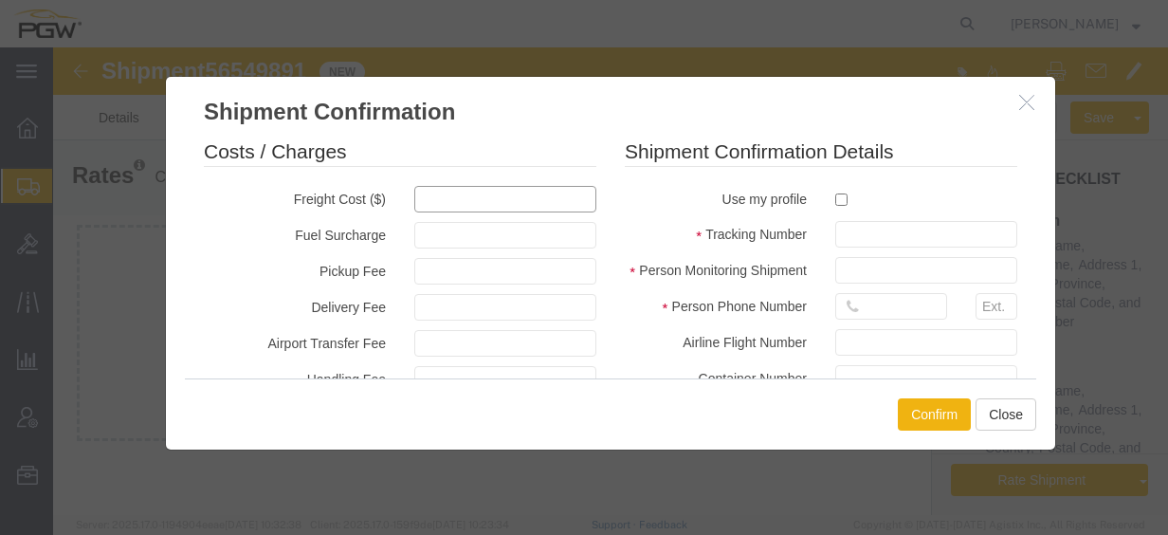
click at [506, 208] on input "text" at bounding box center [505, 199] width 182 height 27
type input "700"
type input "700.00"
click at [835, 204] on input "checkbox" at bounding box center [841, 199] width 12 height 12
checkbox input "true"
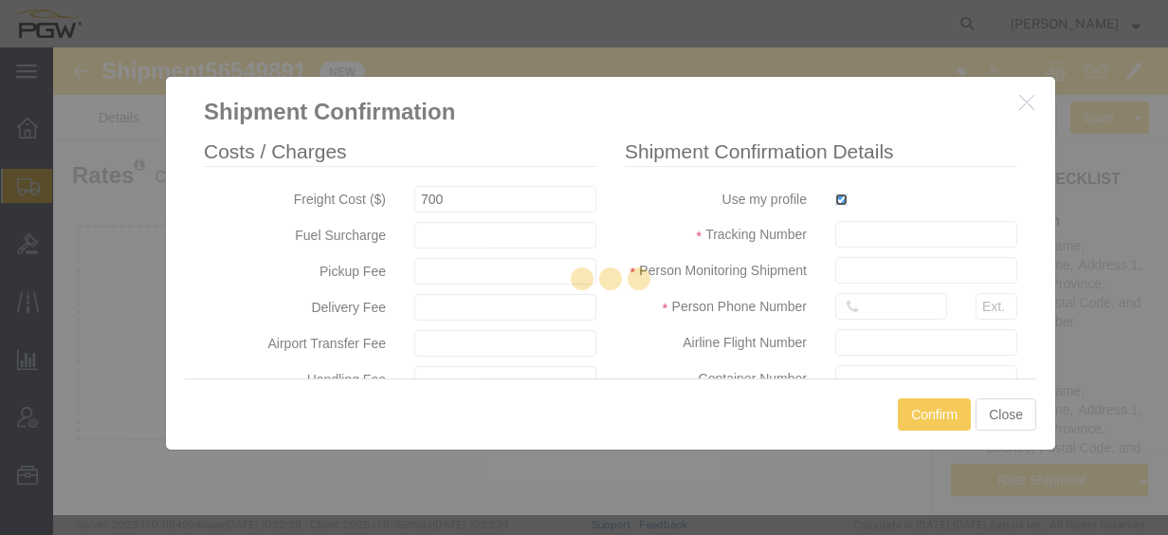
type input "[PERSON_NAME]"
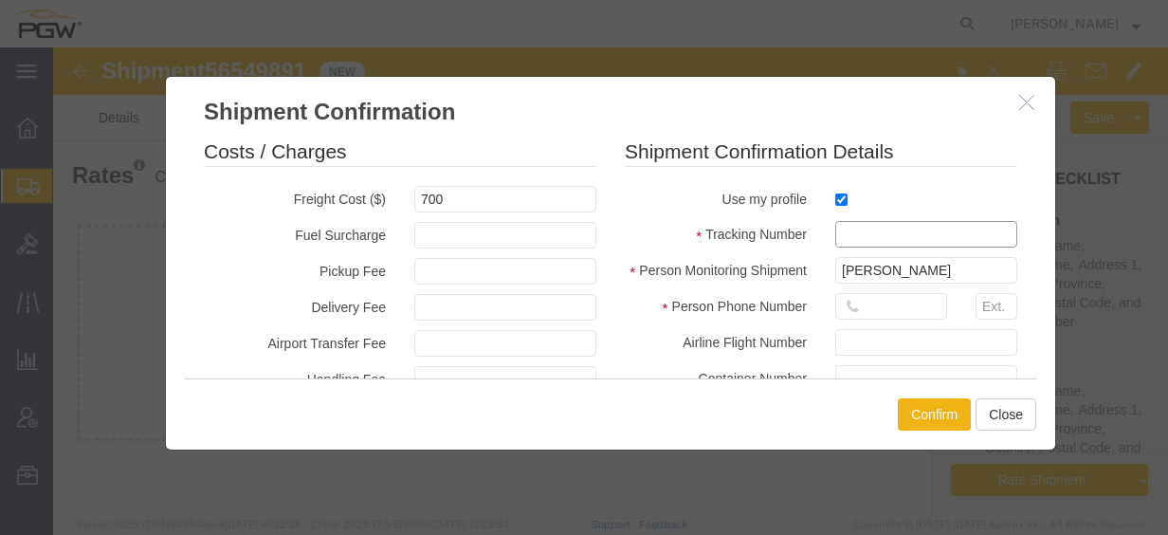
click at [843, 239] on input "text" at bounding box center [926, 234] width 182 height 27
paste input "56549891"
type input "56549891"
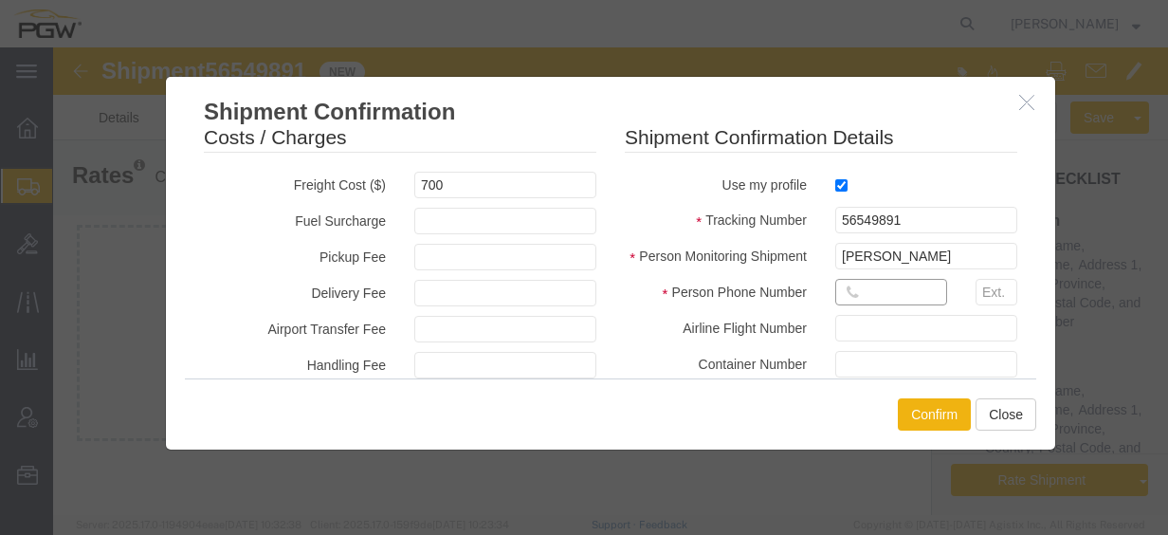
click at [883, 284] on input "text" at bounding box center [891, 292] width 112 height 27
type input "7402538648"
type input "[DATE]"
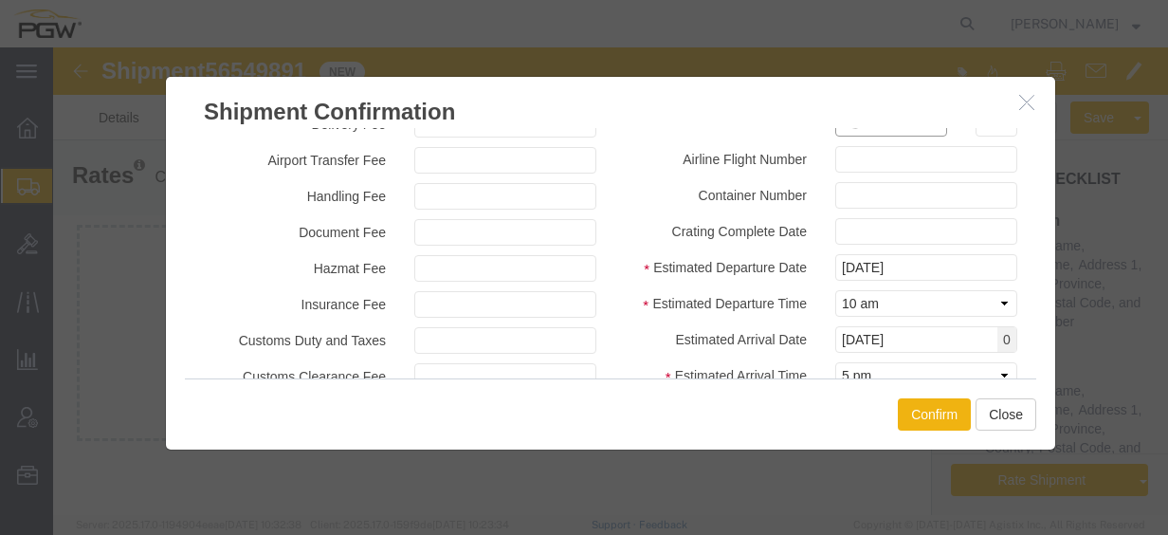
scroll to position [201, 0]
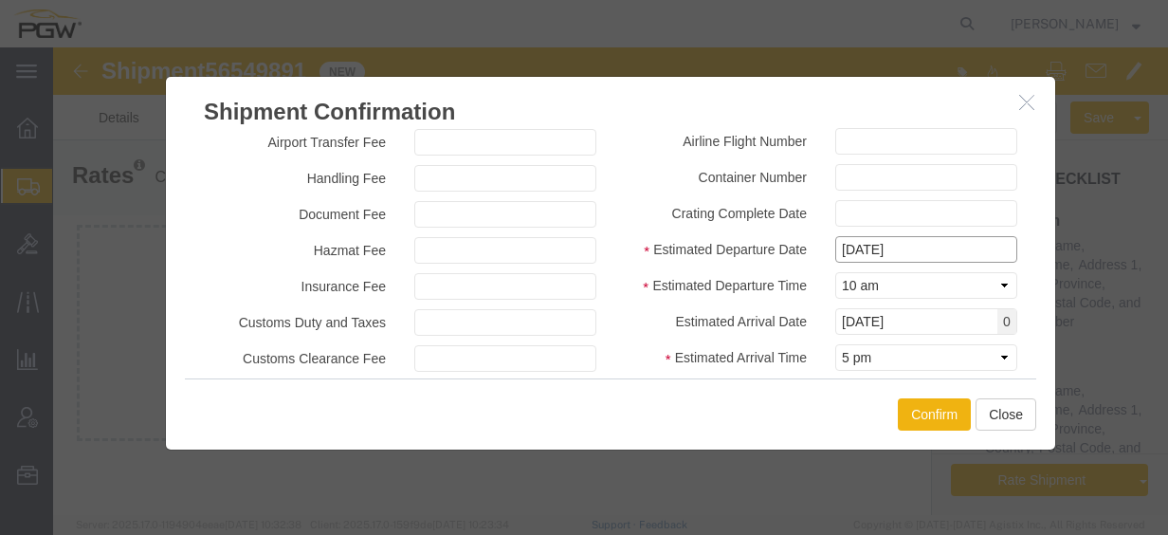
click at [925, 243] on input "[DATE]" at bounding box center [926, 249] width 182 height 27
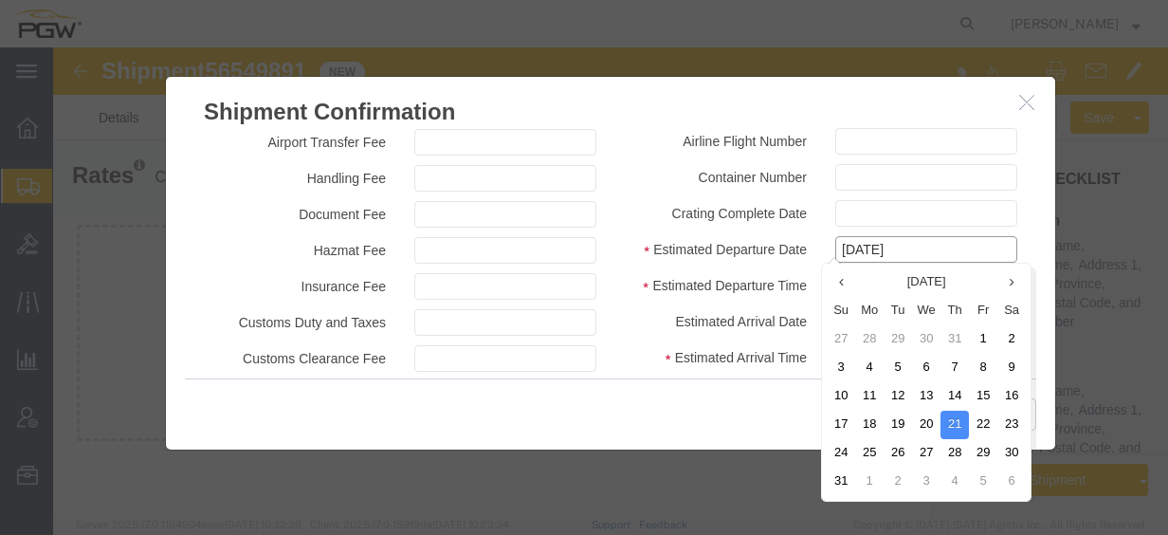
click at [925, 243] on input "[DATE]" at bounding box center [926, 249] width 182 height 27
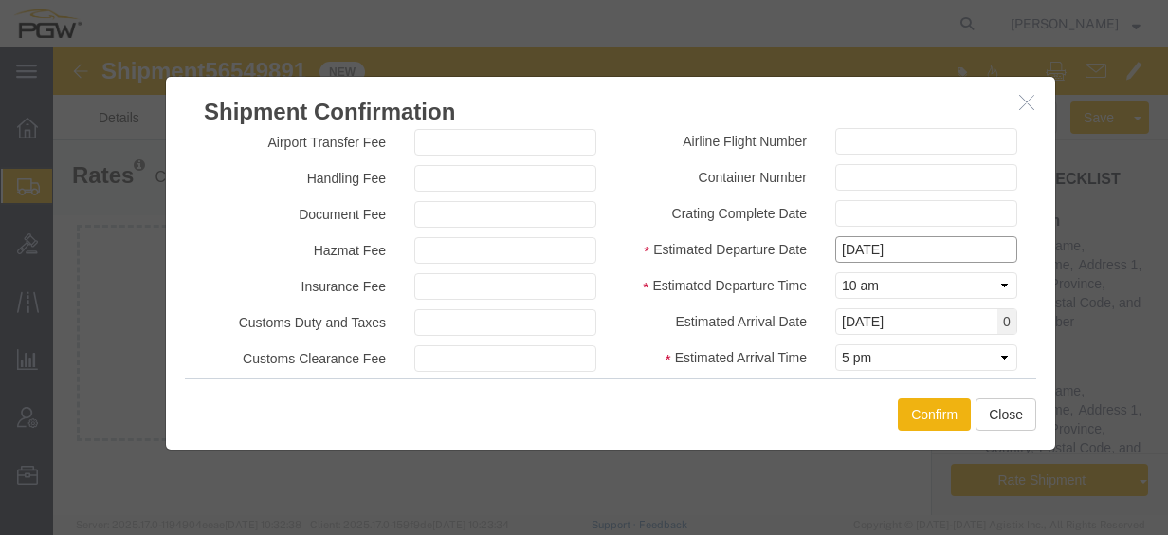
scroll to position [258, 0]
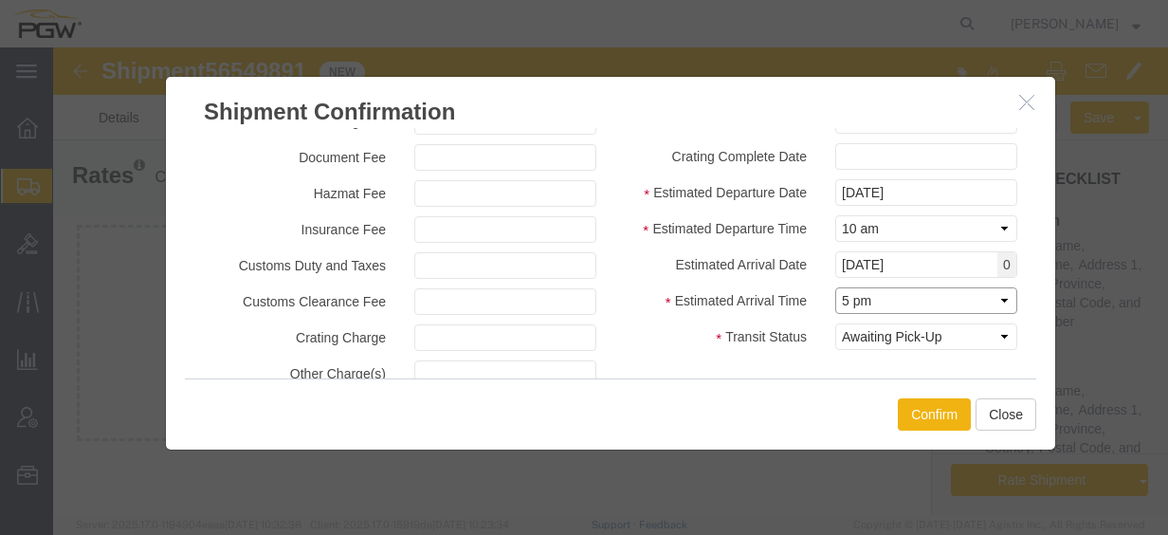
click at [895, 302] on select "Select Midnight 1 am 2 am 3 am 4 am 5 am 6 am 7 am 8 am 9 am 10 am 11 am 12 Noo…" at bounding box center [926, 300] width 182 height 27
select select "0900"
click at [835, 287] on select "Select Midnight 1 am 2 am 3 am 4 am 5 am 6 am 7 am 8 am 9 am 10 am 11 am 12 Noo…" at bounding box center [926, 300] width 182 height 27
click at [906, 418] on button "Confirm" at bounding box center [934, 414] width 73 height 32
